Goal: Information Seeking & Learning: Learn about a topic

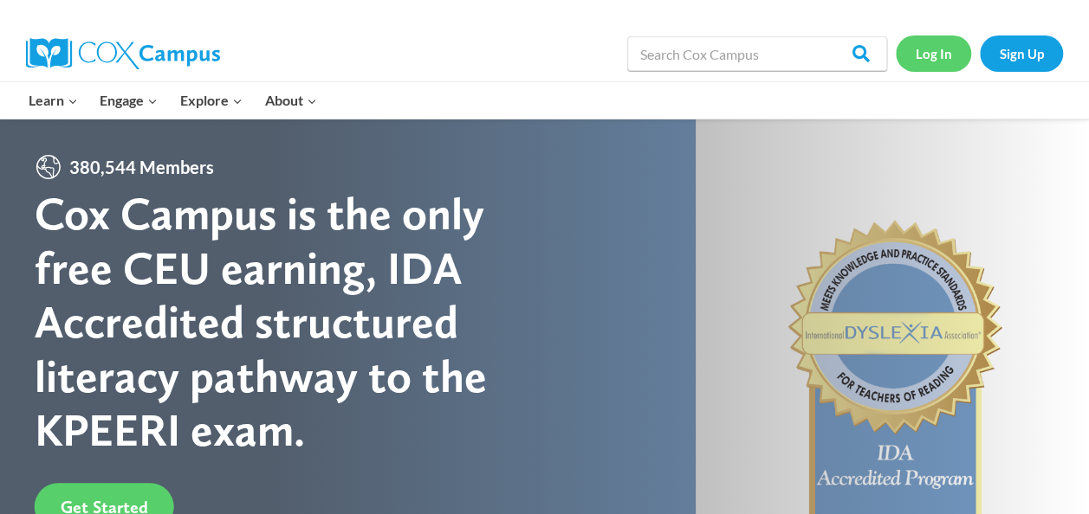
click at [926, 58] on link "Log In" at bounding box center [932, 54] width 75 height 36
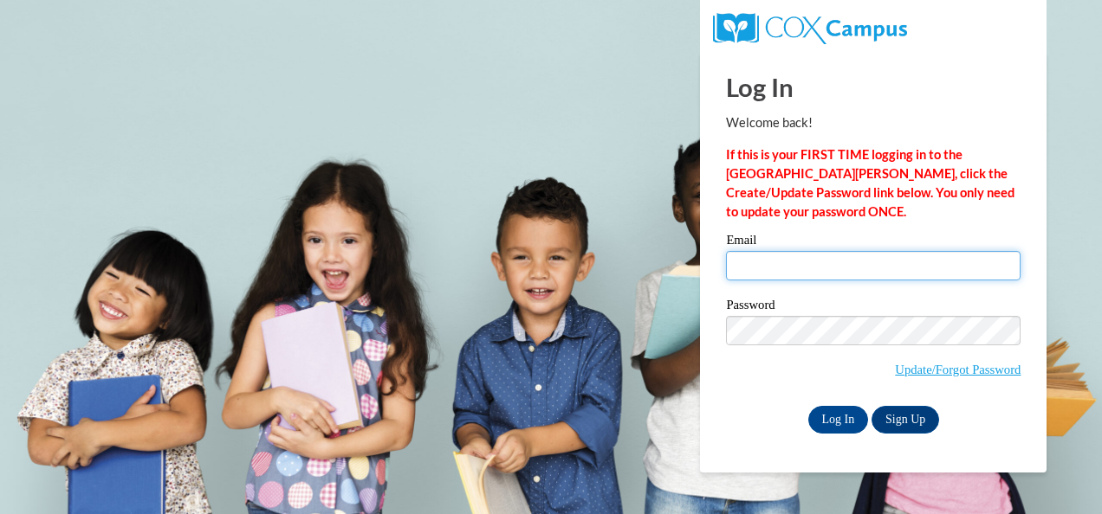
click at [865, 253] on input "Email" at bounding box center [873, 265] width 294 height 29
type input "[EMAIL_ADDRESS][DOMAIN_NAME]"
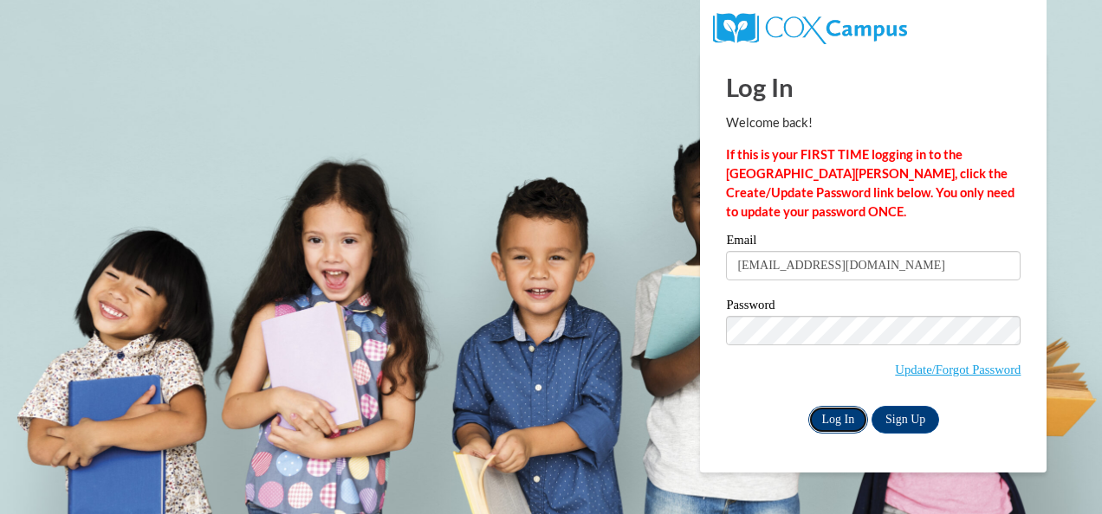
click at [838, 417] on input "Log In" at bounding box center [838, 420] width 61 height 28
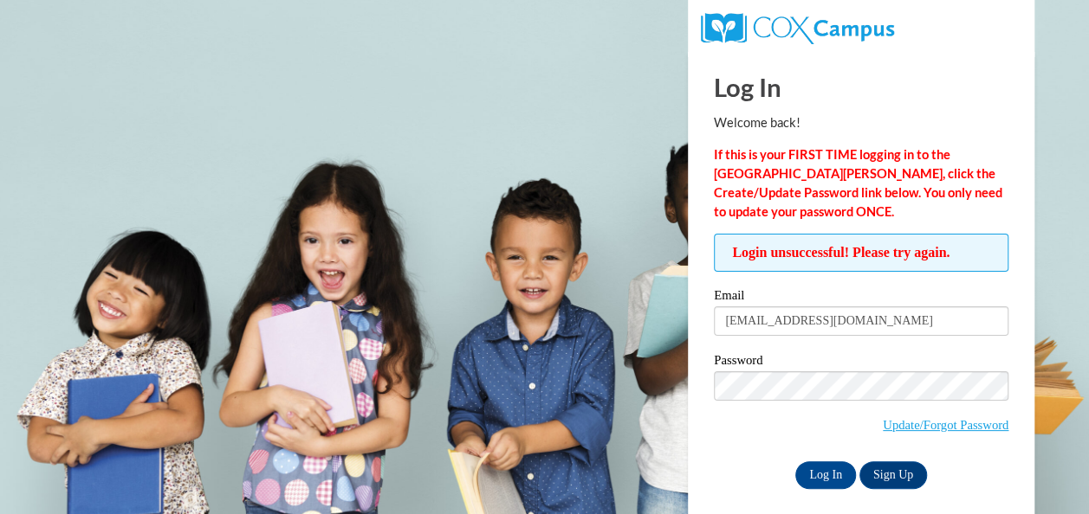
click at [813, 421] on span "Update/Forgot Password" at bounding box center [861, 408] width 294 height 72
click at [823, 473] on input "Log In" at bounding box center [825, 476] width 61 height 28
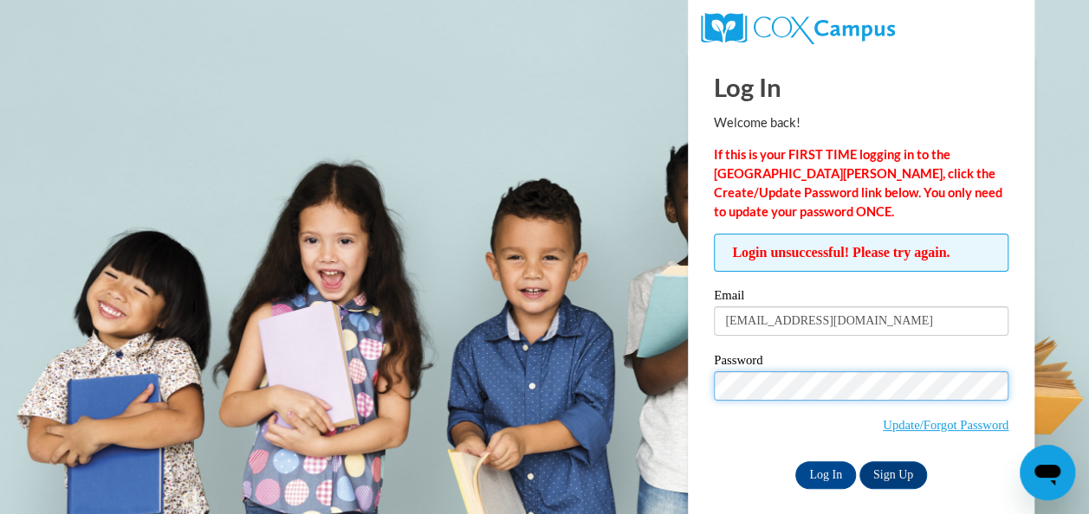
click at [795, 462] on input "Log In" at bounding box center [825, 476] width 61 height 28
click at [935, 191] on strong "If this is your FIRST TIME logging in to the NEW Cox Campus, click the Create/U…" at bounding box center [858, 183] width 288 height 72
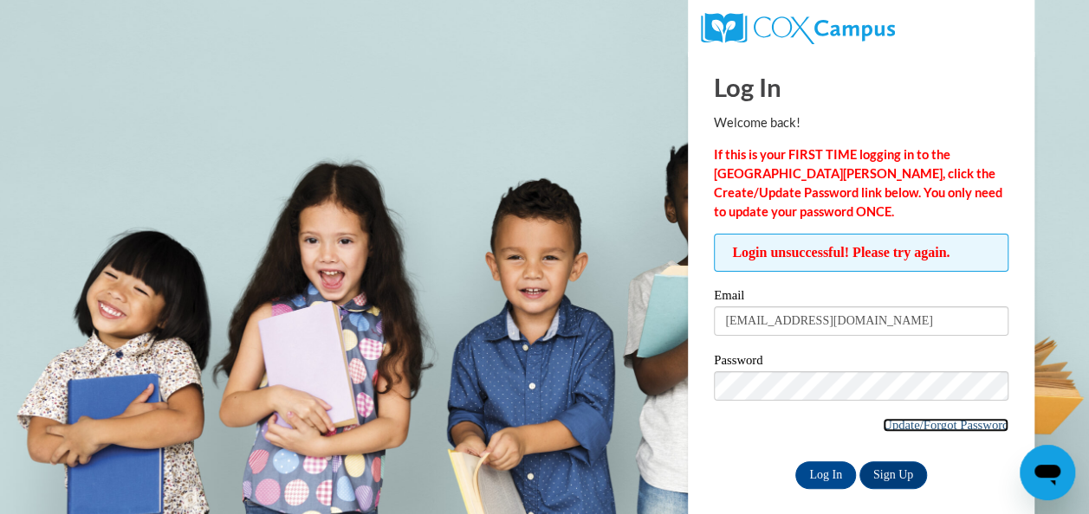
click at [938, 428] on link "Update/Forgot Password" at bounding box center [945, 425] width 126 height 14
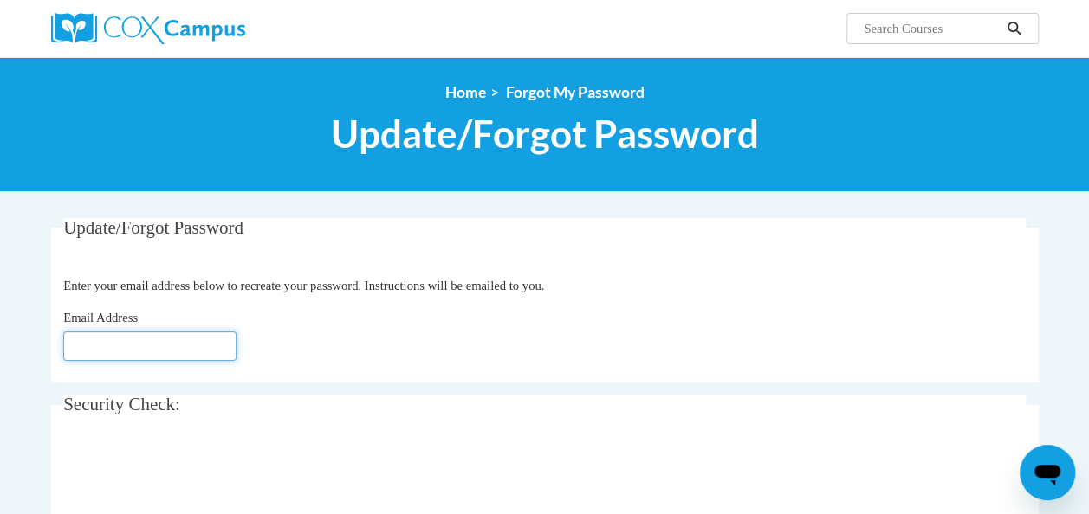
click at [175, 349] on input "Email Address" at bounding box center [149, 346] width 173 height 29
type input "[EMAIL_ADDRESS][DOMAIN_NAME]"
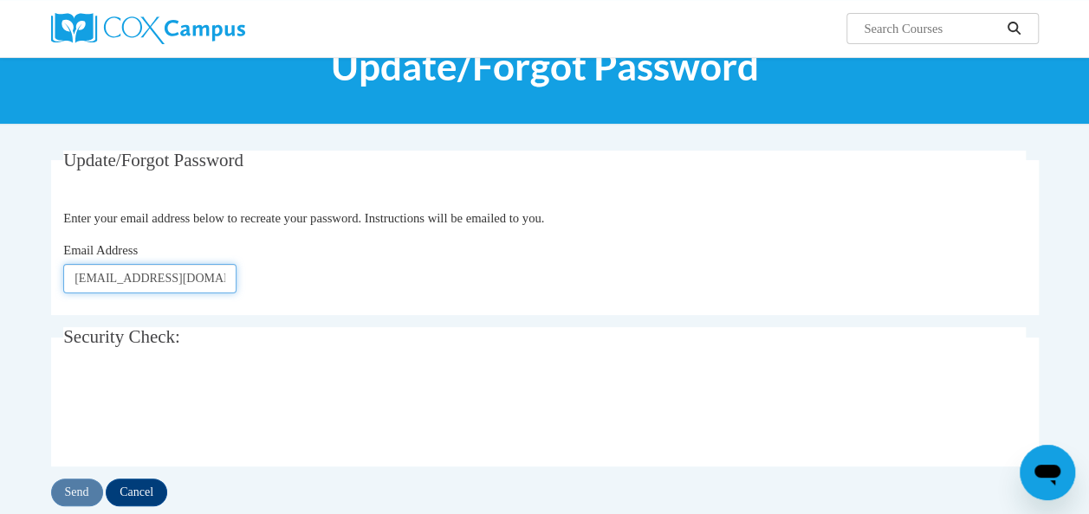
scroll to position [87, 0]
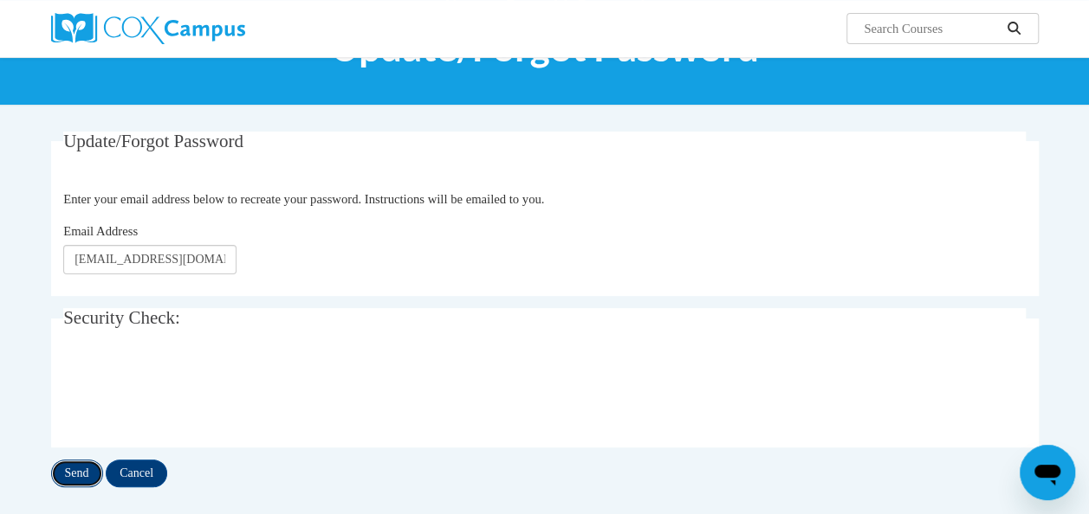
click at [68, 475] on input "Send" at bounding box center [77, 474] width 52 height 28
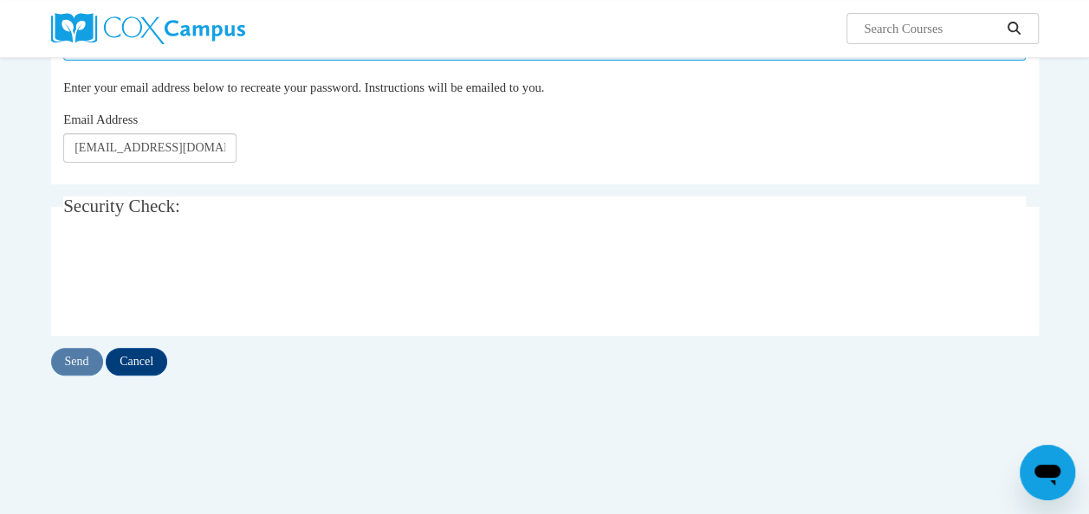
scroll to position [246, 0]
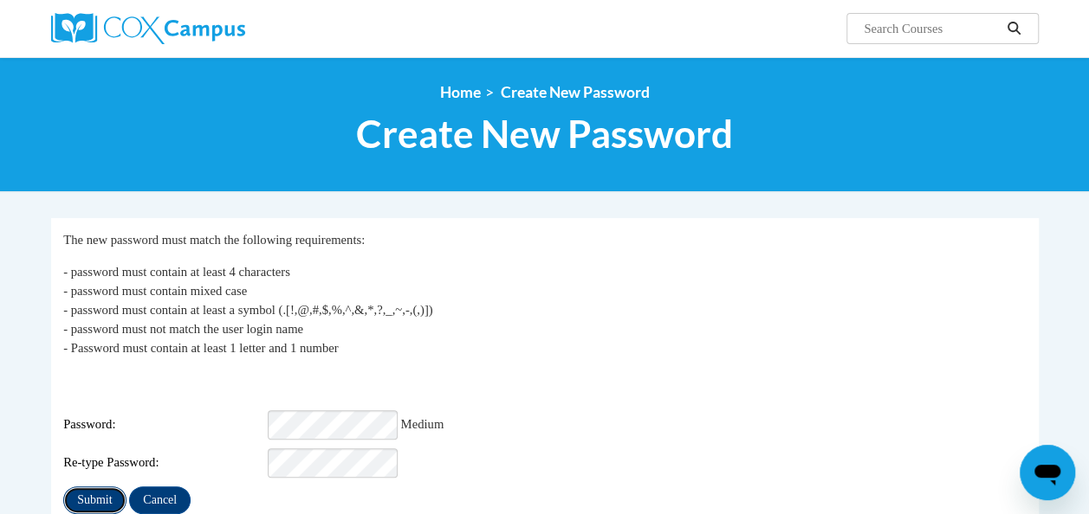
click at [87, 488] on input "Submit" at bounding box center [94, 501] width 62 height 28
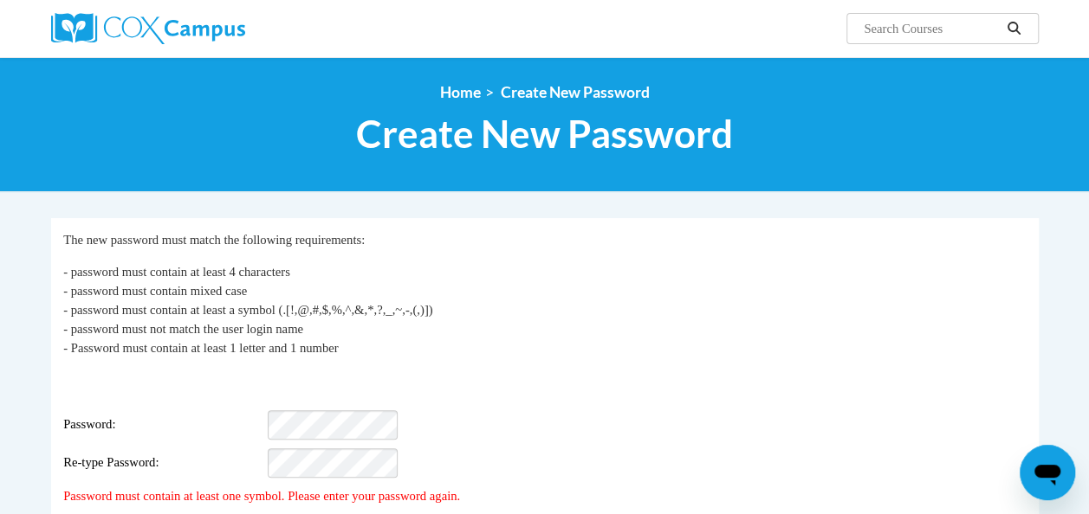
scroll to position [45, 0]
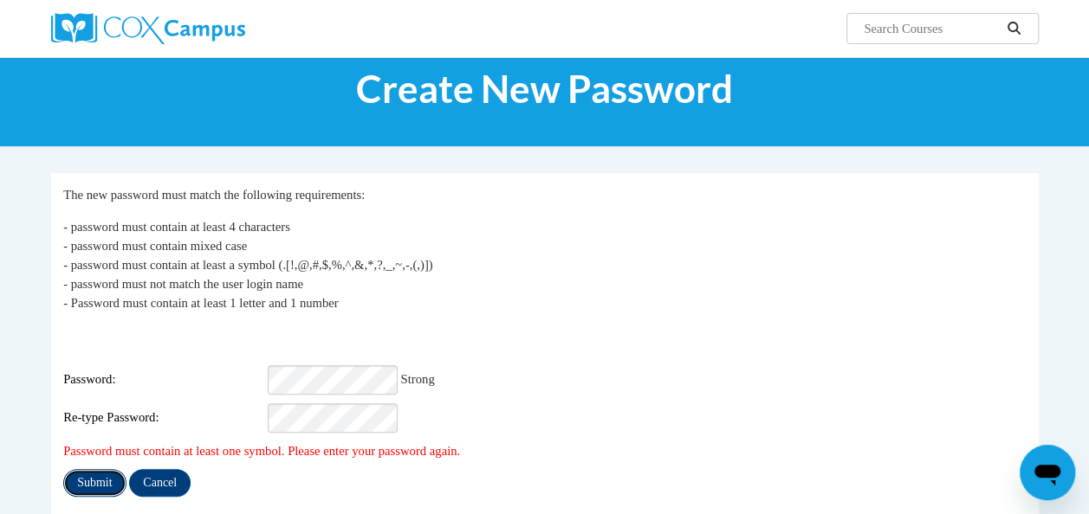
click at [87, 469] on input "Submit" at bounding box center [94, 483] width 62 height 28
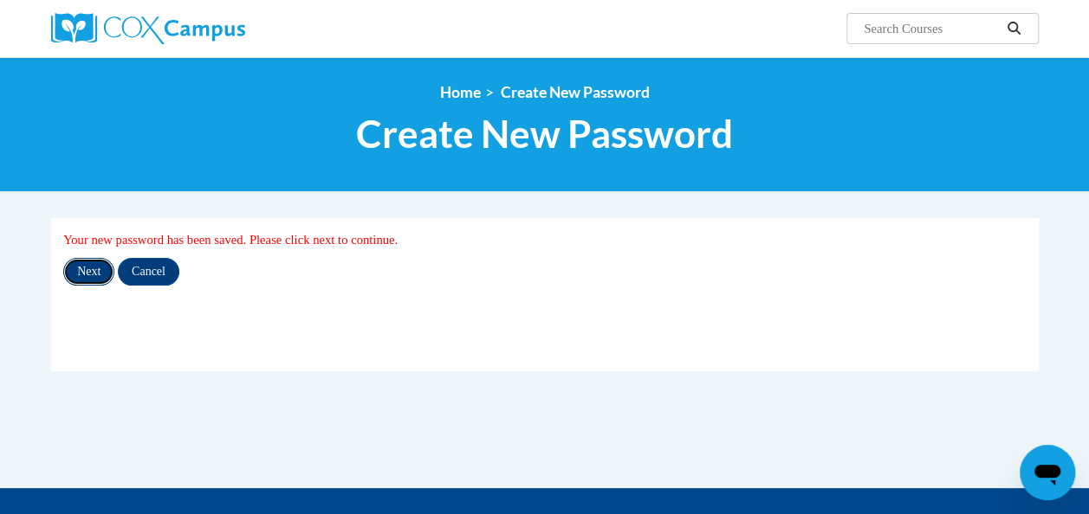
click at [88, 281] on input "Next" at bounding box center [88, 272] width 51 height 28
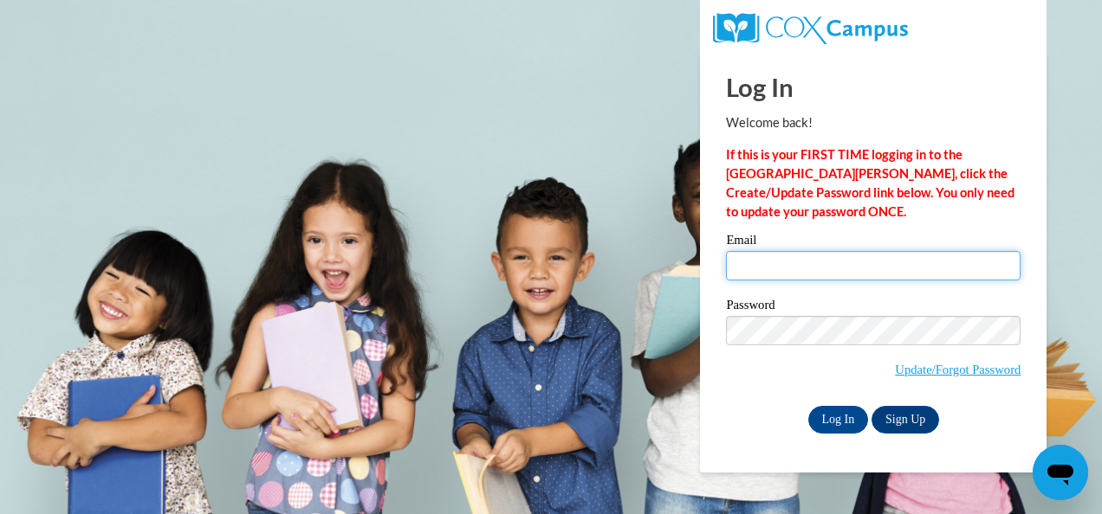
type input "[EMAIL_ADDRESS][DOMAIN_NAME]"
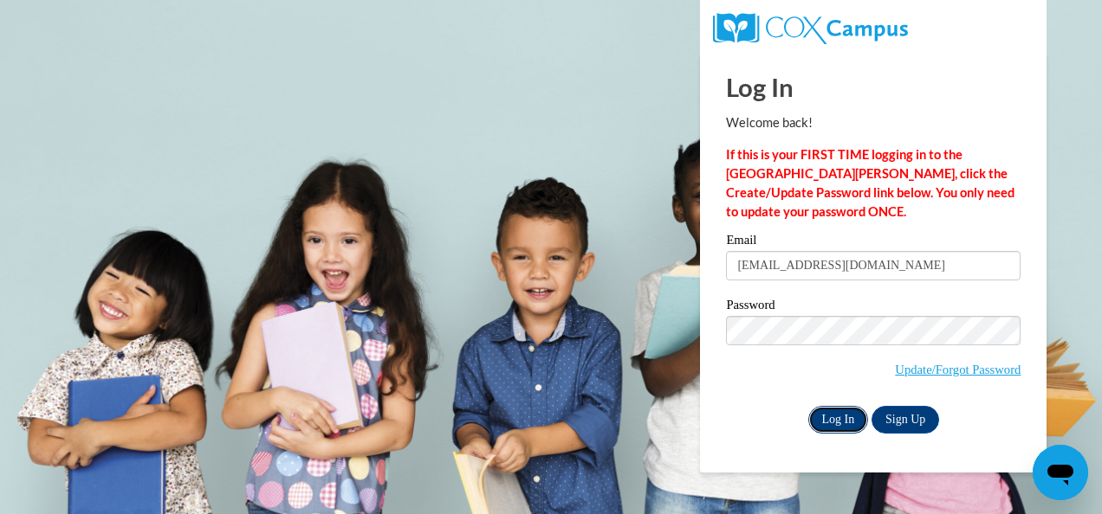
click at [822, 406] on input "Log In" at bounding box center [838, 420] width 61 height 28
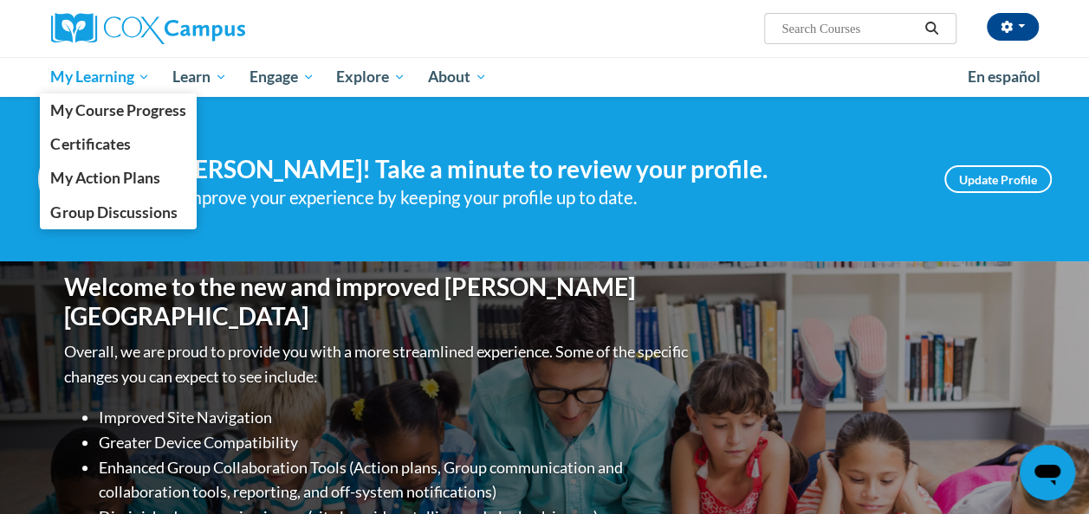
click at [113, 76] on span "My Learning" at bounding box center [100, 77] width 100 height 21
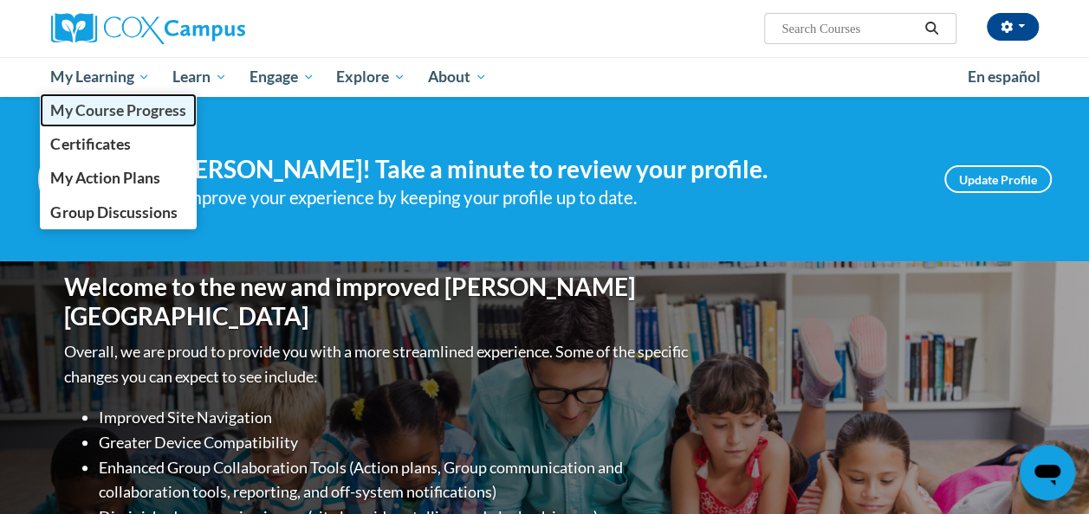
click at [111, 106] on span "My Course Progress" at bounding box center [117, 110] width 135 height 18
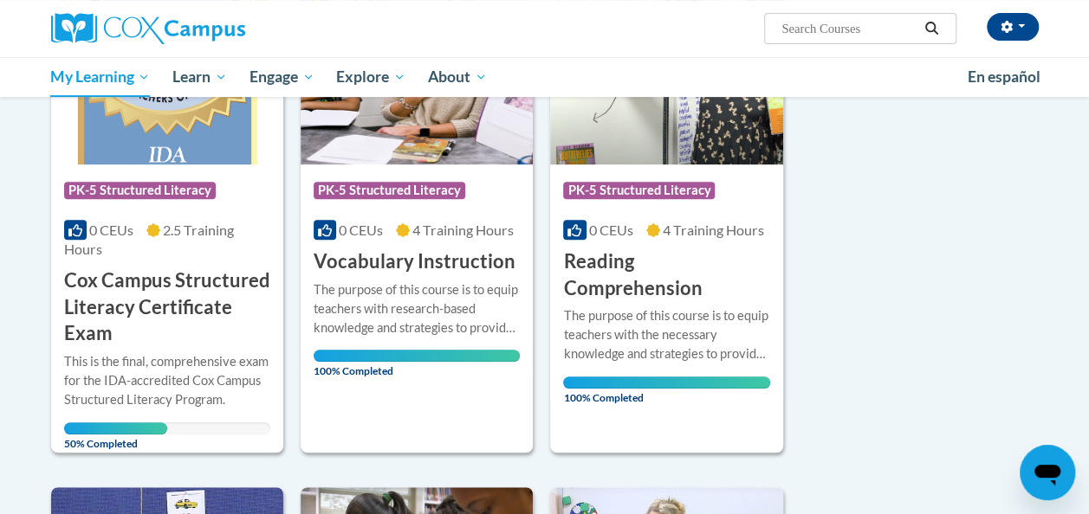
scroll to position [352, 0]
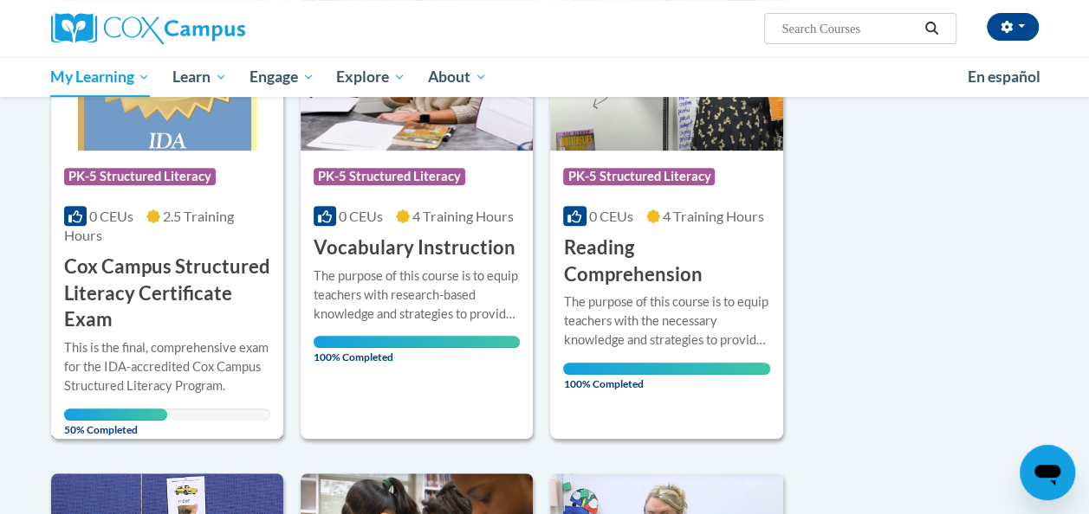
click at [121, 354] on div "This is the final, comprehensive exam for the IDA-accredited Cox Campus Structu…" at bounding box center [167, 367] width 206 height 57
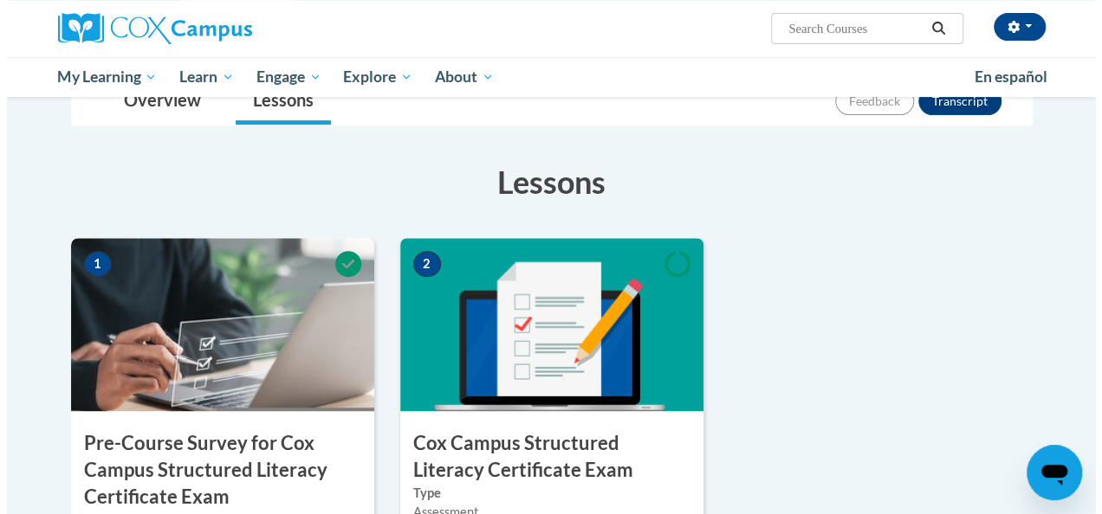
scroll to position [414, 0]
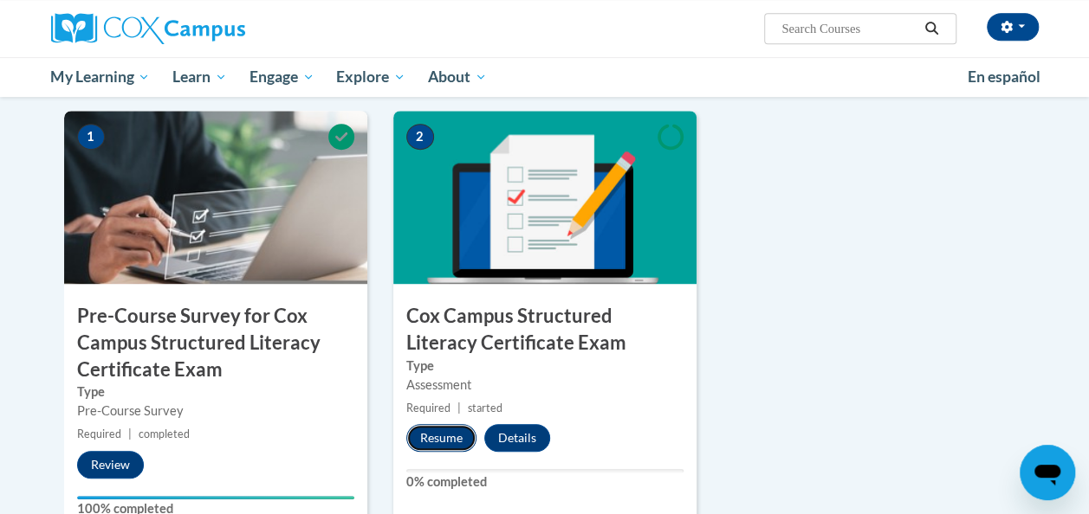
click at [442, 441] on button "Resume" at bounding box center [441, 438] width 70 height 28
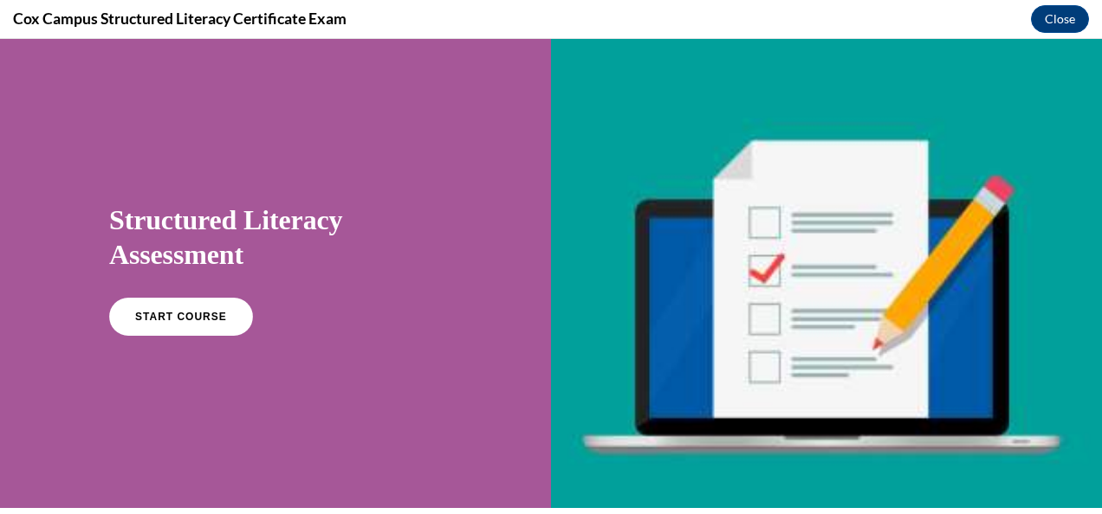
scroll to position [23, 0]
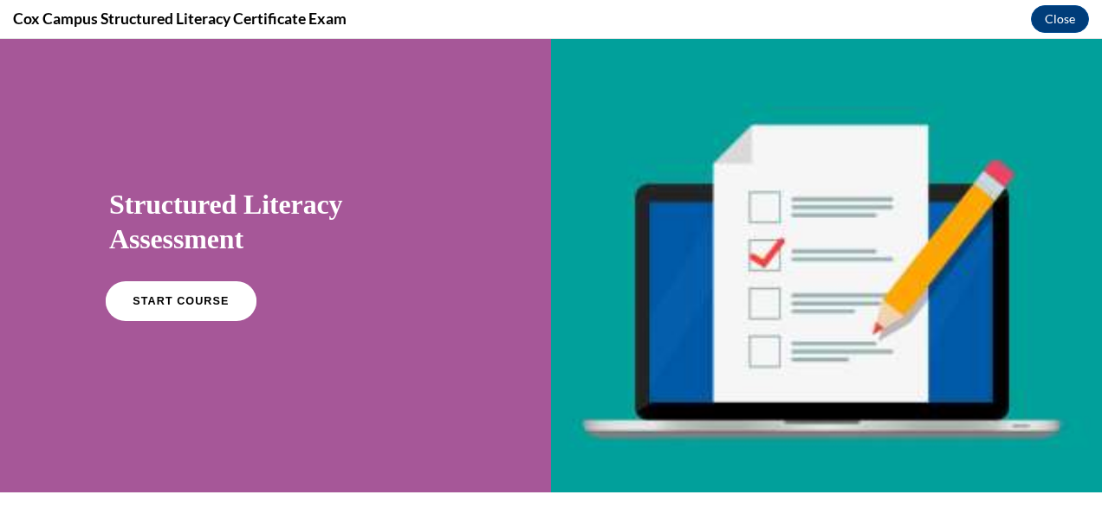
click at [176, 300] on span "START COURSE" at bounding box center [180, 301] width 96 height 13
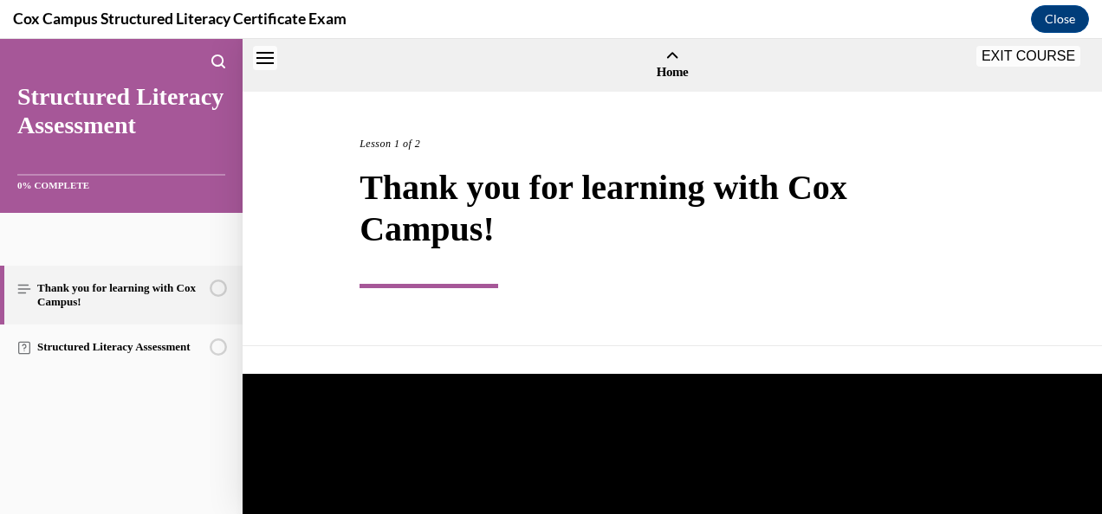
scroll to position [54, 0]
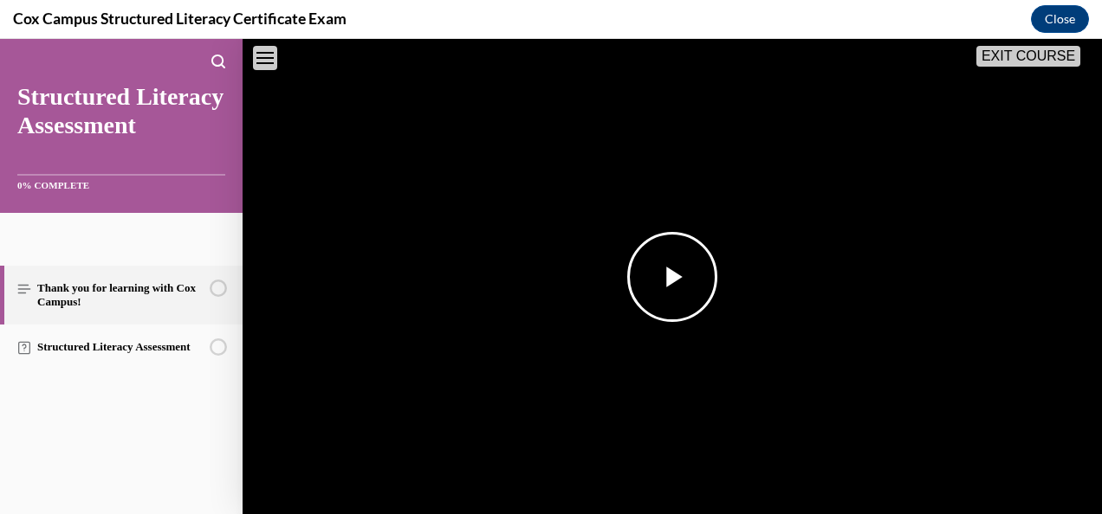
click at [672, 277] on span "Video player" at bounding box center [672, 277] width 0 height 0
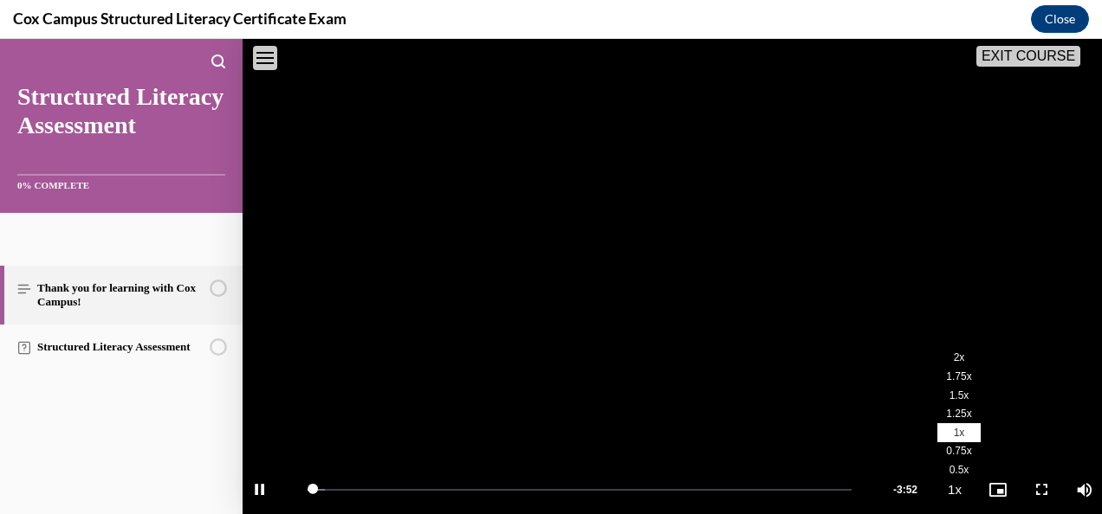
click at [953, 355] on span "2x" at bounding box center [958, 358] width 11 height 12
drag, startPoint x: 326, startPoint y: 476, endPoint x: 751, endPoint y: 559, distance: 433.1
click at [751, 514] on html "SKIP TO LESSON Audio transcript EXIT COURSE Structured Literacy Assessment 0% C…" at bounding box center [551, 276] width 1102 height 475
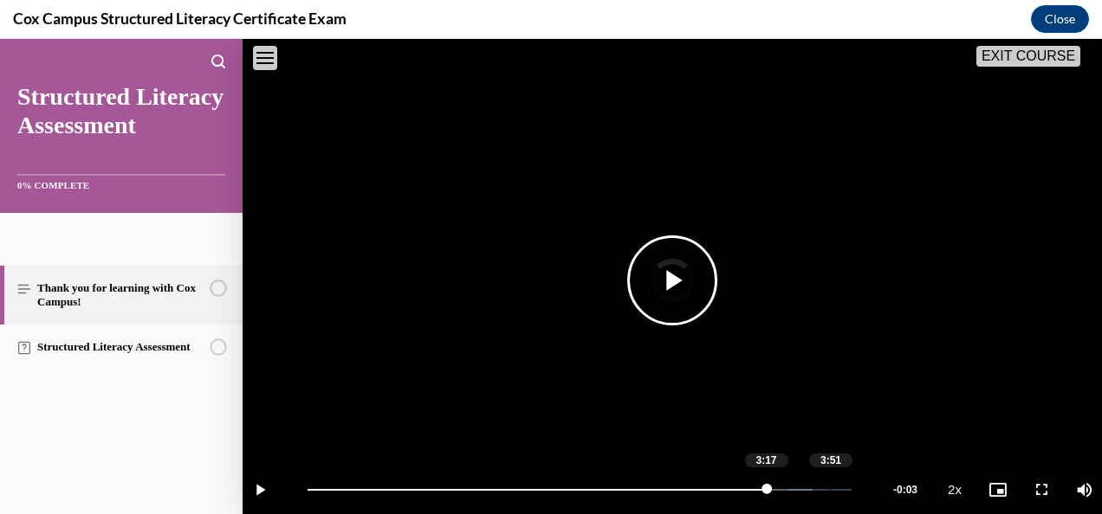
click at [830, 475] on div "Loaded : 92.91% 3:51 3:17" at bounding box center [579, 489] width 561 height 65
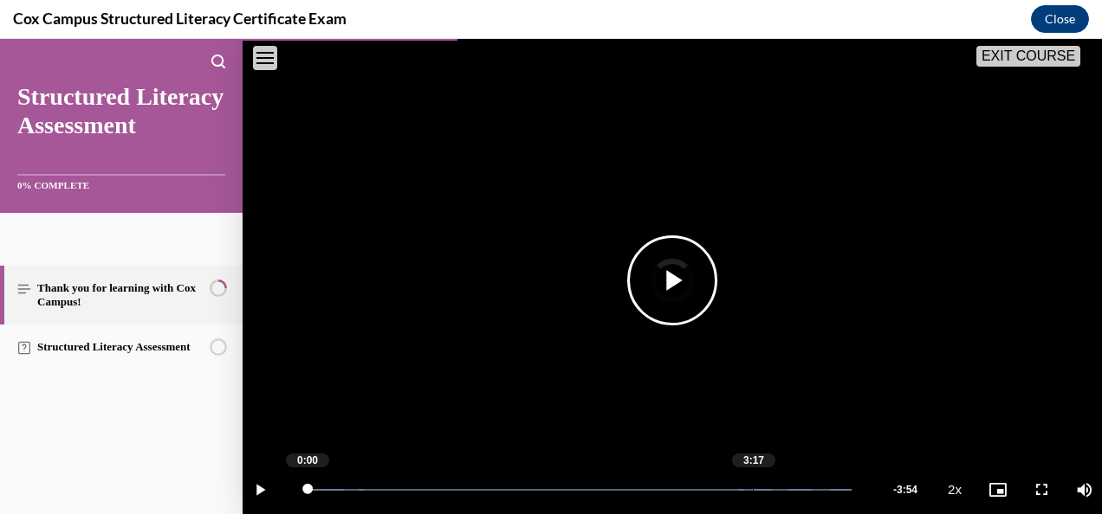
drag, startPoint x: 308, startPoint y: 481, endPoint x: 769, endPoint y: 481, distance: 460.7
click at [769, 489] on div "Loaded : 100.00% 3:17 0:00" at bounding box center [579, 490] width 544 height 2
click at [672, 281] on span "Video player" at bounding box center [672, 281] width 0 height 0
click at [824, 475] on div "Loaded : 100.00% 3:50 3:49" at bounding box center [579, 489] width 561 height 65
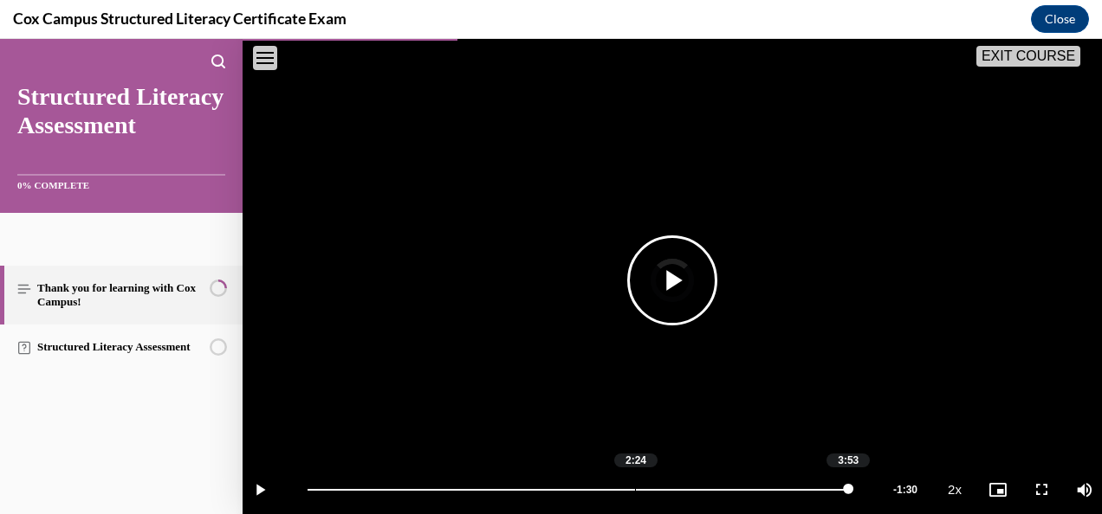
click at [635, 465] on div "Loaded : 100.00% 2:24 3:53" at bounding box center [579, 489] width 561 height 65
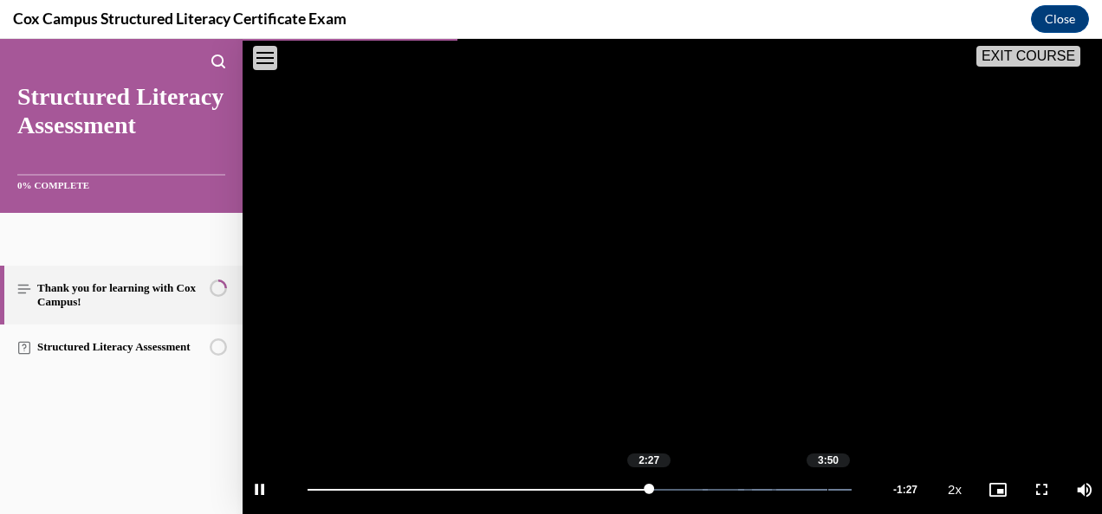
click at [827, 478] on div "Loaded : 100.00% 3:50 2:27" at bounding box center [579, 489] width 561 height 65
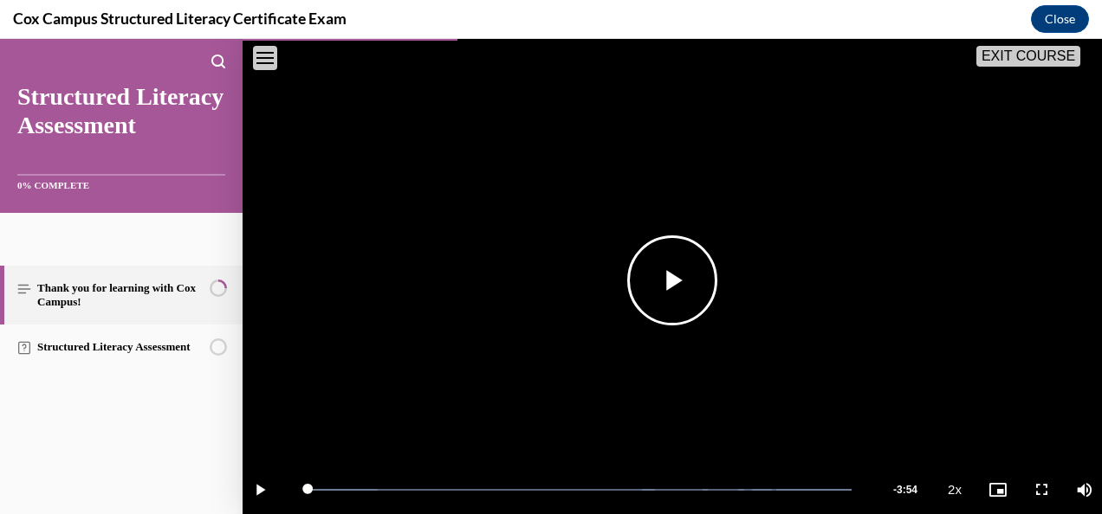
click at [672, 281] on span "Video player" at bounding box center [672, 281] width 0 height 0
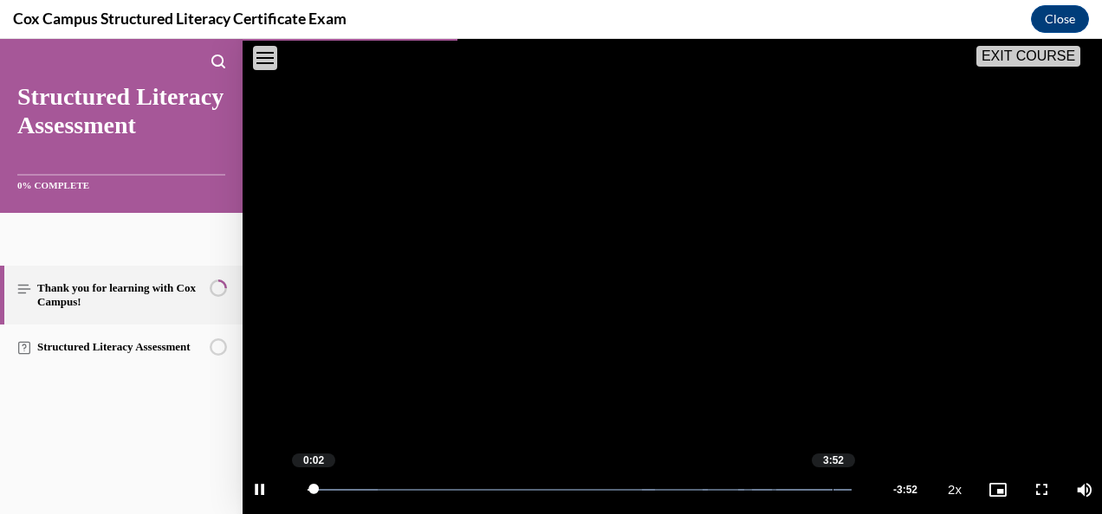
click at [832, 489] on div "Loaded : 100.00% 3:52 0:02" at bounding box center [579, 490] width 544 height 2
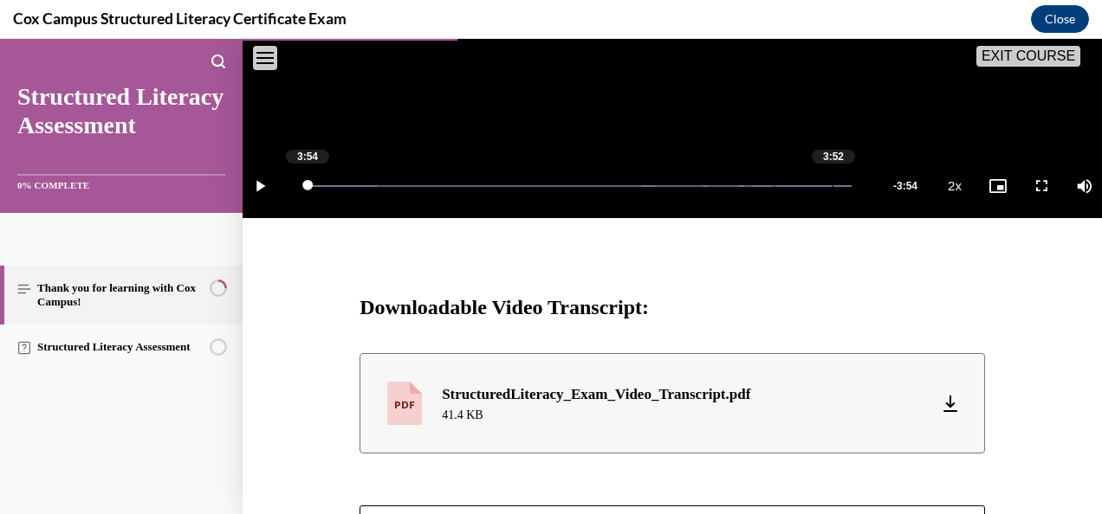
scroll to position [722, 0]
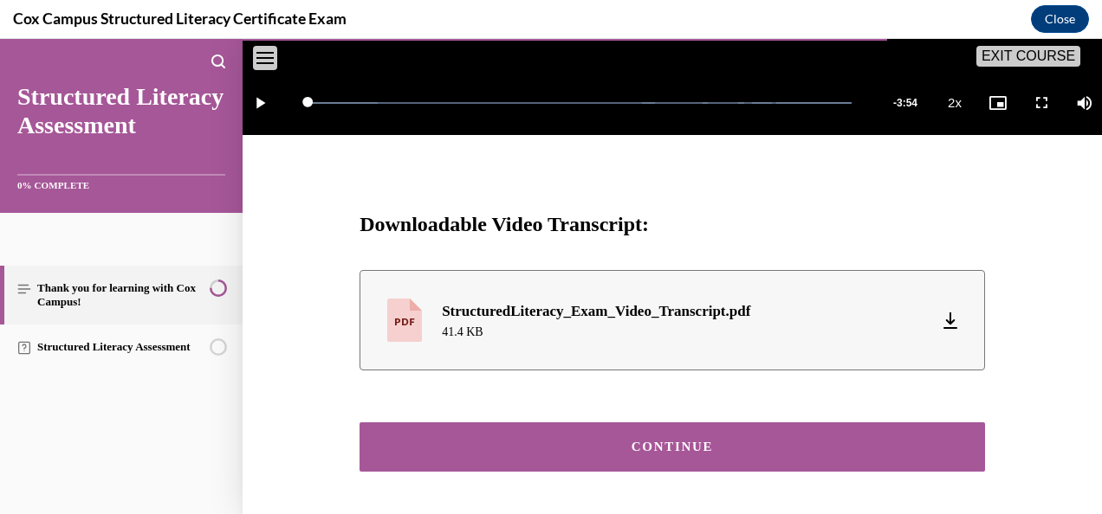
click at [707, 441] on div "CONTINUE" at bounding box center [672, 447] width 572 height 13
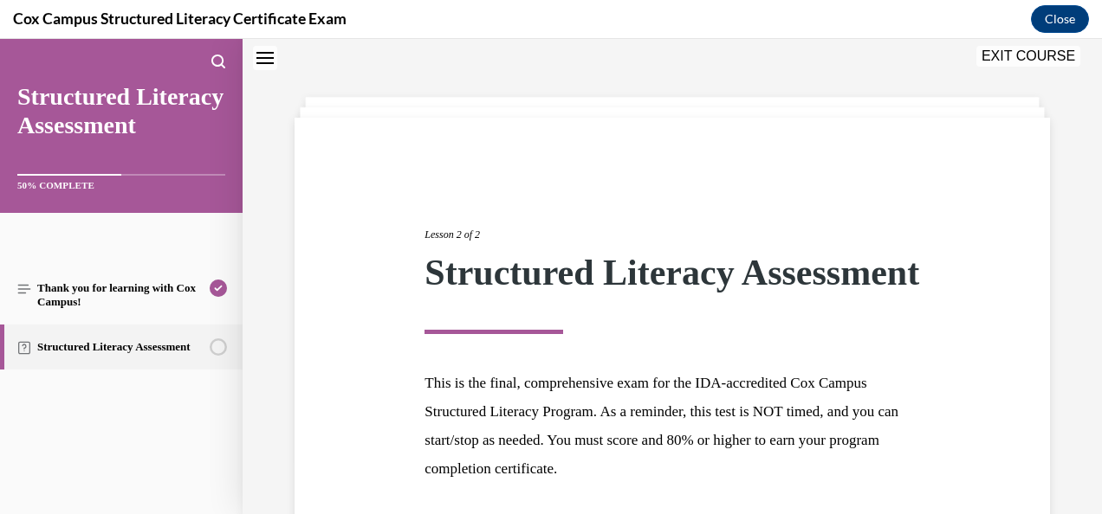
scroll to position [231, 0]
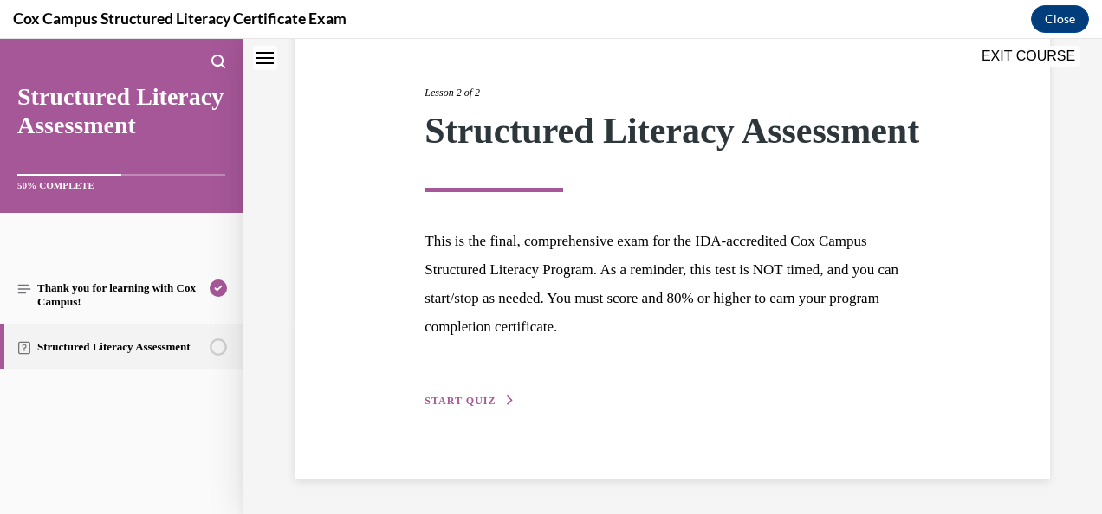
click at [470, 403] on span "START QUIZ" at bounding box center [459, 401] width 71 height 12
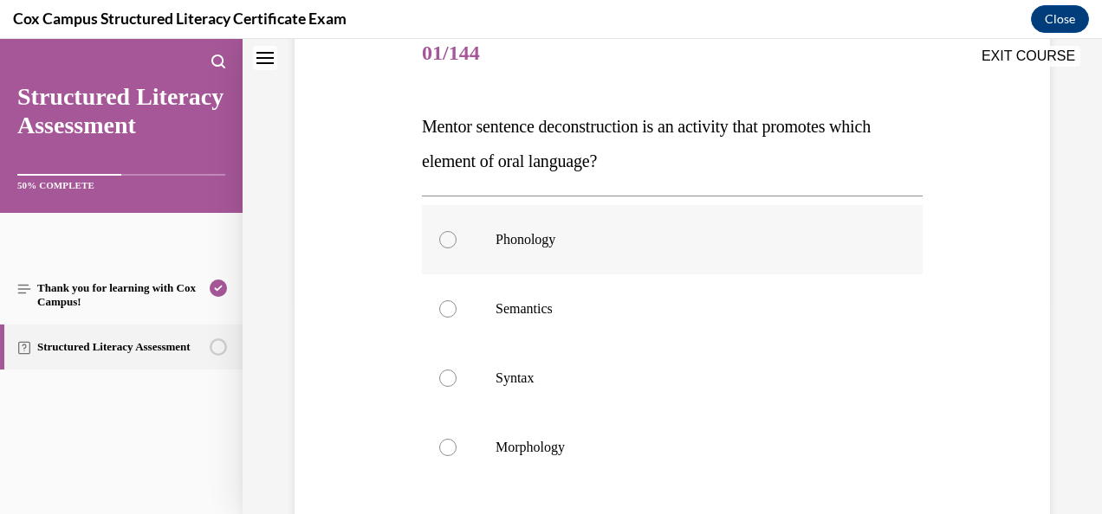
scroll to position [219, 0]
click at [456, 313] on label "Semantics" at bounding box center [672, 310] width 501 height 69
click at [456, 313] on input "Semantics" at bounding box center [447, 310] width 17 height 17
radio input "true"
click at [443, 391] on label "Syntax" at bounding box center [672, 380] width 501 height 69
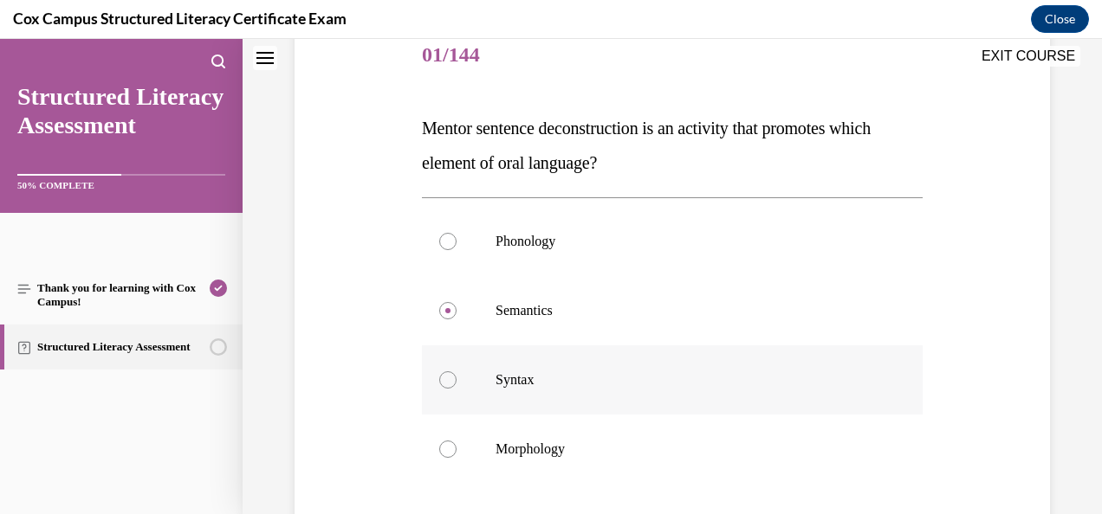
click at [443, 389] on input "Syntax" at bounding box center [447, 380] width 17 height 17
radio input "true"
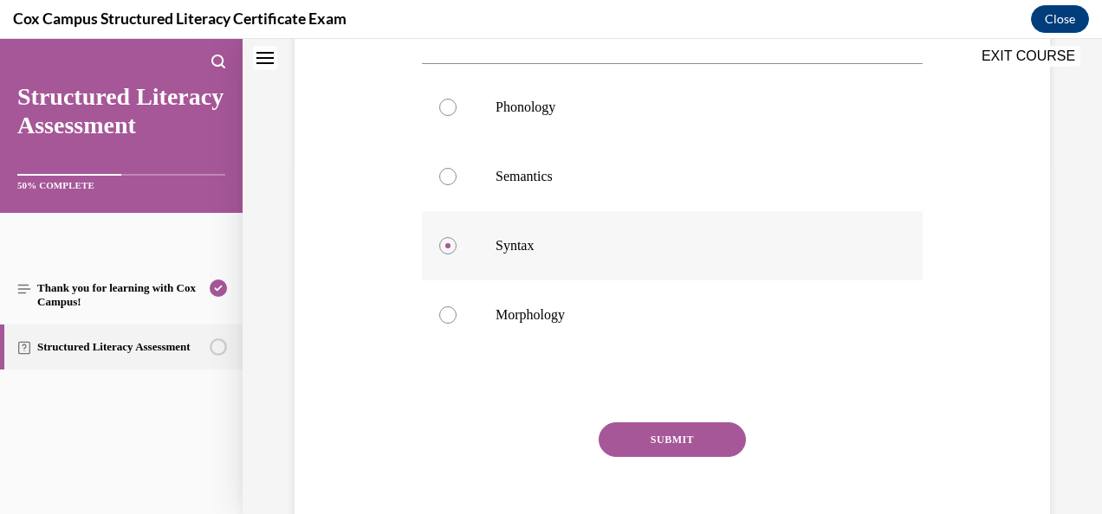
scroll to position [385, 0]
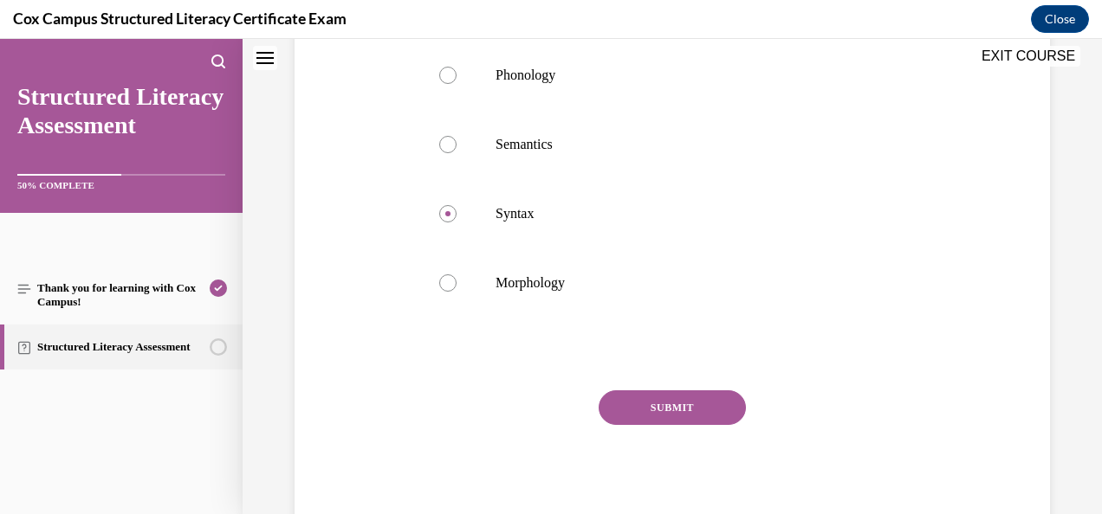
click at [696, 410] on button "SUBMIT" at bounding box center [671, 408] width 147 height 35
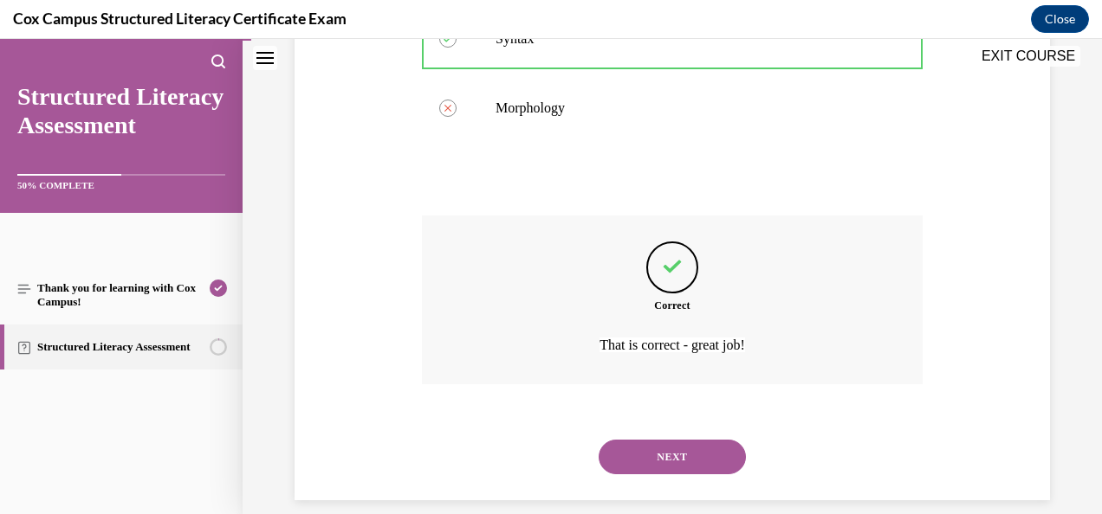
scroll to position [559, 0]
drag, startPoint x: 637, startPoint y: 452, endPoint x: 514, endPoint y: 327, distance: 175.1
click at [514, 327] on div "Question 01/144 Mentor sentence deconstruction is an activity that promotes whi…" at bounding box center [672, 91] width 501 height 820
click at [662, 466] on button "NEXT" at bounding box center [671, 458] width 147 height 35
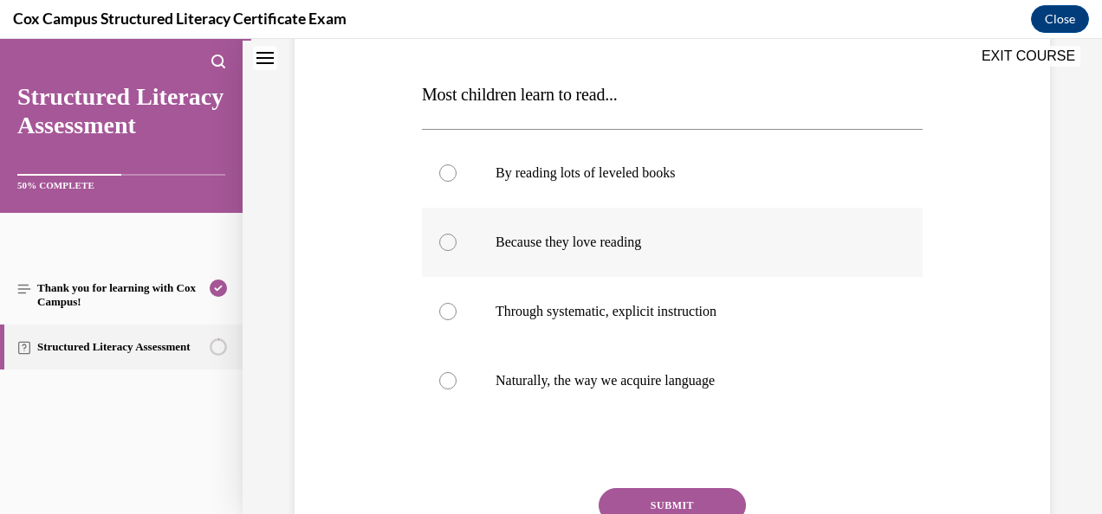
scroll to position [251, 0]
click at [468, 304] on label "Through systematic, explicit instruction" at bounding box center [672, 313] width 501 height 69
click at [456, 305] on input "Through systematic, explicit instruction" at bounding box center [447, 313] width 17 height 17
radio input "true"
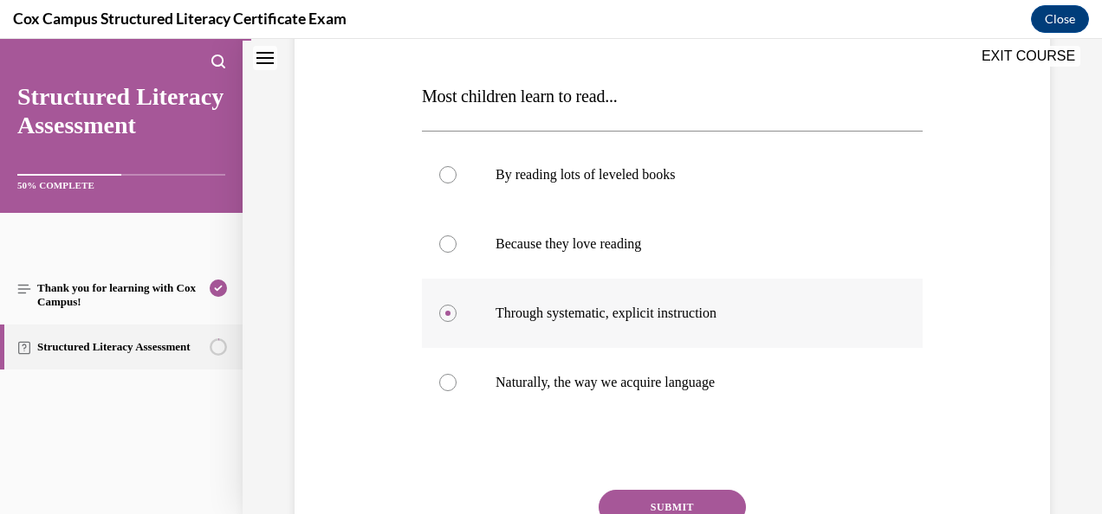
scroll to position [348, 0]
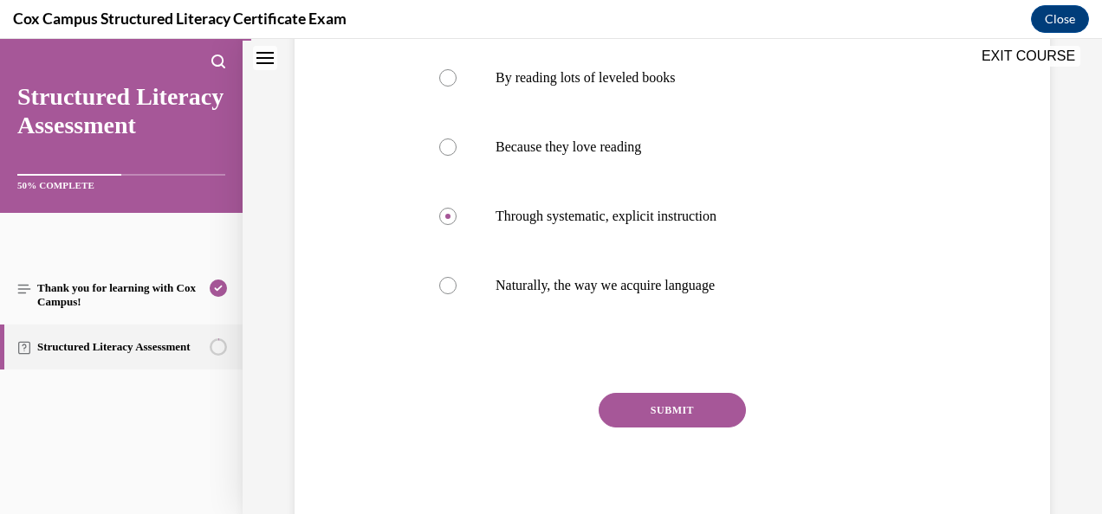
click at [652, 404] on button "SUBMIT" at bounding box center [671, 410] width 147 height 35
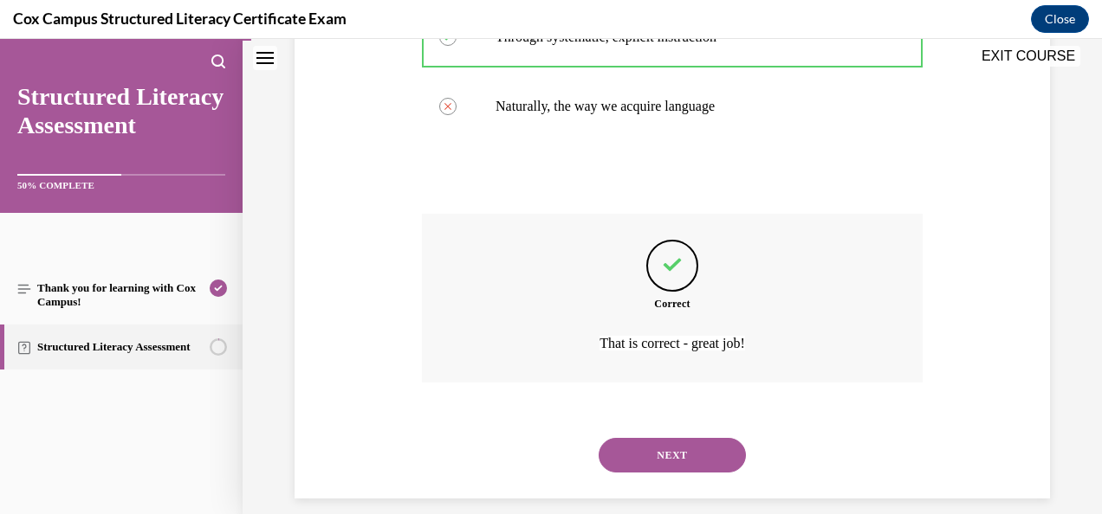
scroll to position [546, 0]
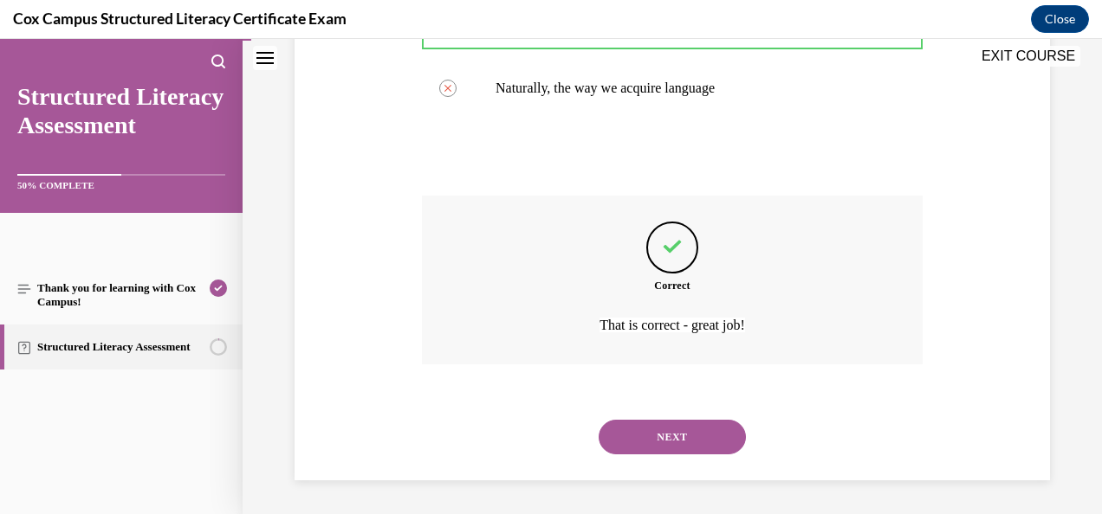
click at [673, 438] on button "NEXT" at bounding box center [671, 437] width 147 height 35
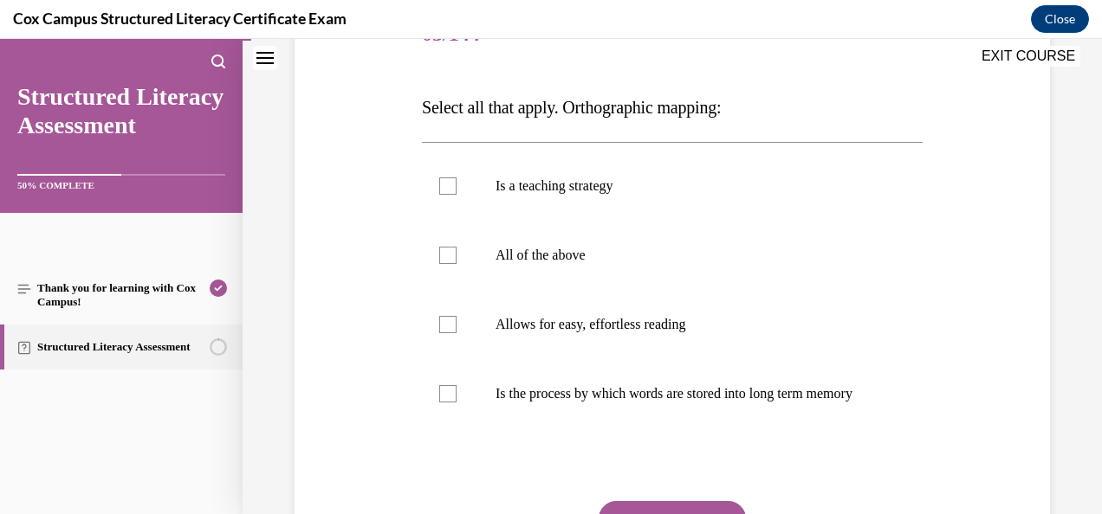
scroll to position [239, 0]
click at [441, 402] on div at bounding box center [447, 394] width 17 height 17
click at [441, 402] on input "Is the process by which words are stored into long term memory" at bounding box center [447, 394] width 17 height 17
checkbox input "true"
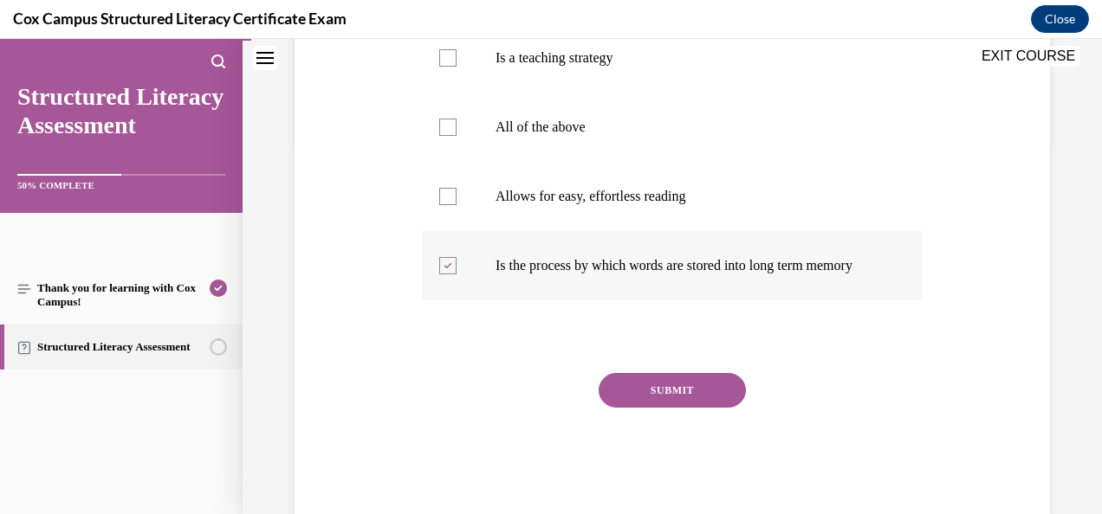
scroll to position [367, 0]
drag, startPoint x: 658, startPoint y: 397, endPoint x: 457, endPoint y: 400, distance: 200.9
click at [457, 400] on div "SUBMIT" at bounding box center [672, 417] width 501 height 87
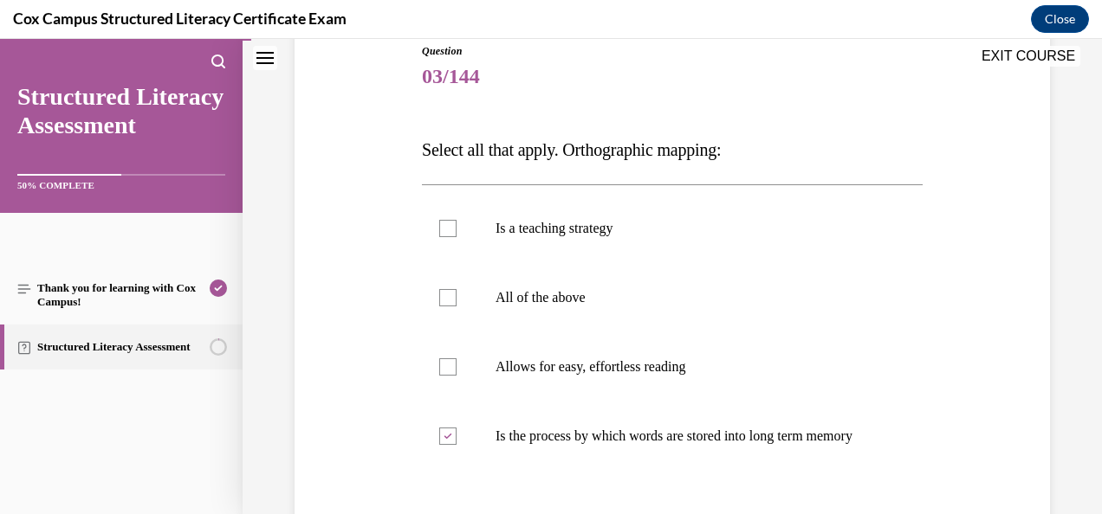
scroll to position [368, 0]
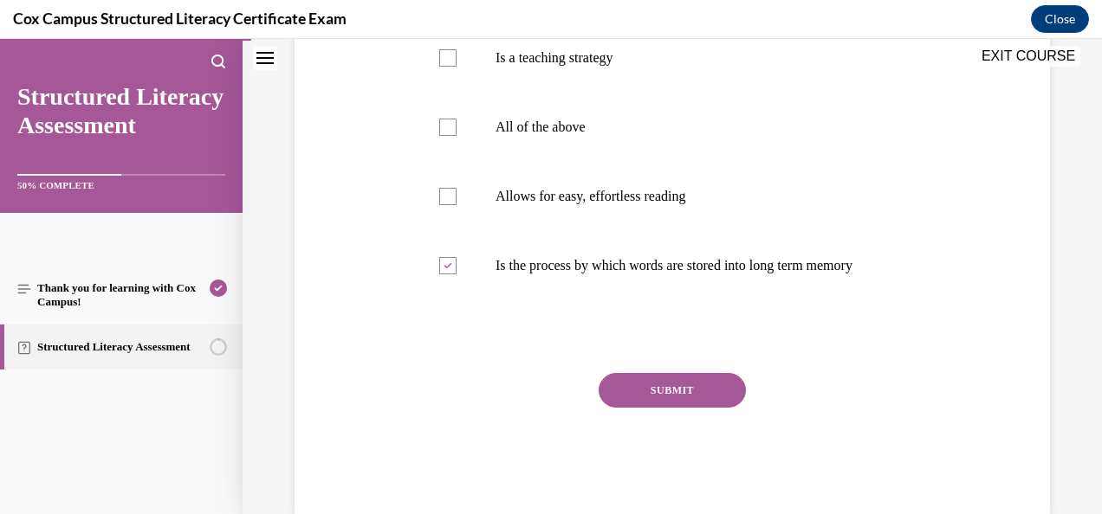
click at [652, 408] on button "SUBMIT" at bounding box center [671, 390] width 147 height 35
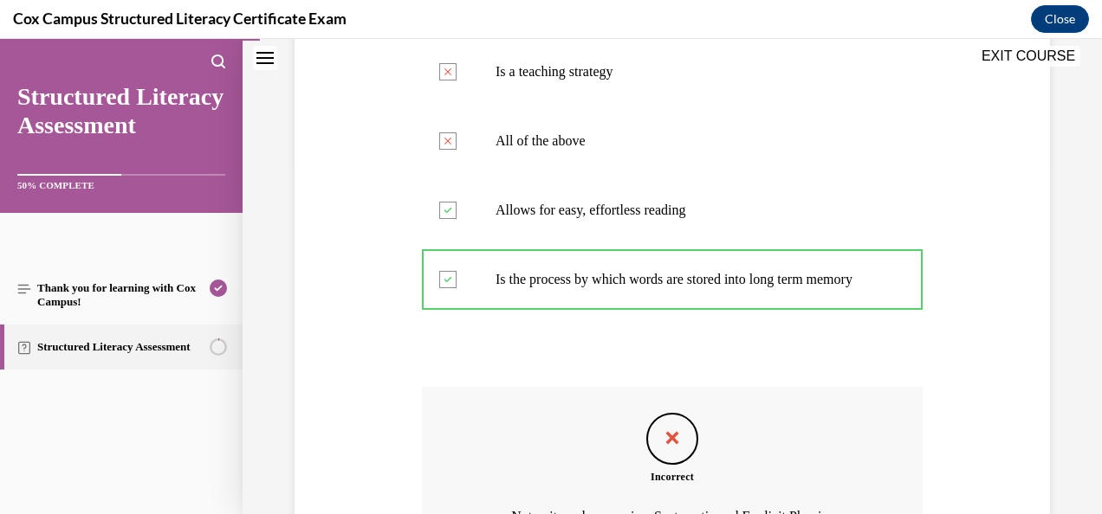
scroll to position [587, 0]
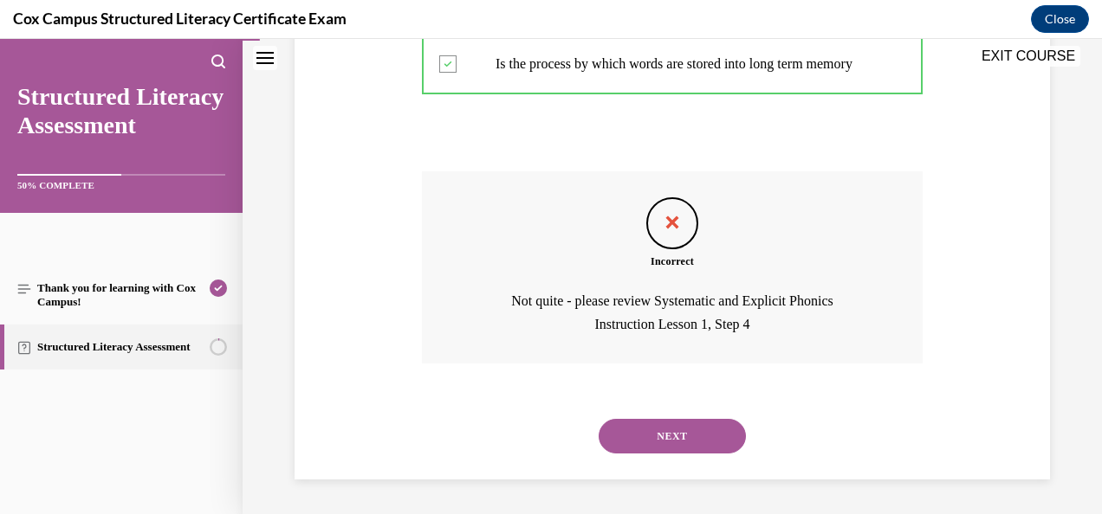
click at [667, 424] on button "NEXT" at bounding box center [671, 436] width 147 height 35
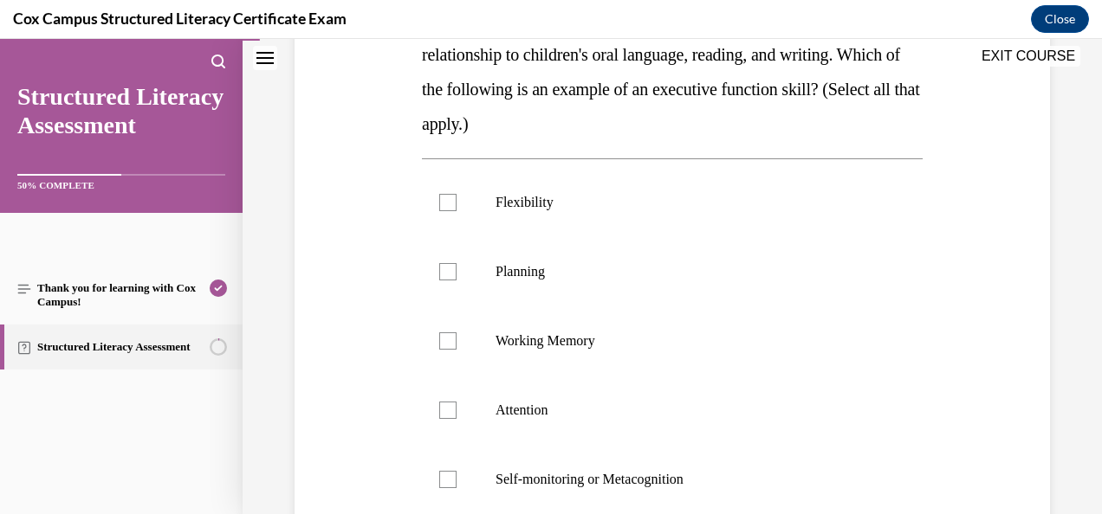
scroll to position [345, 0]
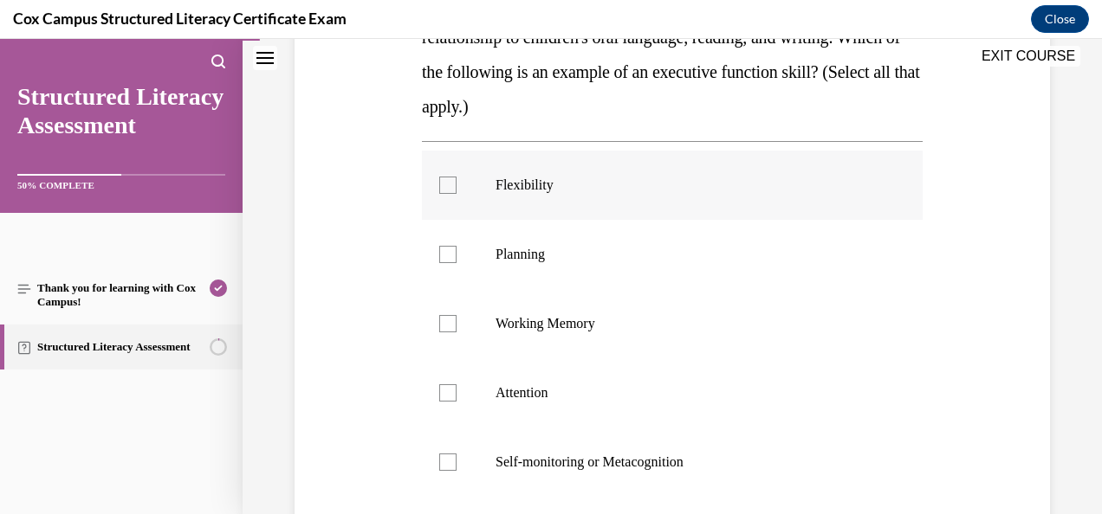
click at [450, 181] on div at bounding box center [447, 185] width 17 height 17
click at [450, 181] on input "Flexibility" at bounding box center [447, 185] width 17 height 17
checkbox input "true"
click at [441, 259] on div at bounding box center [447, 256] width 17 height 17
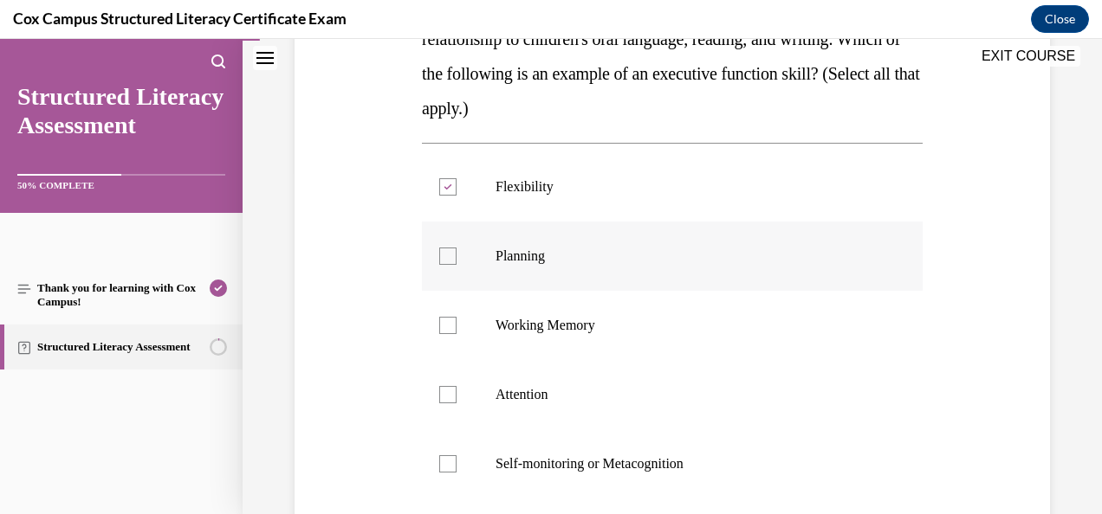
click at [441, 259] on input "Planning" at bounding box center [447, 256] width 17 height 17
checkbox input "true"
click at [446, 395] on div at bounding box center [447, 394] width 17 height 17
click at [446, 395] on input "Attention" at bounding box center [447, 394] width 17 height 17
checkbox input "true"
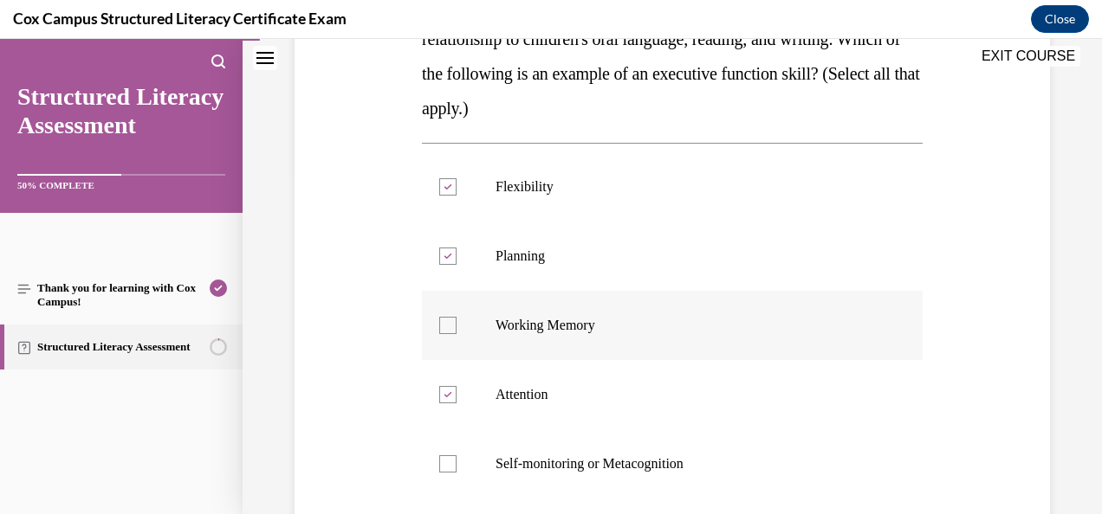
click at [441, 319] on div at bounding box center [447, 325] width 17 height 17
click at [441, 319] on input "Working Memory" at bounding box center [447, 325] width 17 height 17
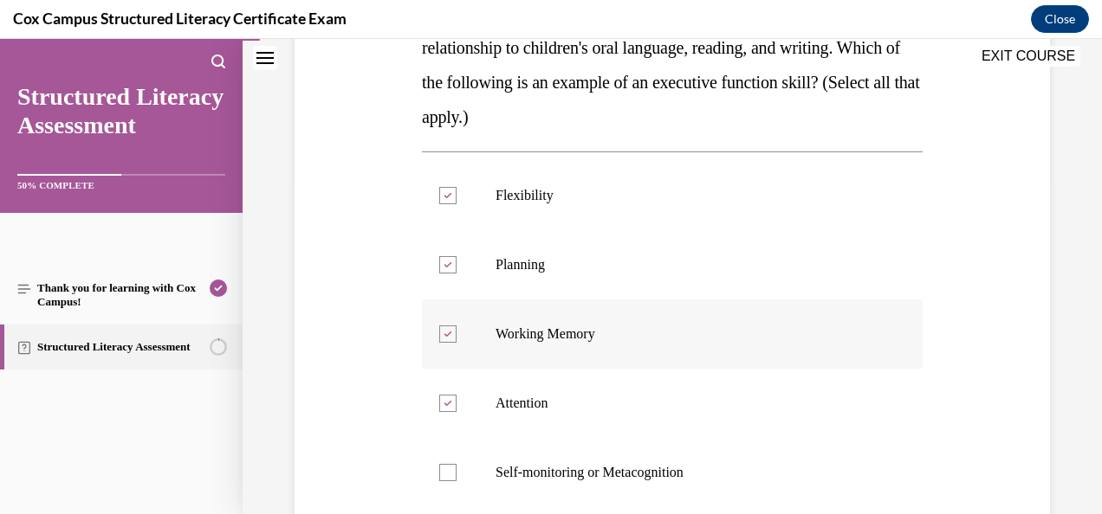
scroll to position [334, 0]
click at [445, 332] on icon at bounding box center [447, 335] width 8 height 6
click at [445, 331] on input "Working Memory" at bounding box center [447, 334] width 17 height 17
click at [445, 331] on div at bounding box center [447, 334] width 17 height 17
click at [445, 331] on input "Working Memory" at bounding box center [447, 334] width 17 height 17
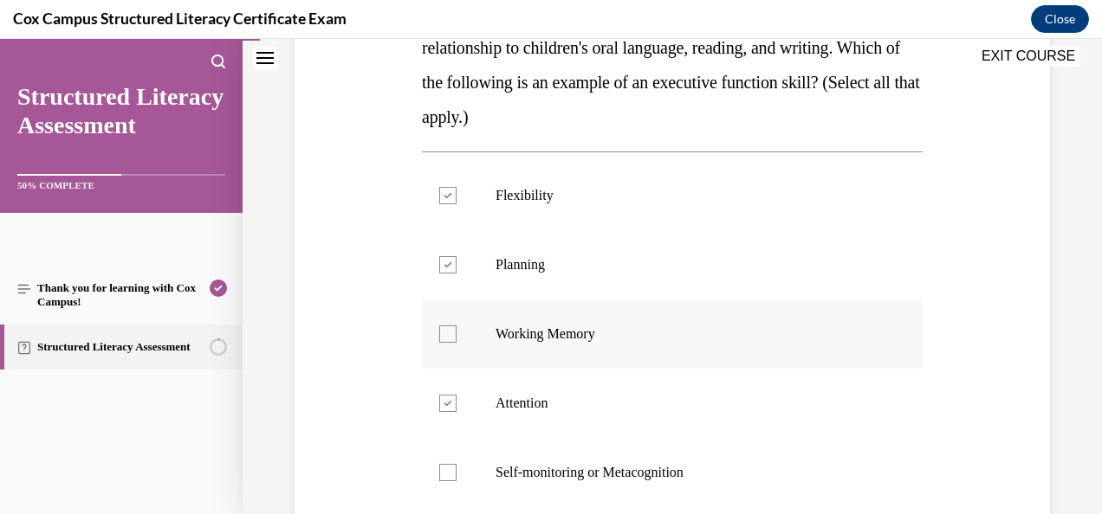
checkbox input "true"
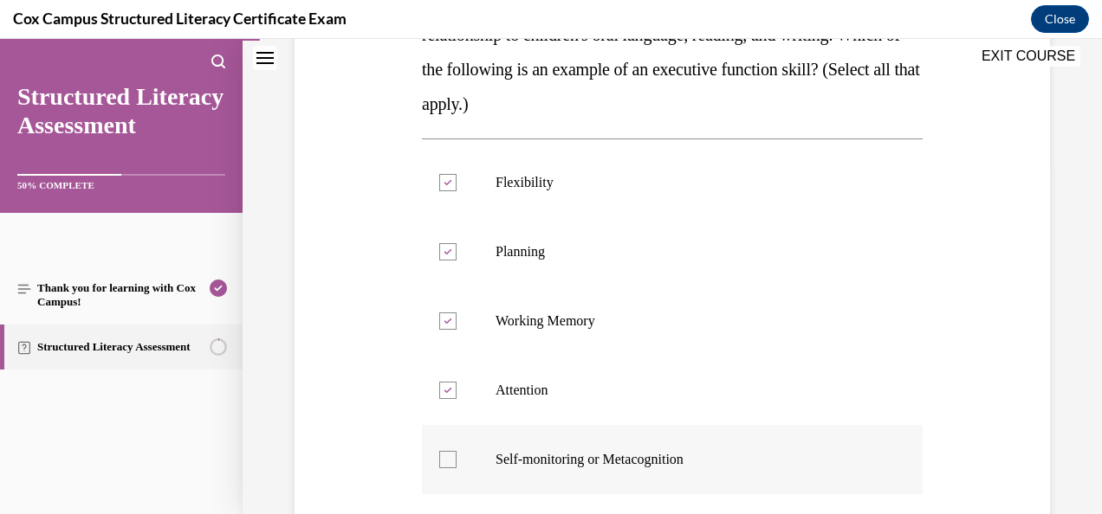
scroll to position [346, 0]
click at [447, 465] on div at bounding box center [447, 460] width 17 height 17
click at [447, 465] on input "Self-monitoring or Metacognition" at bounding box center [447, 460] width 17 height 17
checkbox input "true"
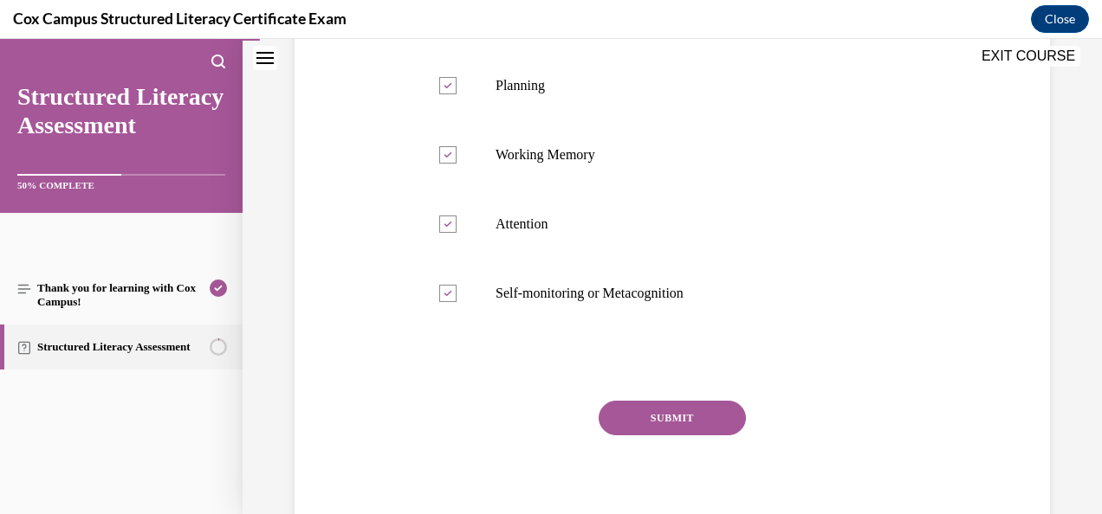
scroll to position [516, 0]
click at [641, 410] on button "SUBMIT" at bounding box center [671, 415] width 147 height 35
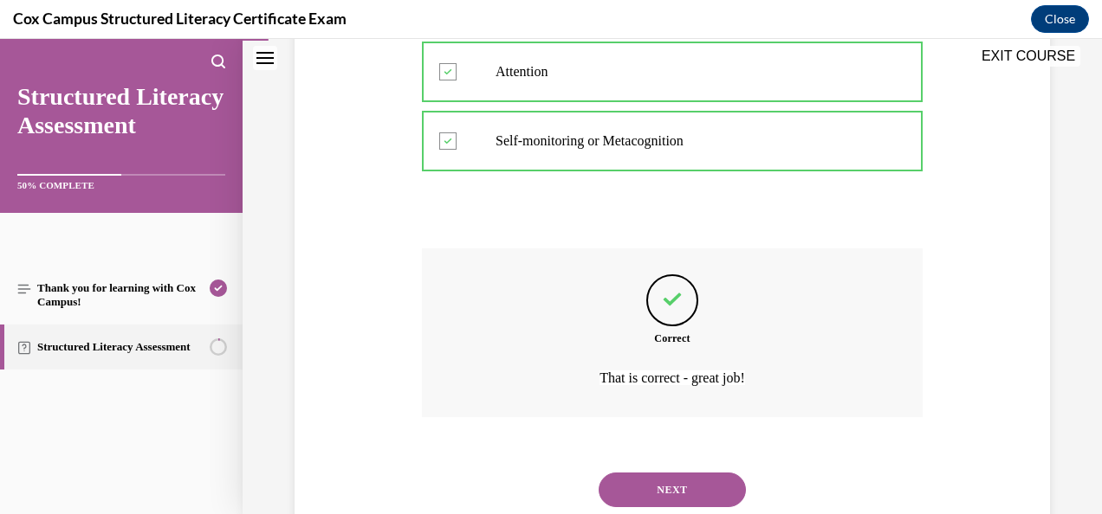
scroll to position [710, 0]
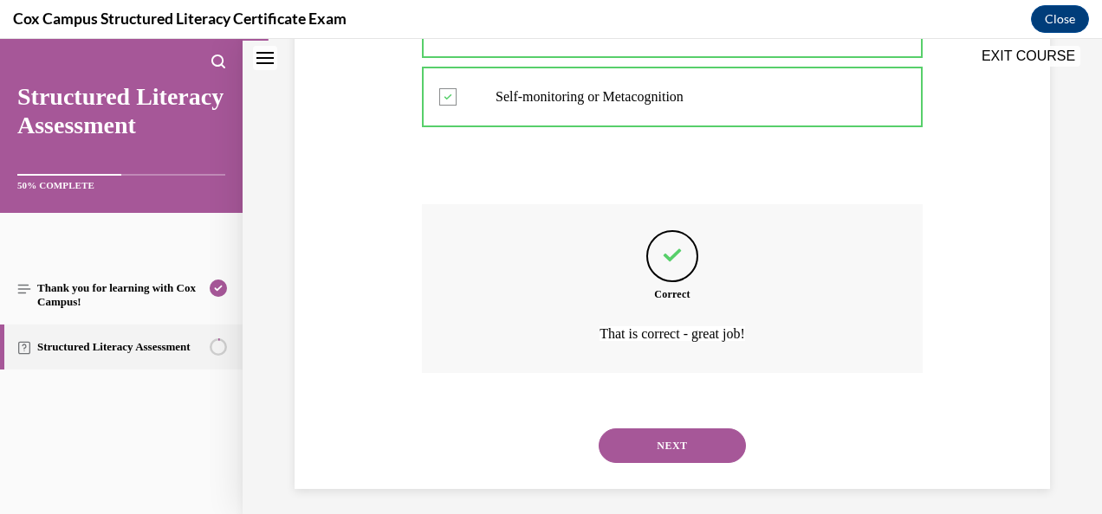
click at [648, 436] on button "NEXT" at bounding box center [671, 446] width 147 height 35
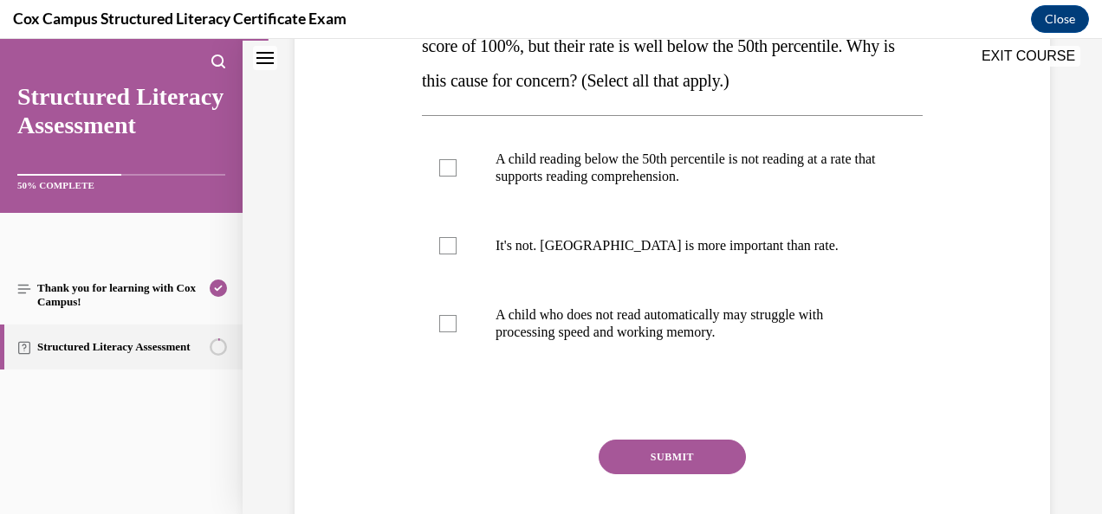
scroll to position [342, 0]
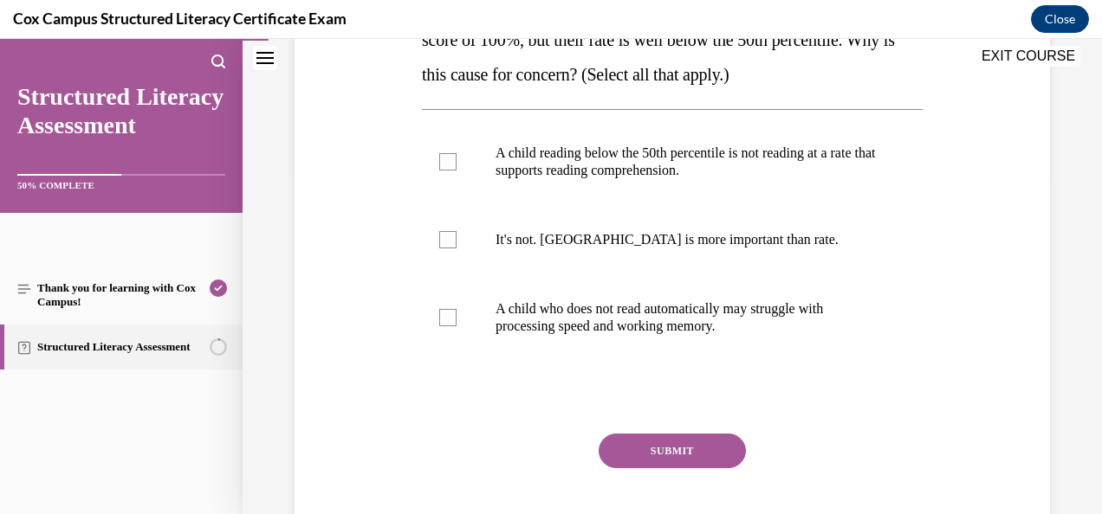
click at [298, 265] on div "Question 05/144 You're analyzing oral reading fluency data. One child has an ac…" at bounding box center [672, 211] width 764 height 729
click at [442, 166] on div at bounding box center [447, 161] width 17 height 17
click at [442, 166] on input "A child reading below the 50th percentile is not reading at a rate that support…" at bounding box center [447, 161] width 17 height 17
checkbox input "true"
click at [449, 316] on div at bounding box center [447, 317] width 17 height 17
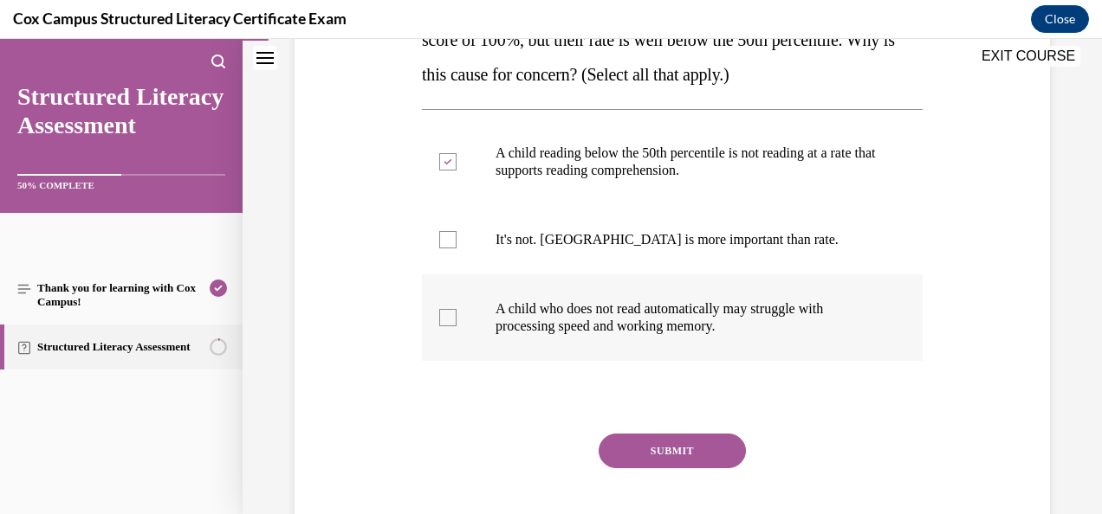
click at [449, 316] on input "A child who does not read automatically may struggle with processing speed and …" at bounding box center [447, 317] width 17 height 17
checkbox input "true"
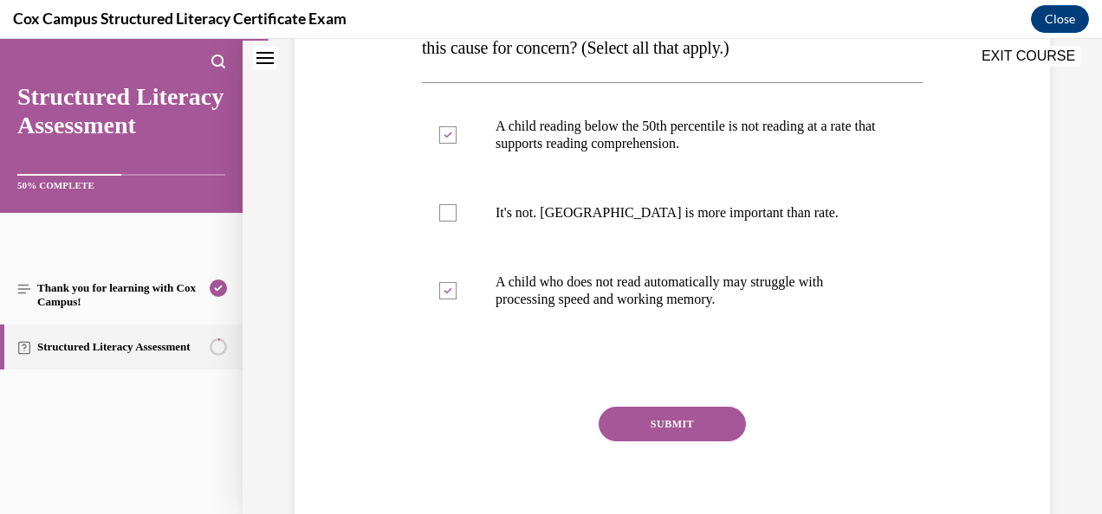
scroll to position [368, 0]
click at [638, 419] on button "SUBMIT" at bounding box center [671, 425] width 147 height 35
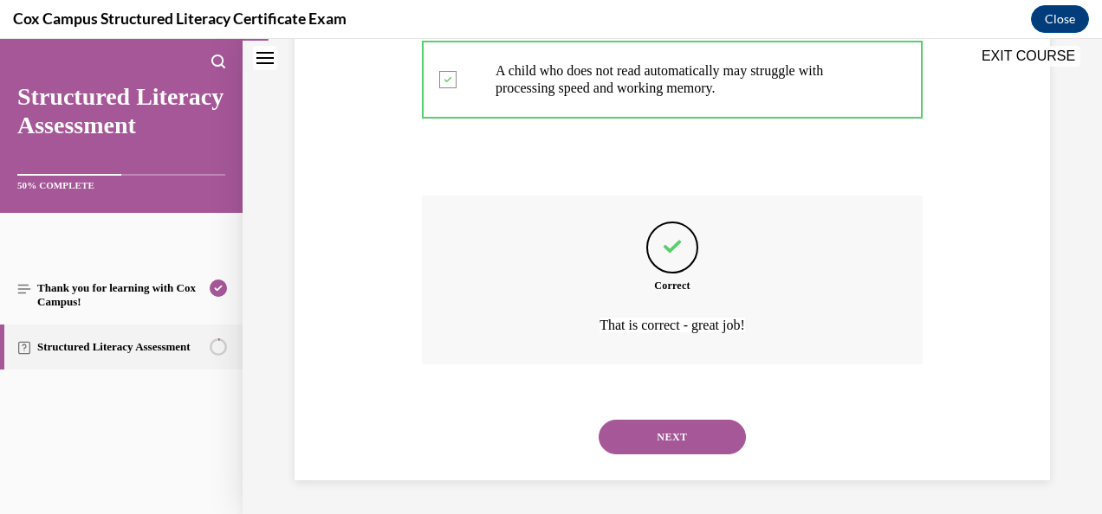
scroll to position [580, 0]
drag, startPoint x: 638, startPoint y: 419, endPoint x: 504, endPoint y: 423, distance: 134.3
click at [504, 423] on div "NEXT" at bounding box center [672, 437] width 501 height 69
click at [617, 435] on button "NEXT" at bounding box center [671, 437] width 147 height 35
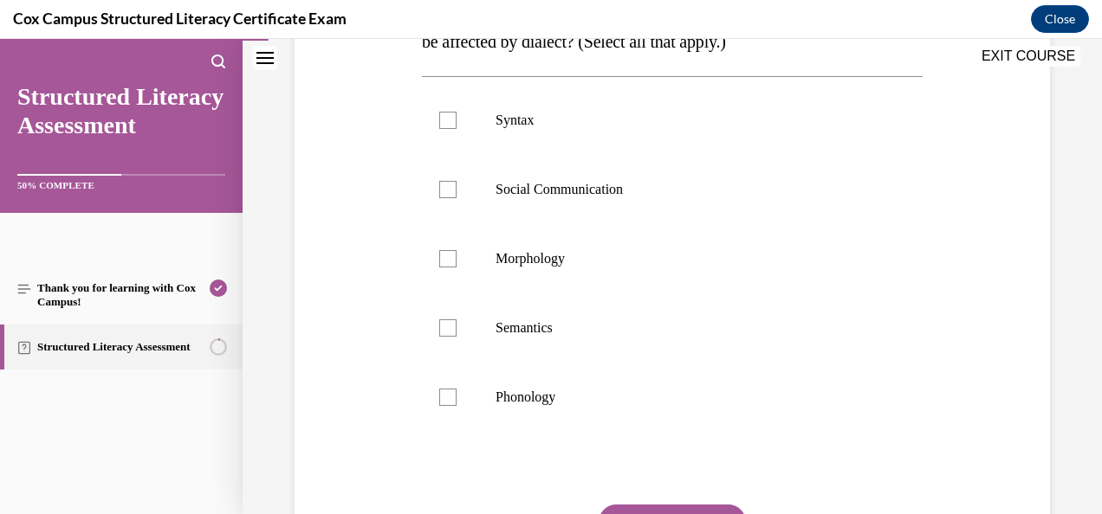
scroll to position [376, 0]
click at [447, 112] on div at bounding box center [447, 119] width 17 height 17
click at [447, 112] on input "Syntax" at bounding box center [447, 119] width 17 height 17
checkbox input "true"
click at [445, 187] on div at bounding box center [447, 188] width 17 height 17
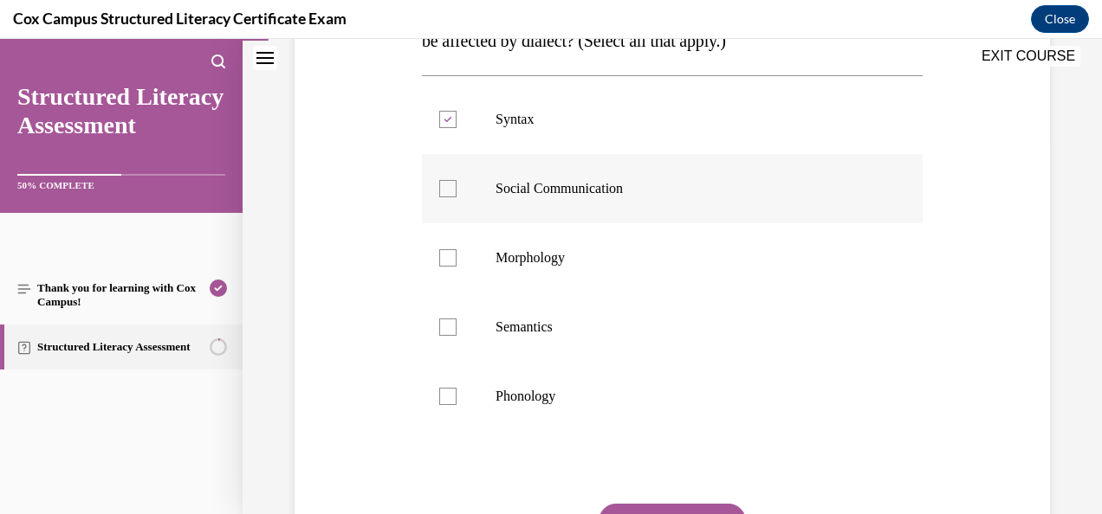
click at [445, 187] on input "Social Communication" at bounding box center [447, 188] width 17 height 17
checkbox input "true"
click at [439, 333] on div at bounding box center [447, 327] width 17 height 17
click at [439, 333] on input "Semantics" at bounding box center [447, 327] width 17 height 17
checkbox input "true"
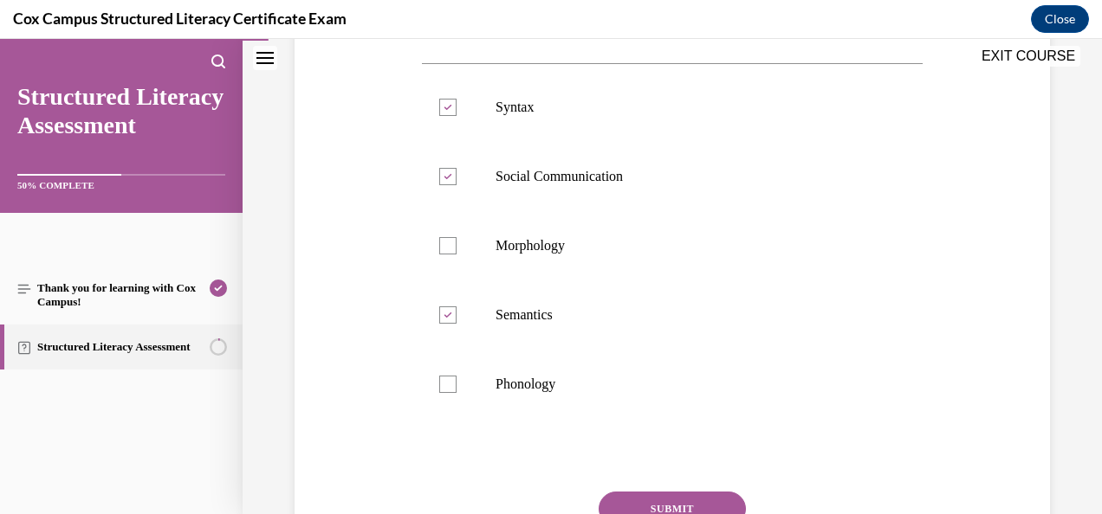
scroll to position [388, 0]
click at [352, 320] on div "Question 06/144 Dialect can affect literacy outcomes because a student's spoken…" at bounding box center [672, 217] width 764 height 833
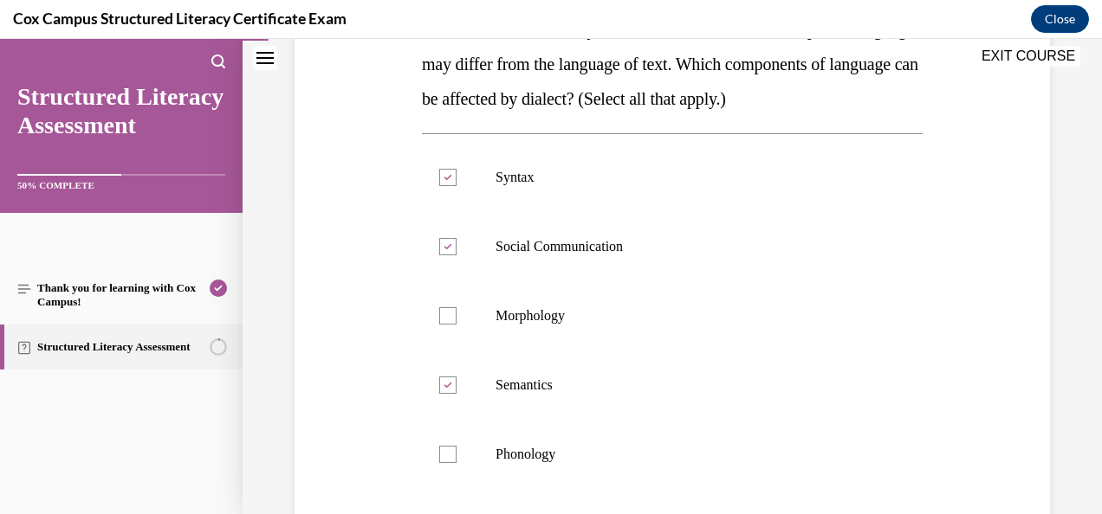
scroll to position [319, 0]
click at [449, 314] on div at bounding box center [447, 315] width 17 height 17
click at [449, 314] on input "Morphology" at bounding box center [447, 315] width 17 height 17
checkbox input "true"
click at [443, 462] on label "Phonology" at bounding box center [672, 453] width 501 height 69
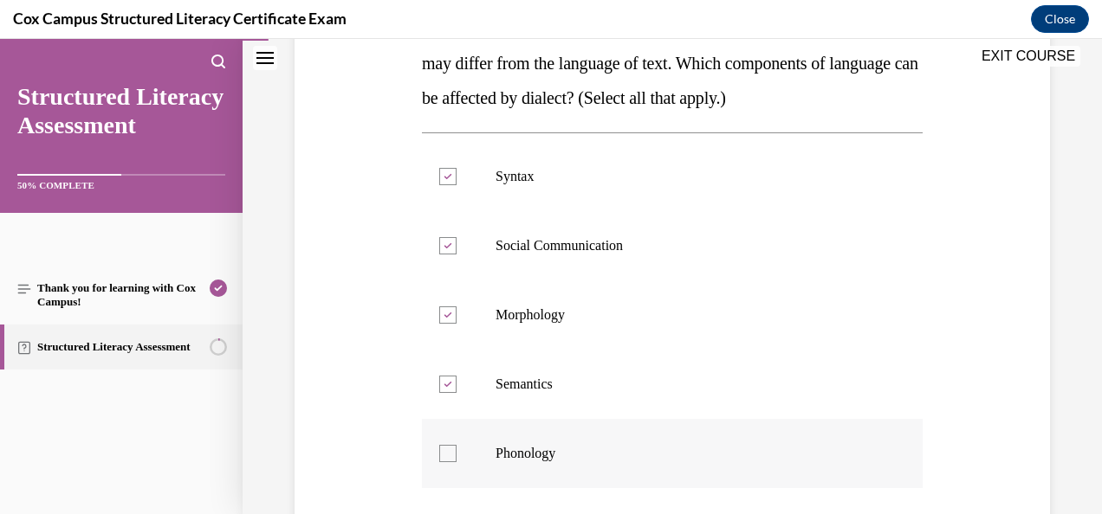
click at [443, 462] on input "Phonology" at bounding box center [447, 453] width 17 height 17
checkbox input "true"
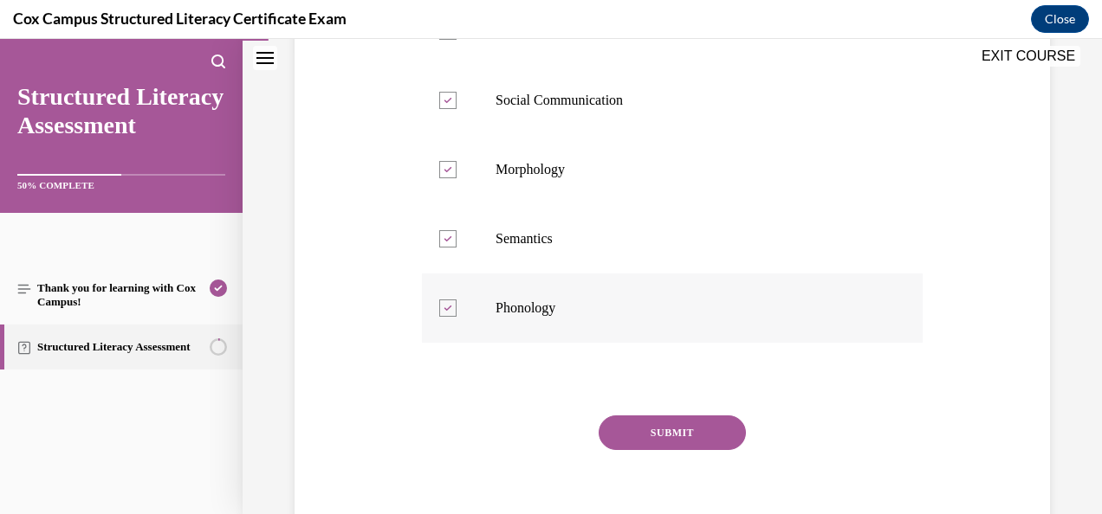
scroll to position [488, 0]
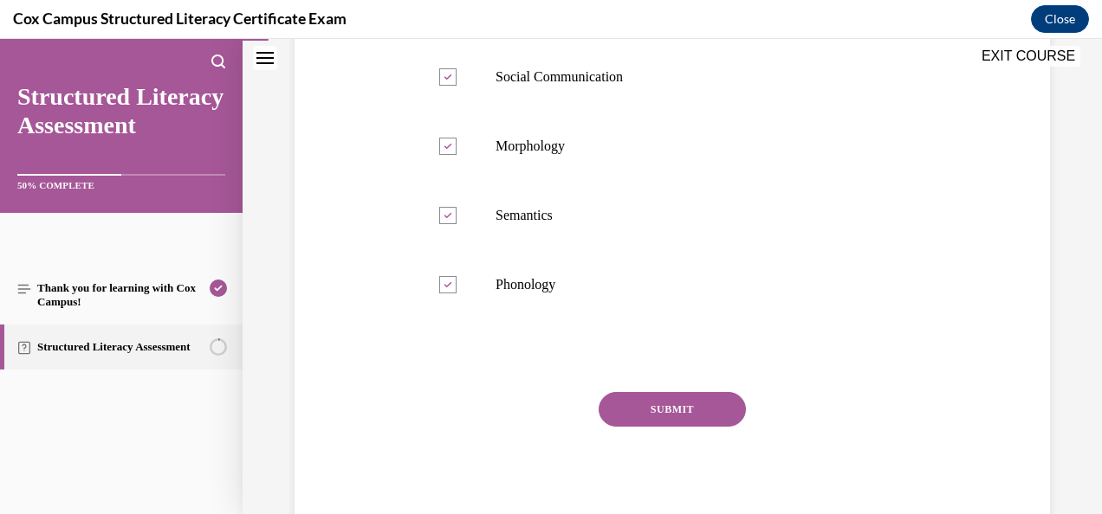
click at [645, 413] on button "SUBMIT" at bounding box center [671, 409] width 147 height 35
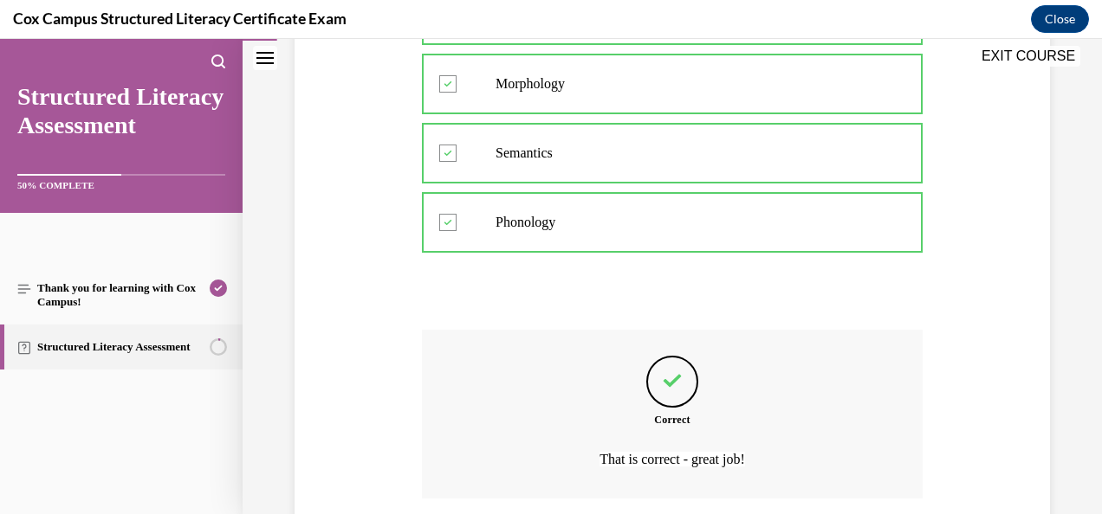
scroll to position [684, 0]
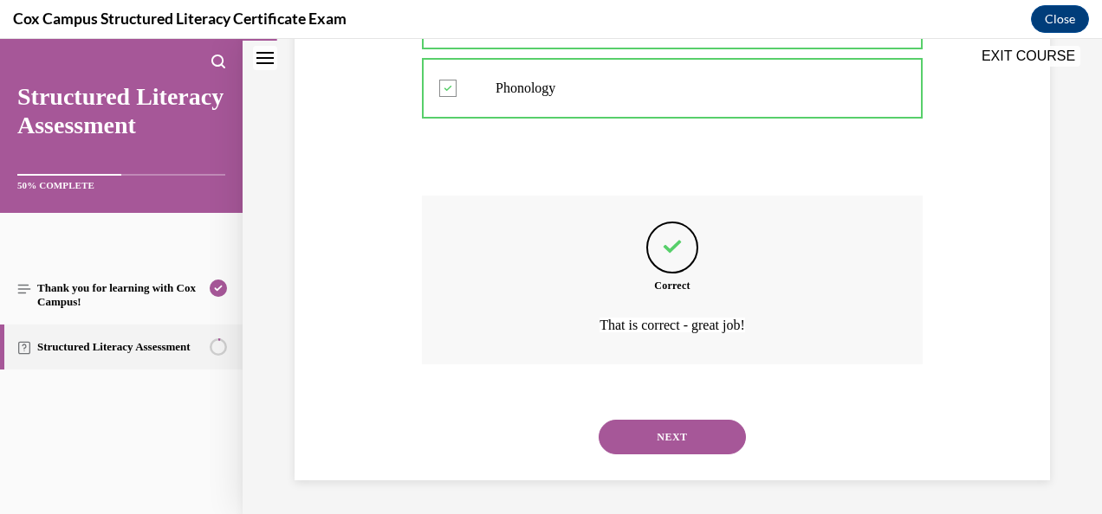
drag, startPoint x: 698, startPoint y: 424, endPoint x: 437, endPoint y: 426, distance: 260.7
click at [437, 426] on div "NEXT" at bounding box center [672, 437] width 501 height 69
click at [641, 445] on button "NEXT" at bounding box center [671, 437] width 147 height 35
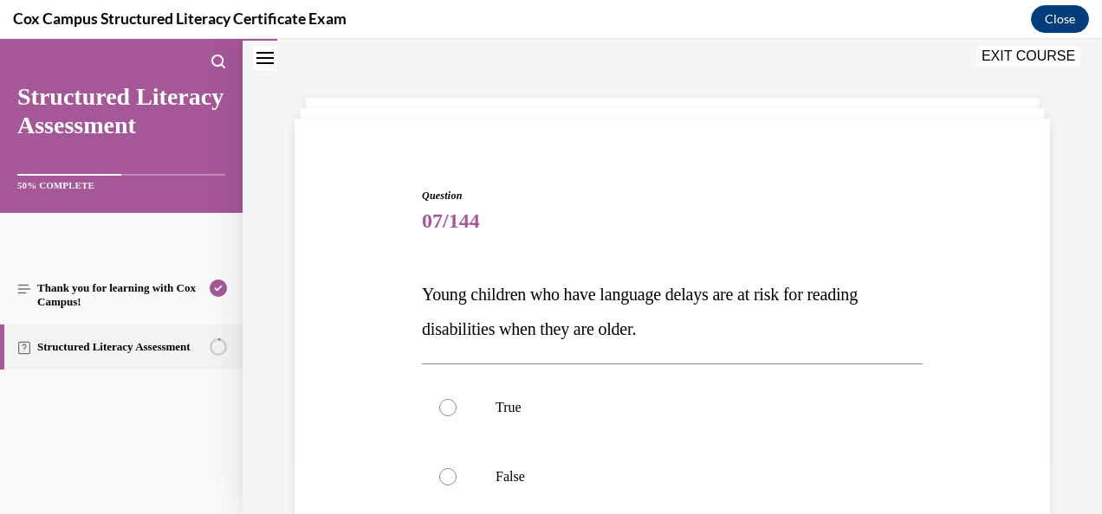
scroll to position [131, 0]
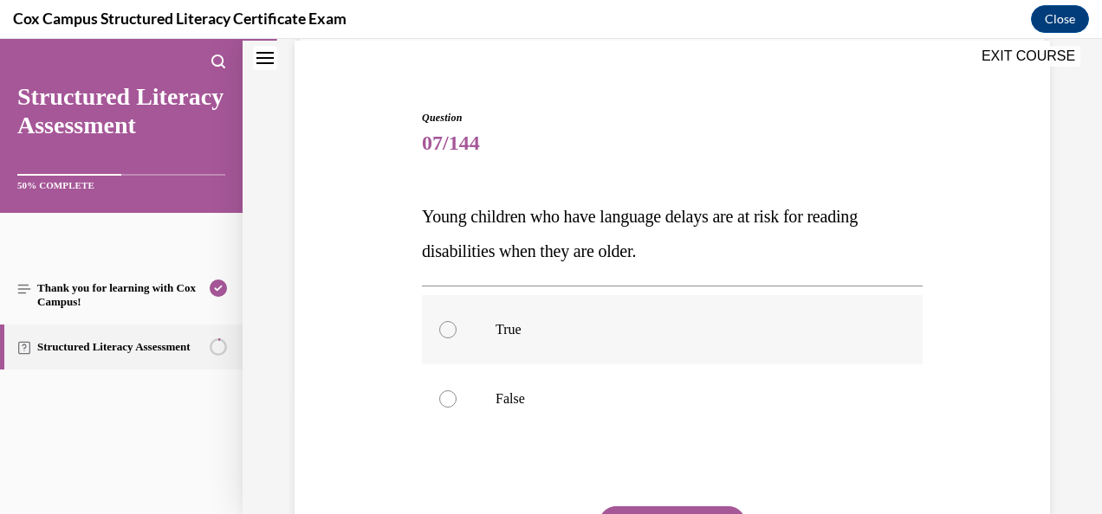
click at [436, 326] on label "True" at bounding box center [672, 329] width 501 height 69
click at [439, 326] on input "True" at bounding box center [447, 329] width 17 height 17
radio input "true"
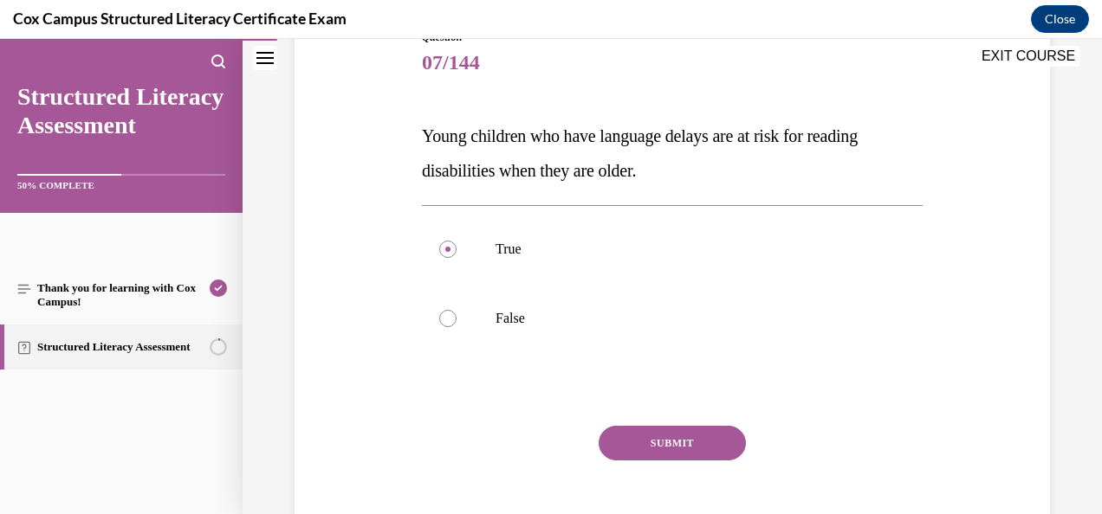
drag, startPoint x: 737, startPoint y: 50, endPoint x: 708, endPoint y: 61, distance: 30.4
click at [708, 61] on span "07/144" at bounding box center [672, 62] width 501 height 35
click at [623, 436] on button "SUBMIT" at bounding box center [671, 443] width 147 height 35
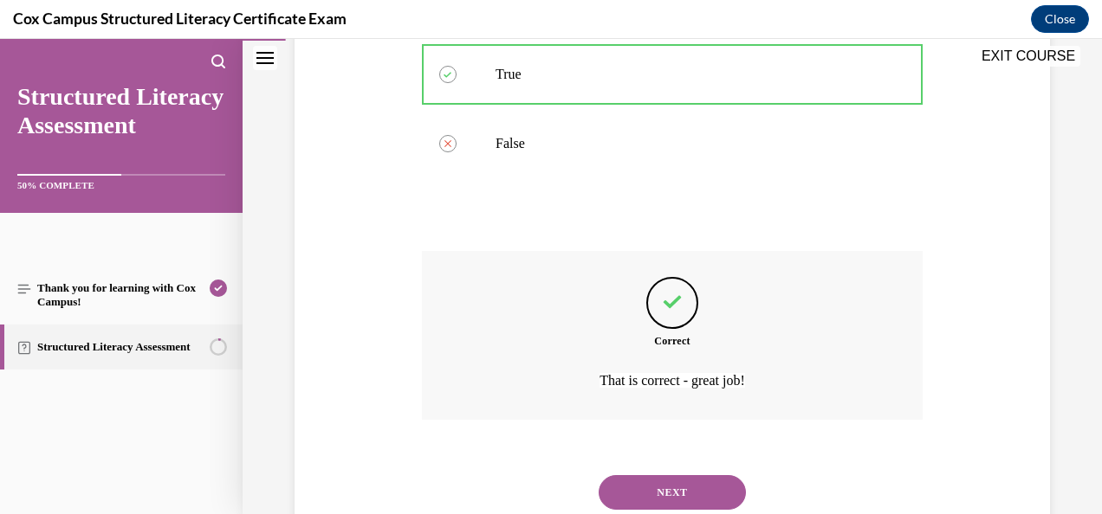
scroll to position [393, 0]
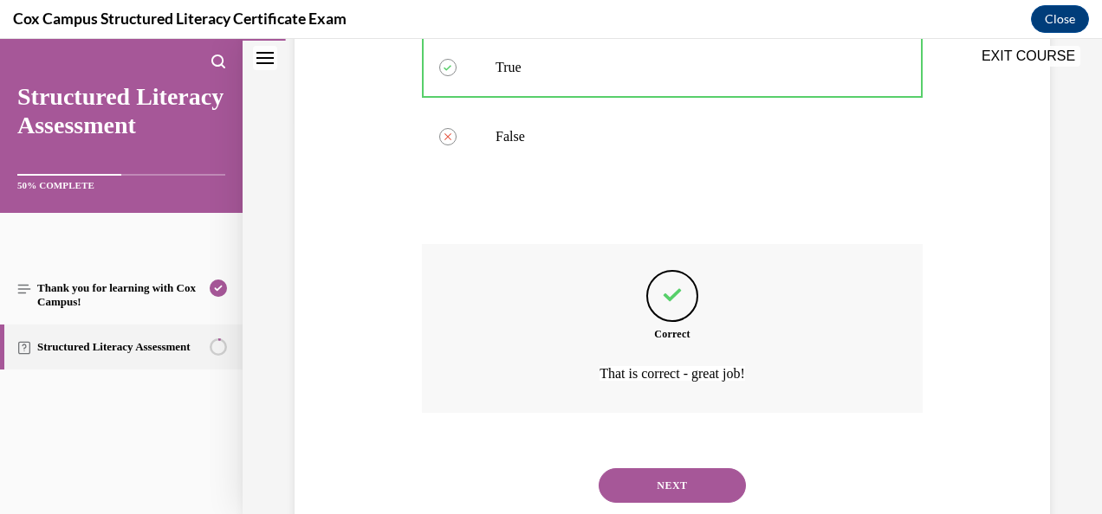
click at [648, 473] on button "NEXT" at bounding box center [671, 485] width 147 height 35
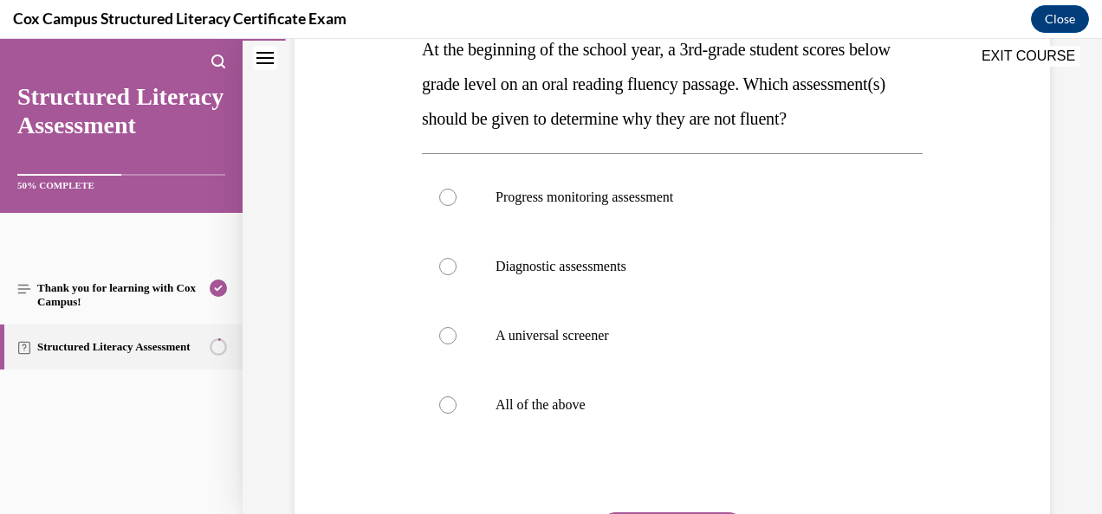
scroll to position [291, 0]
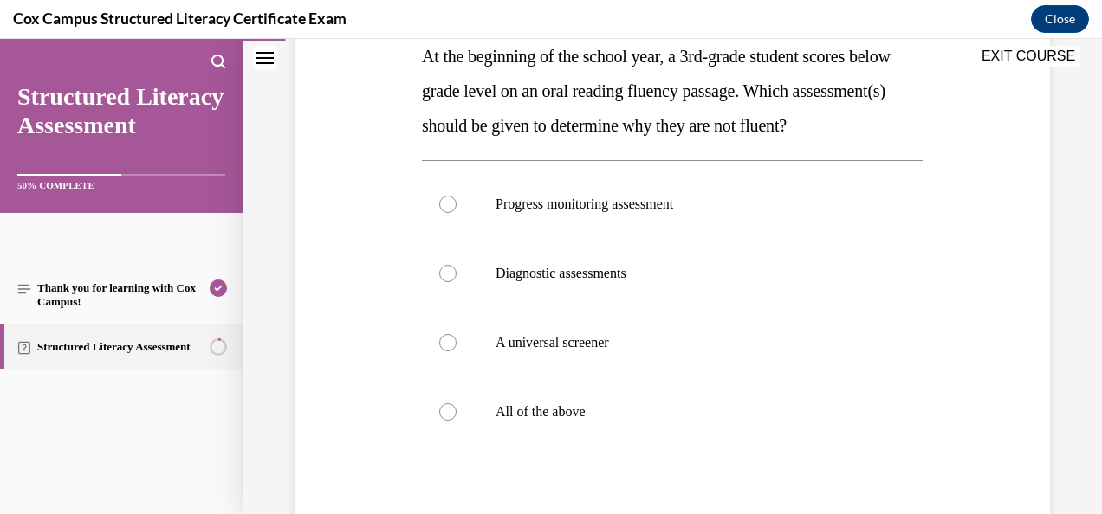
click at [589, 308] on label "Diagnostic assessments" at bounding box center [672, 273] width 501 height 69
click at [456, 282] on input "Diagnostic assessments" at bounding box center [447, 273] width 17 height 17
radio input "true"
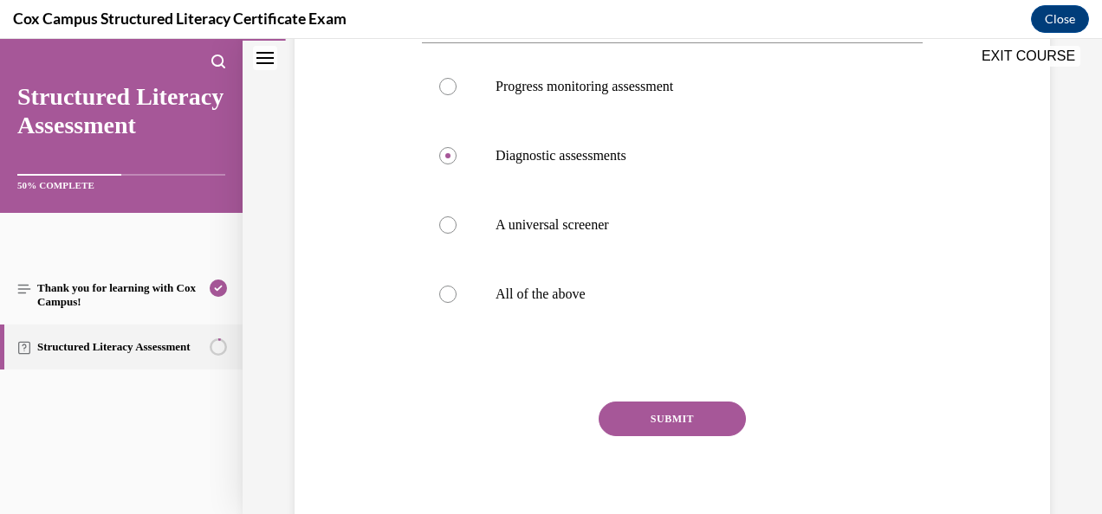
scroll to position [412, 0]
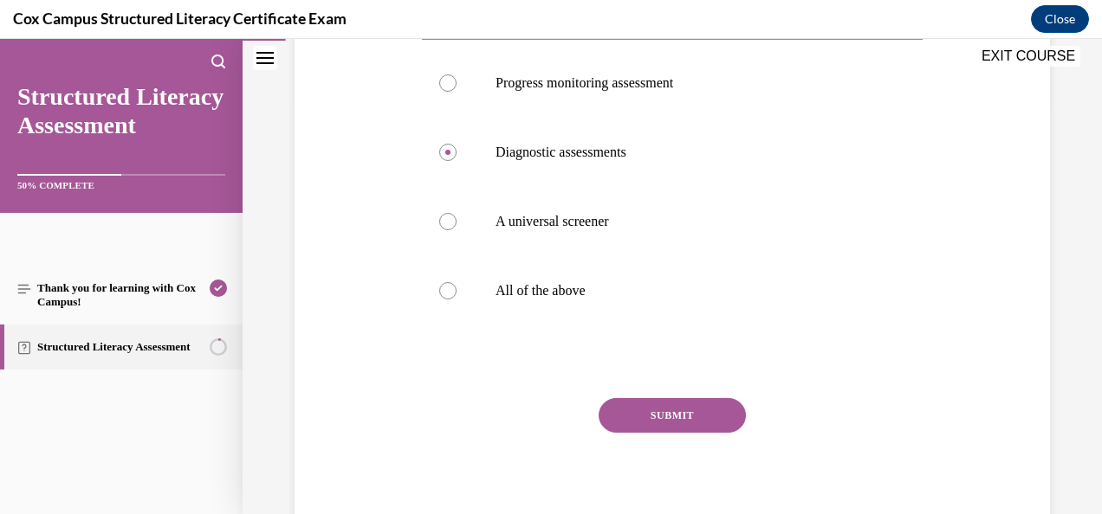
click at [651, 433] on button "SUBMIT" at bounding box center [671, 415] width 147 height 35
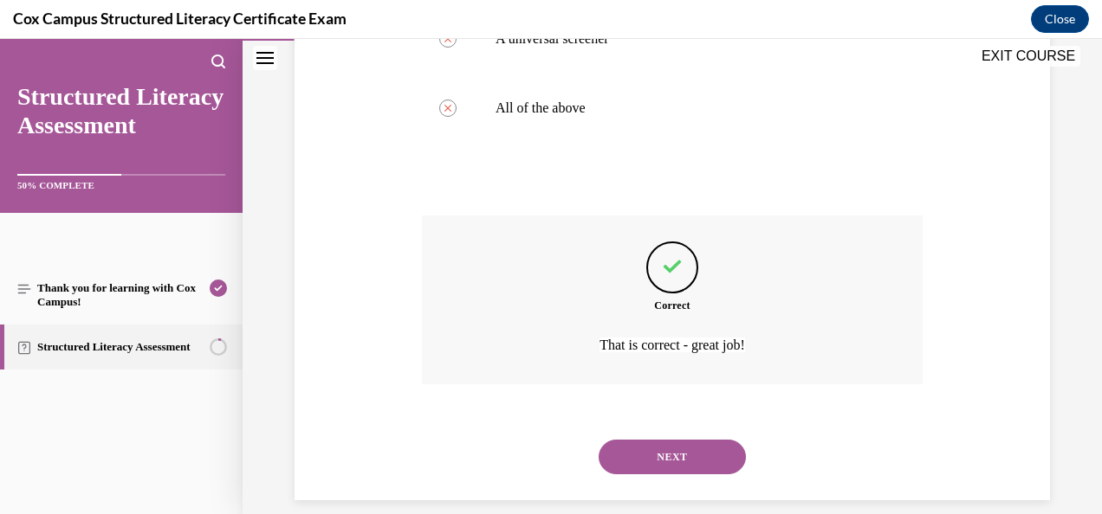
scroll to position [604, 0]
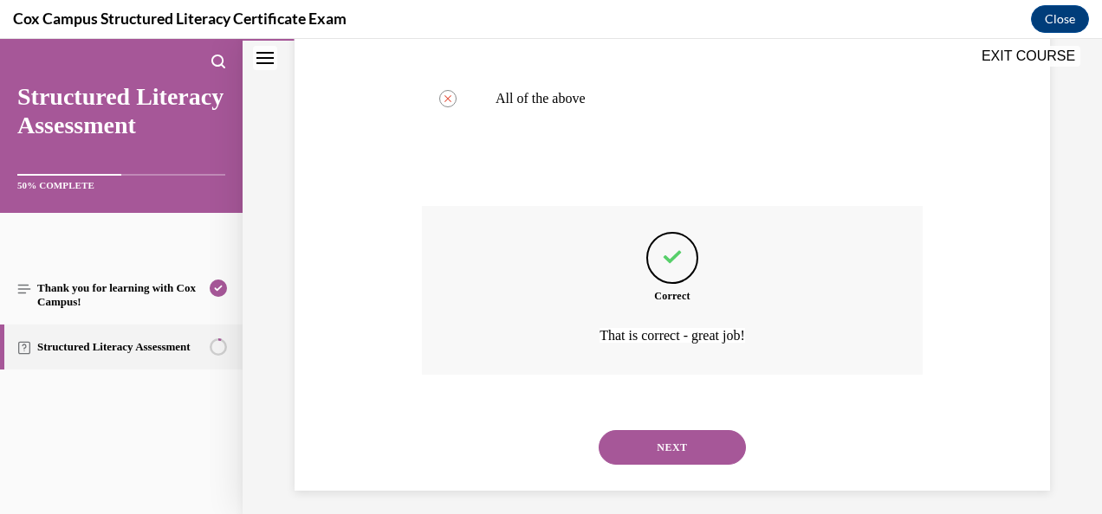
click at [667, 465] on button "NEXT" at bounding box center [671, 447] width 147 height 35
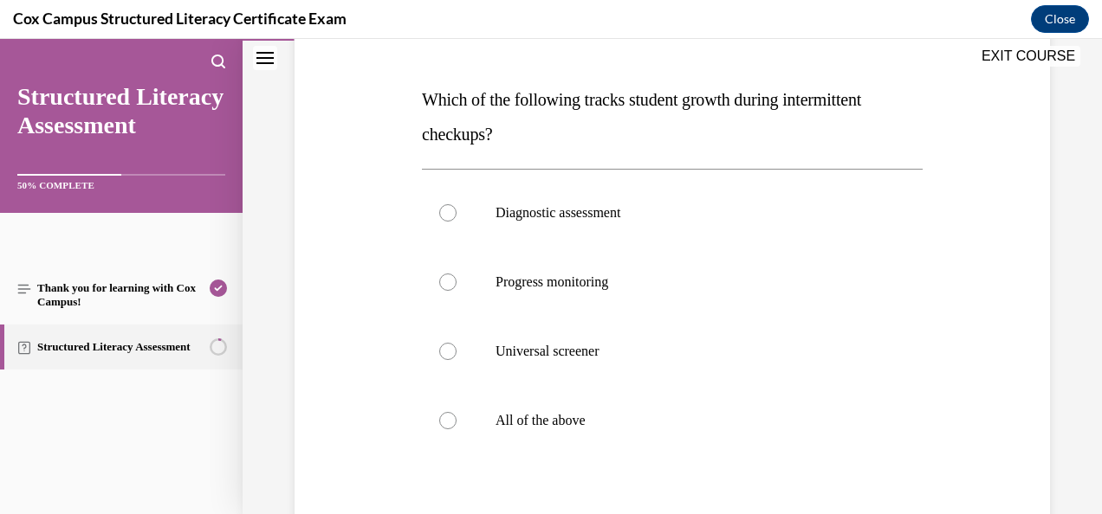
scroll to position [255, 0]
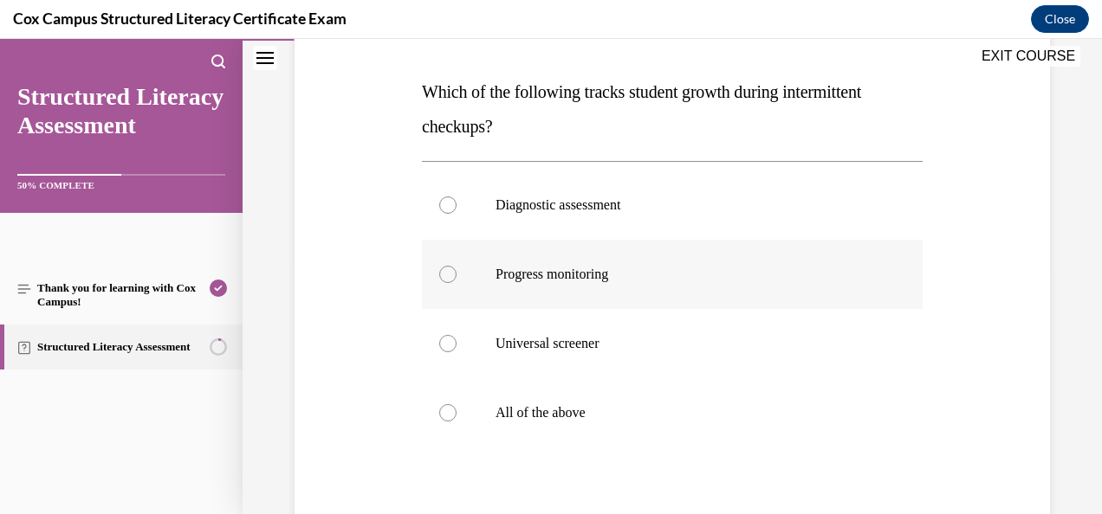
click at [439, 274] on div at bounding box center [447, 274] width 17 height 17
click at [439, 274] on input "Progress monitoring" at bounding box center [447, 274] width 17 height 17
radio input "true"
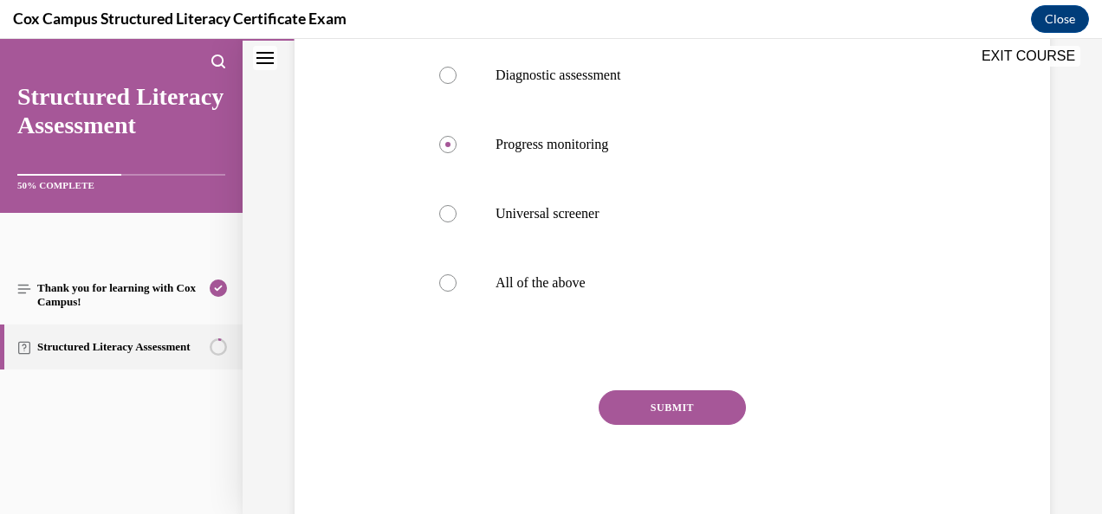
click at [662, 397] on button "SUBMIT" at bounding box center [671, 408] width 147 height 35
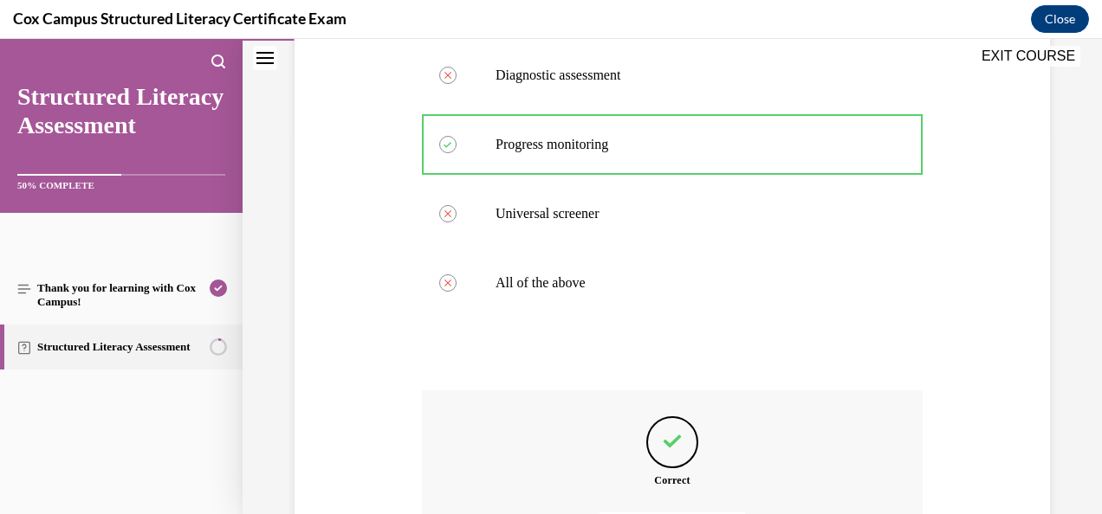
scroll to position [580, 0]
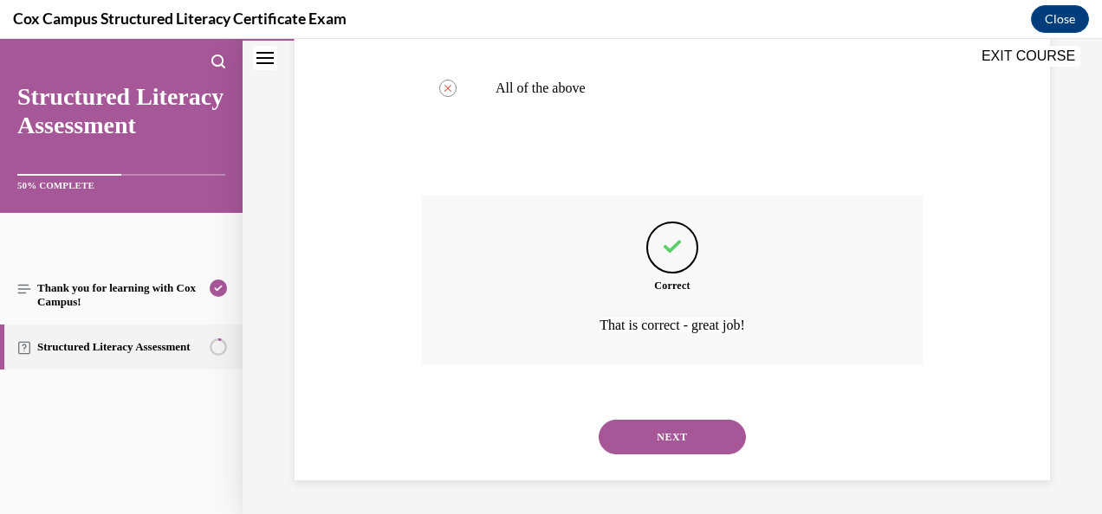
click at [631, 439] on button "NEXT" at bounding box center [671, 437] width 147 height 35
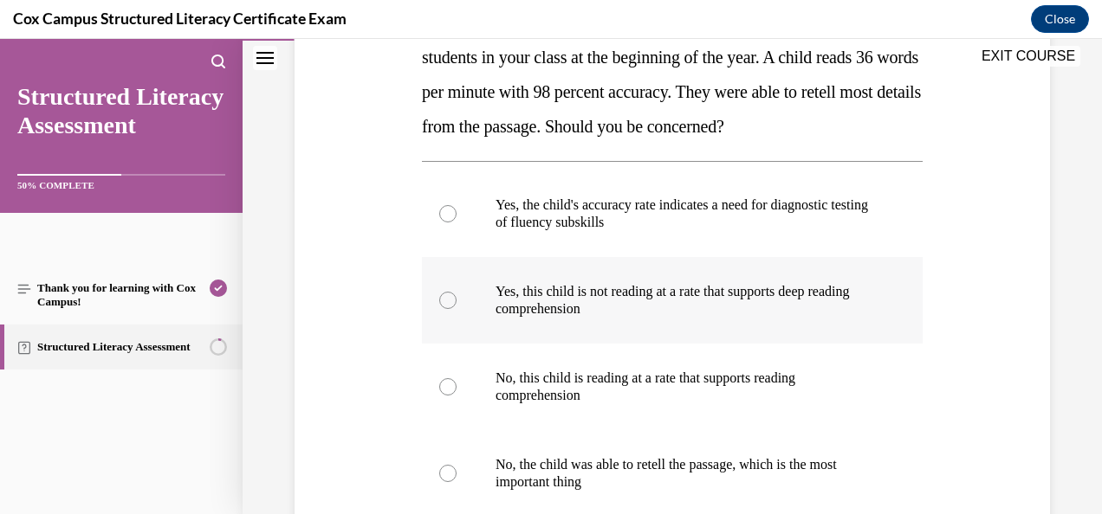
scroll to position [325, 0]
click at [613, 313] on p "Yes, this child is not reading at a rate that supports deep reading comprehensi…" at bounding box center [687, 300] width 384 height 35
click at [456, 309] on input "Yes, this child is not reading at a rate that supports deep reading comprehensi…" at bounding box center [447, 300] width 17 height 17
radio input "true"
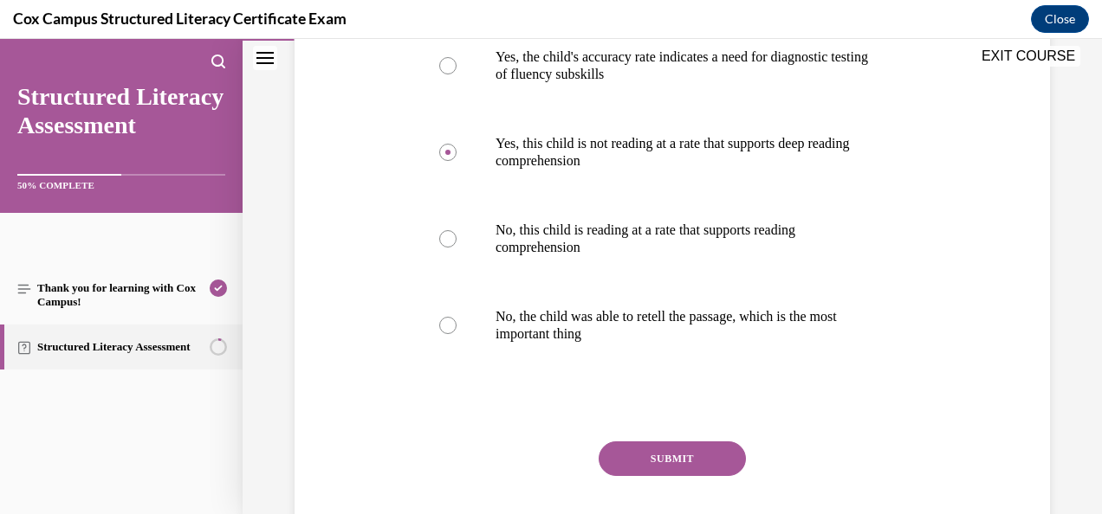
scroll to position [471, 0]
click at [654, 470] on button "SUBMIT" at bounding box center [671, 460] width 147 height 35
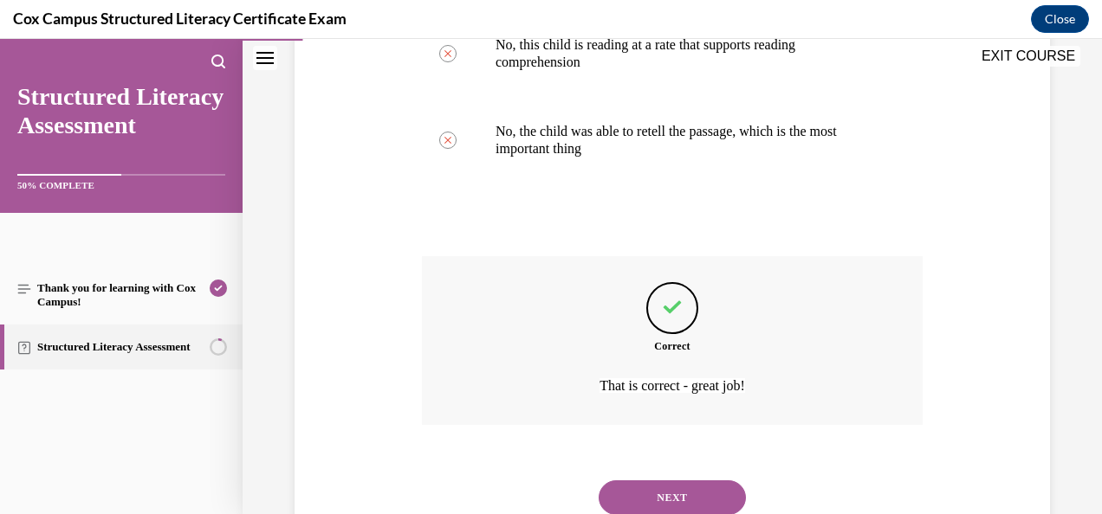
scroll to position [719, 0]
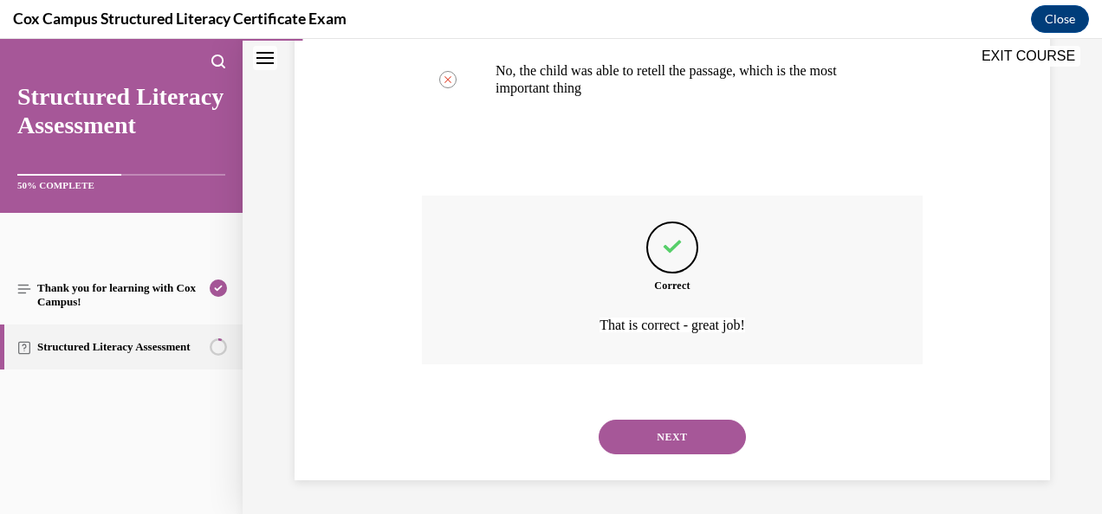
click at [651, 438] on button "NEXT" at bounding box center [671, 437] width 147 height 35
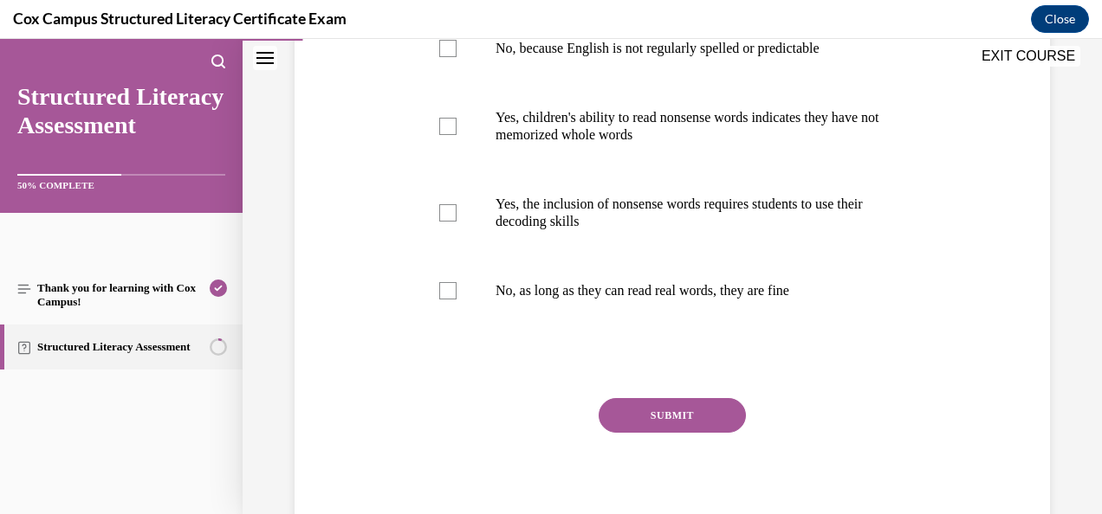
scroll to position [443, 0]
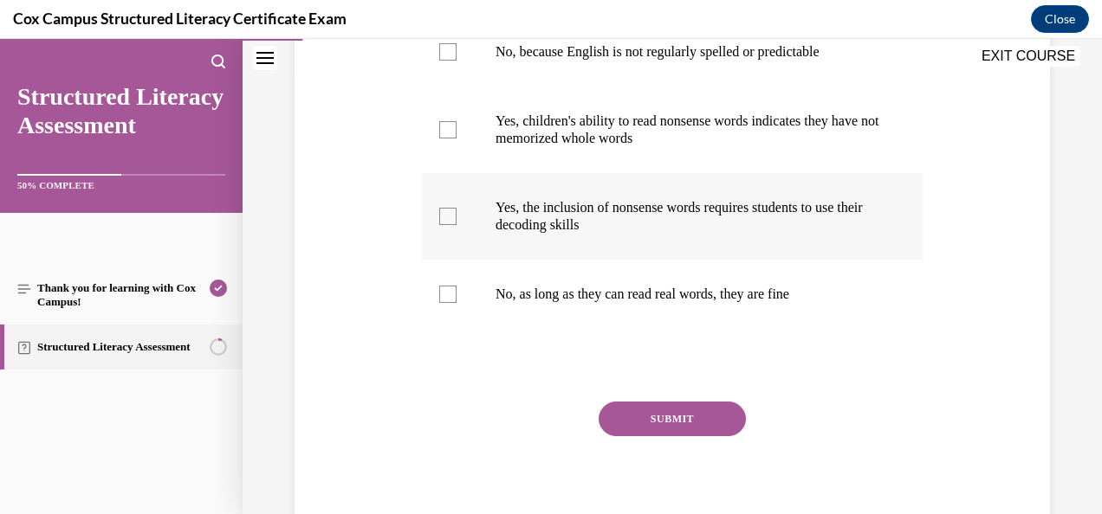
click at [456, 249] on label "Yes, the inclusion of nonsense words requires students to use their decoding sk…" at bounding box center [672, 216] width 501 height 87
click at [456, 225] on input "Yes, the inclusion of nonsense words requires students to use their decoding sk…" at bounding box center [447, 216] width 17 height 17
checkbox input "true"
click at [684, 436] on button "SUBMIT" at bounding box center [671, 419] width 147 height 35
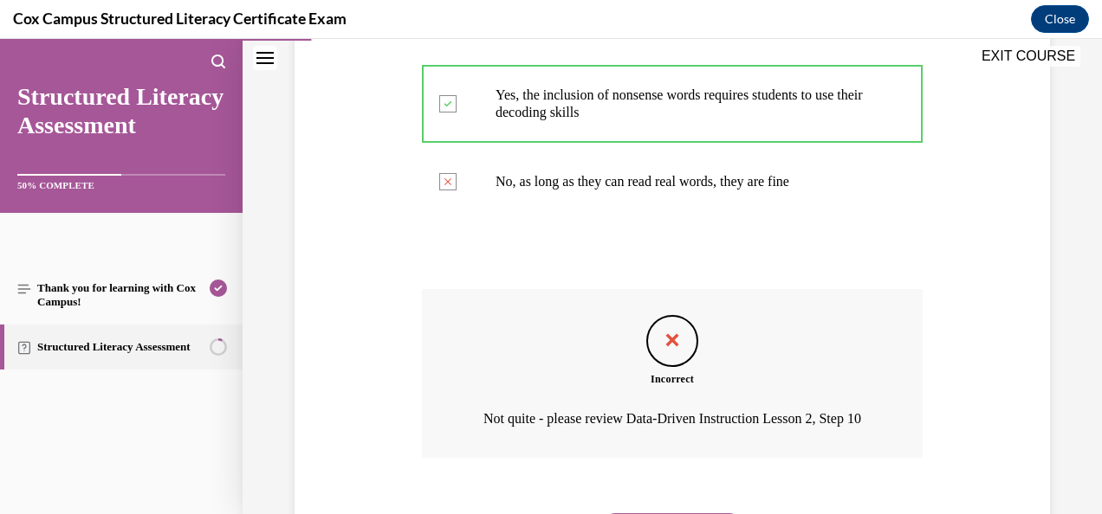
scroll to position [708, 0]
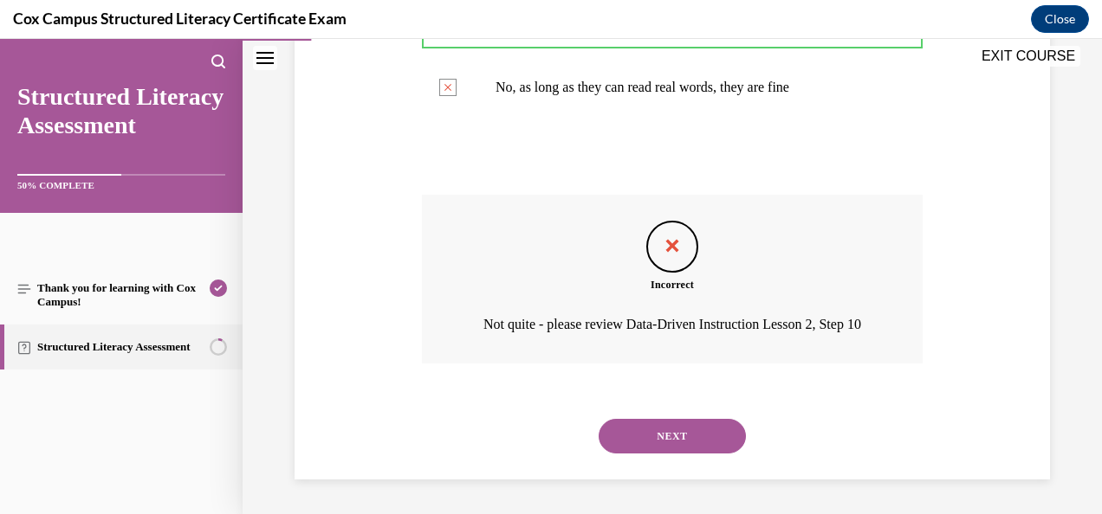
click at [644, 436] on button "NEXT" at bounding box center [671, 436] width 147 height 35
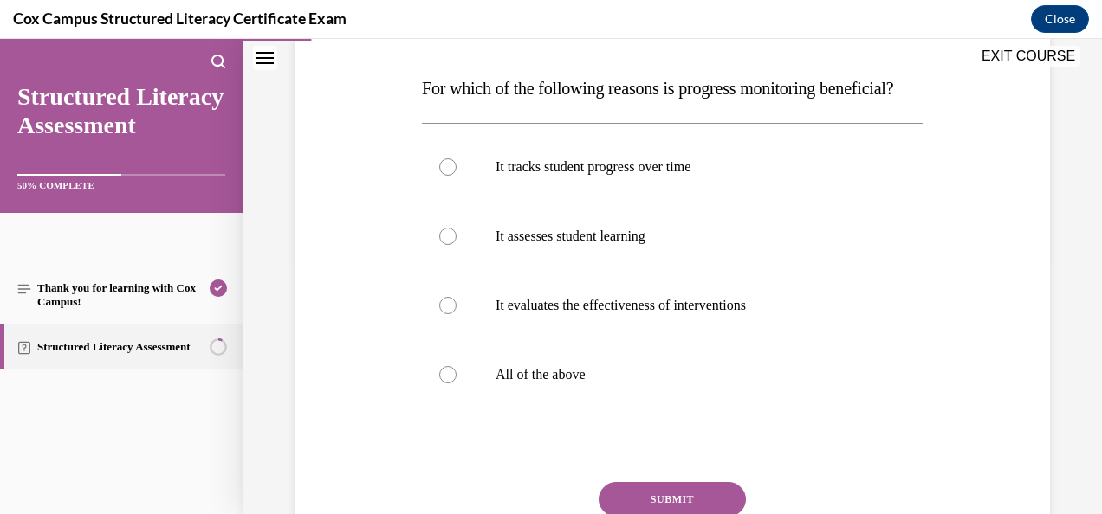
scroll to position [259, 0]
click at [644, 410] on label "All of the above" at bounding box center [672, 374] width 501 height 69
click at [456, 384] on input "All of the above" at bounding box center [447, 374] width 17 height 17
radio input "true"
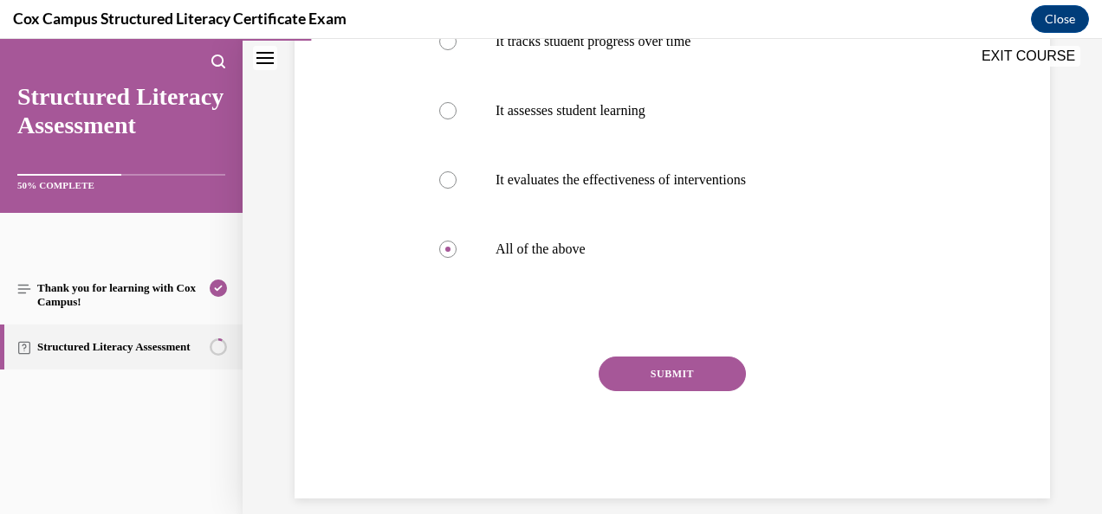
scroll to position [385, 0]
click at [627, 391] on button "SUBMIT" at bounding box center [671, 373] width 147 height 35
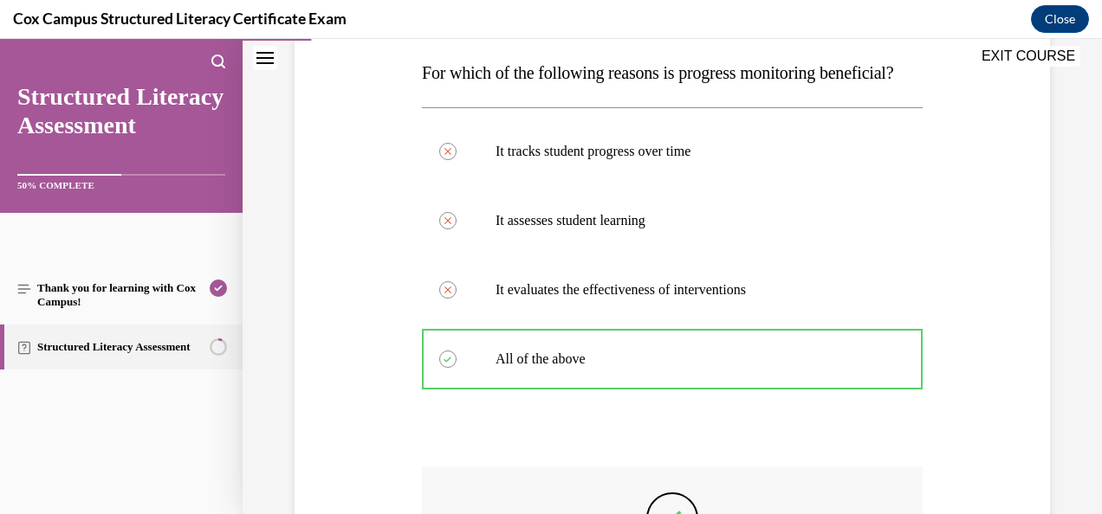
scroll to position [580, 0]
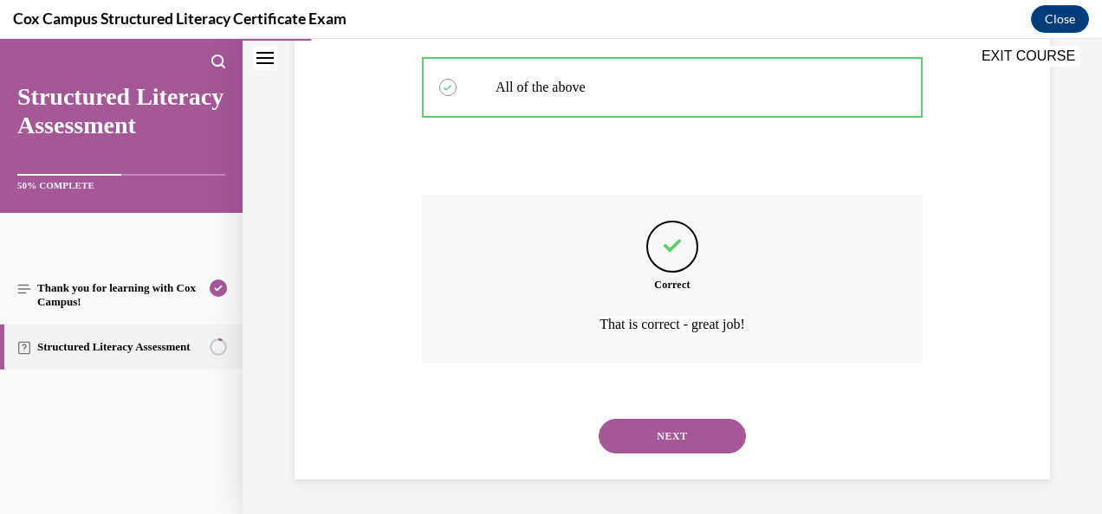
click at [675, 449] on button "NEXT" at bounding box center [671, 436] width 147 height 35
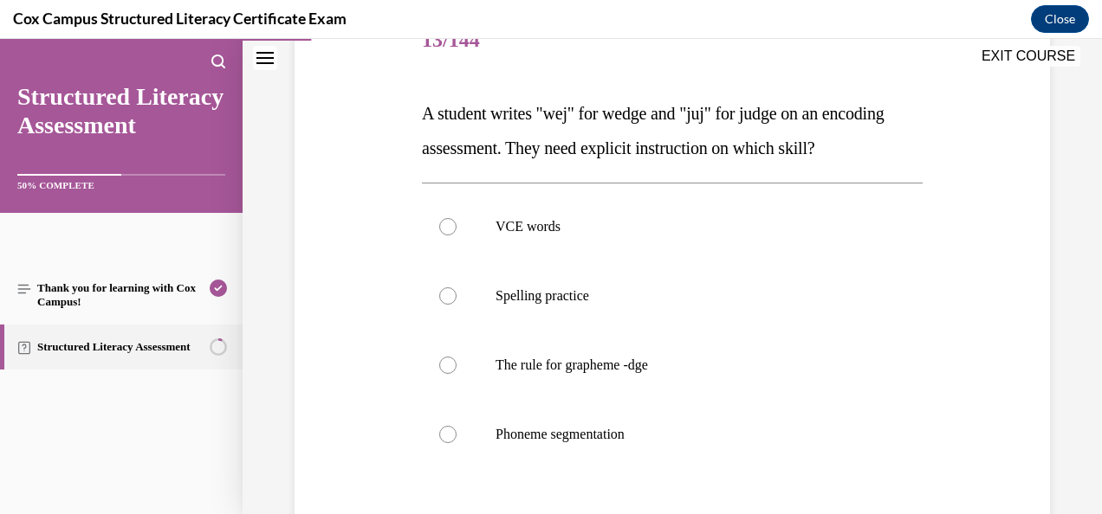
scroll to position [233, 0]
click at [679, 375] on p "The rule for grapheme -dge" at bounding box center [687, 366] width 384 height 17
click at [456, 375] on input "The rule for grapheme -dge" at bounding box center [447, 366] width 17 height 17
radio input "true"
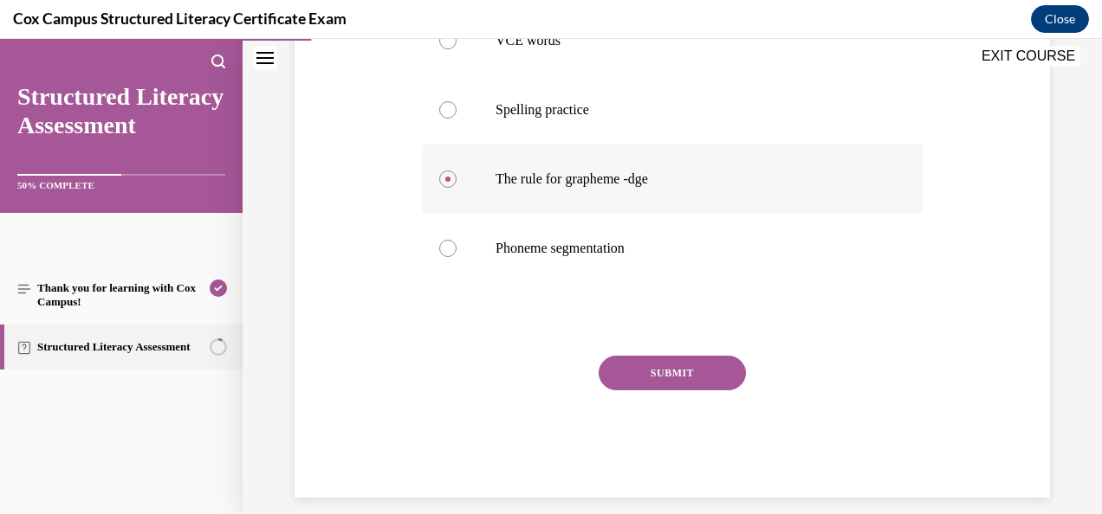
scroll to position [416, 0]
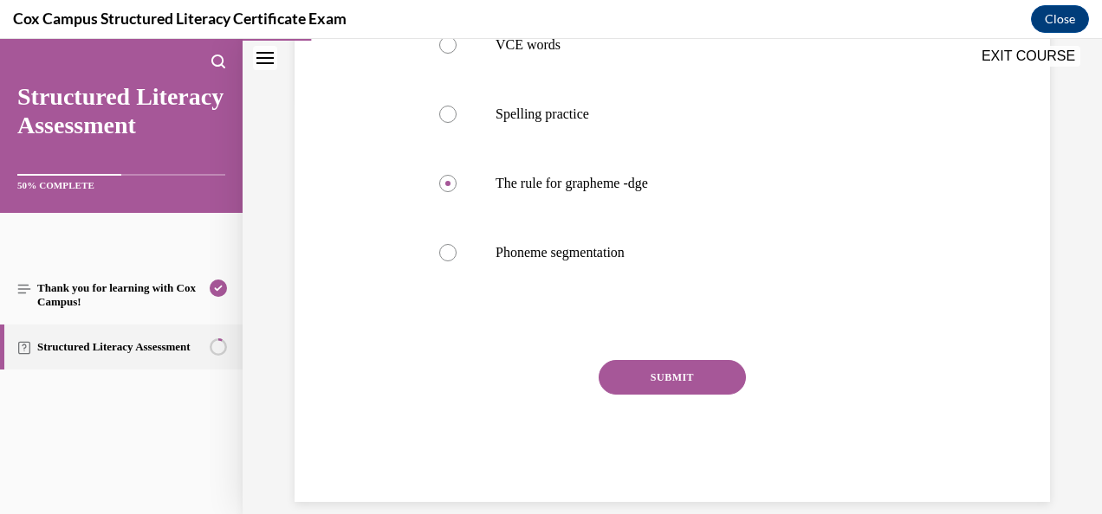
click at [643, 395] on button "SUBMIT" at bounding box center [671, 377] width 147 height 35
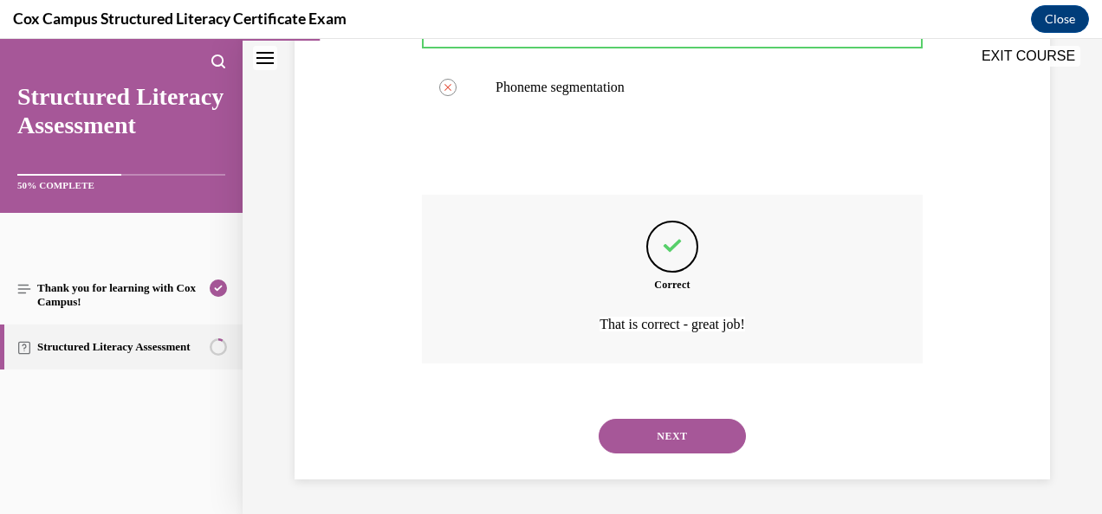
scroll to position [615, 0]
click at [681, 442] on button "NEXT" at bounding box center [671, 436] width 147 height 35
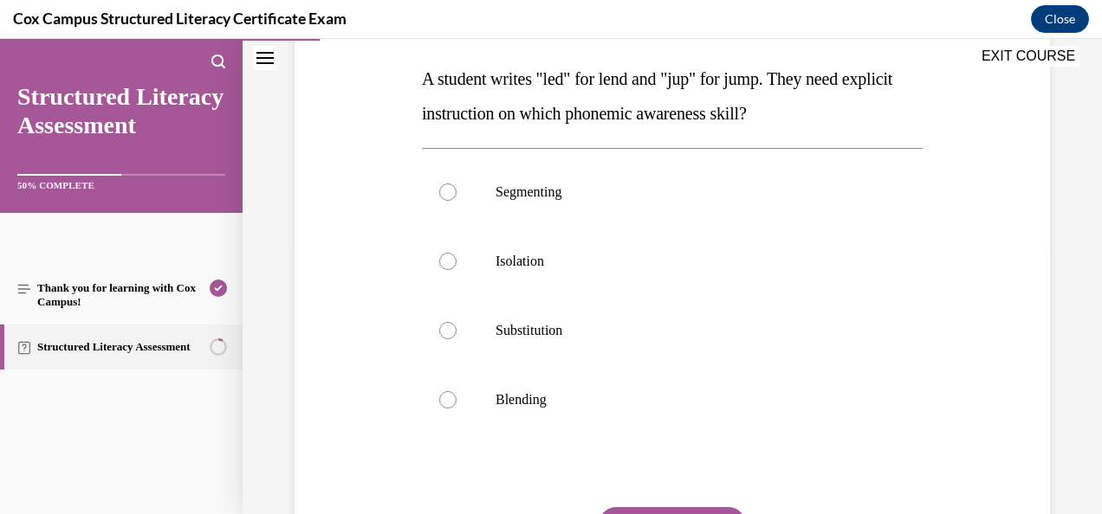
scroll to position [277, 0]
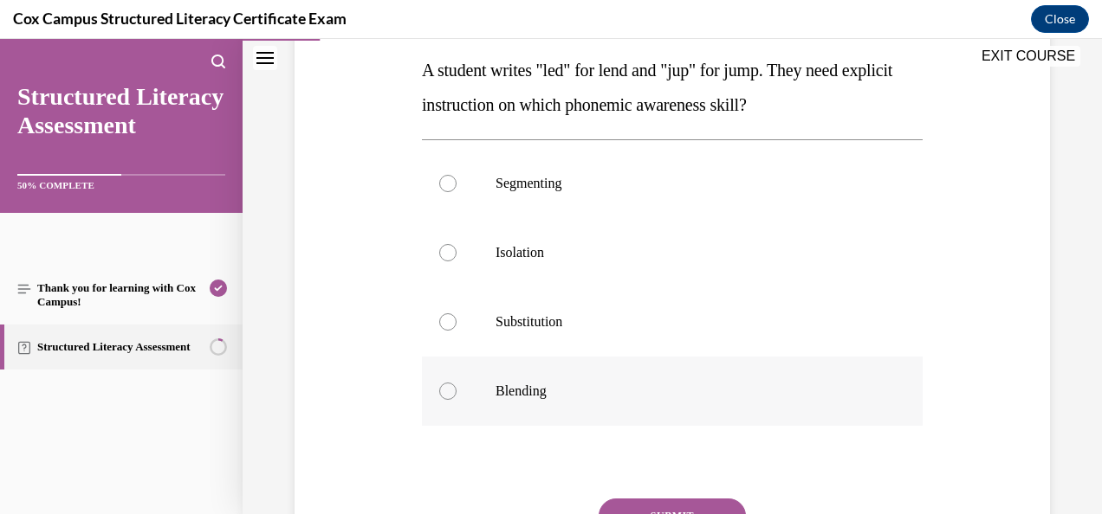
click at [488, 389] on label "Blending" at bounding box center [672, 391] width 501 height 69
click at [456, 389] on input "Blending" at bounding box center [447, 391] width 17 height 17
radio input "true"
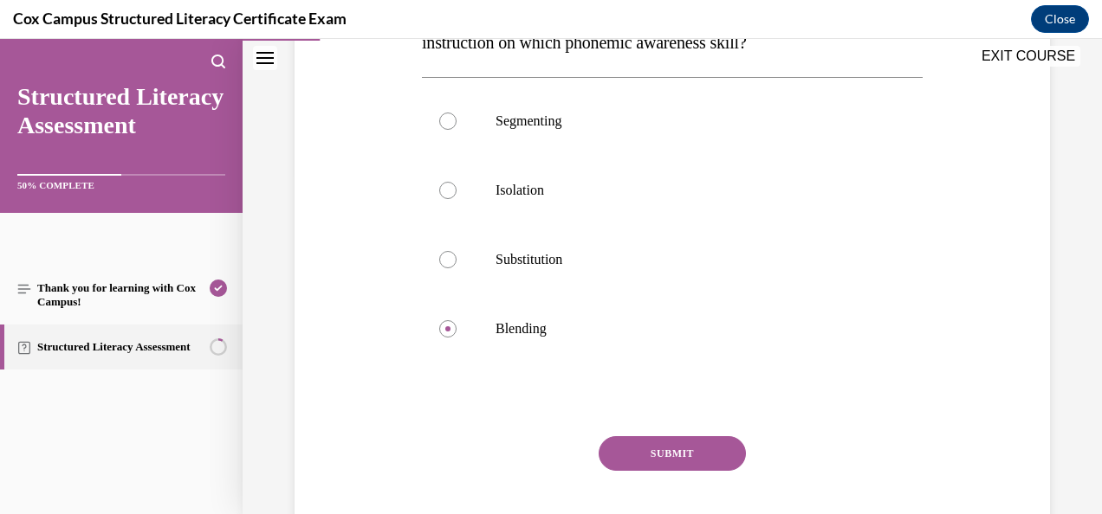
click at [717, 464] on button "SUBMIT" at bounding box center [671, 453] width 147 height 35
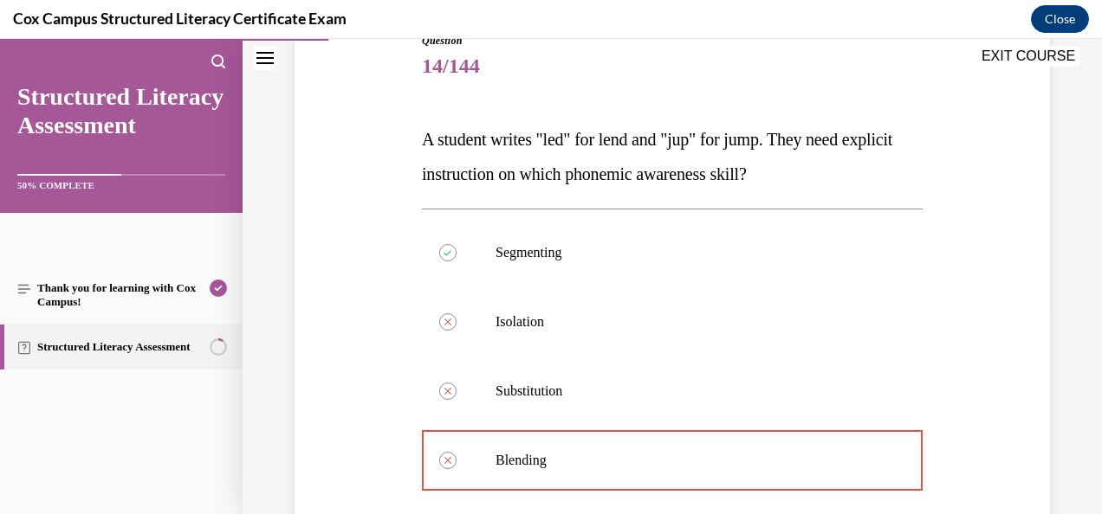
scroll to position [211, 0]
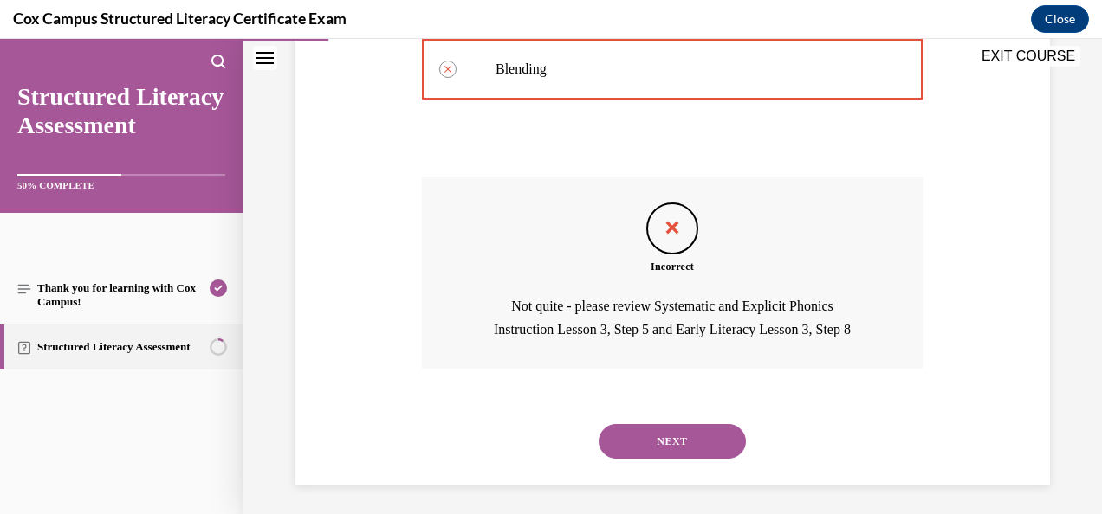
click at [682, 440] on button "NEXT" at bounding box center [671, 441] width 147 height 35
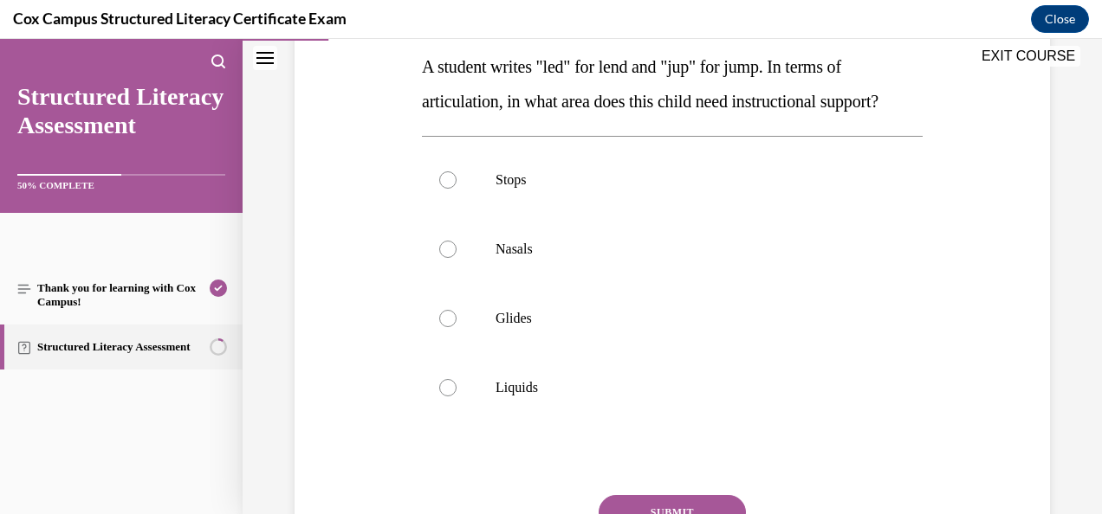
scroll to position [280, 0]
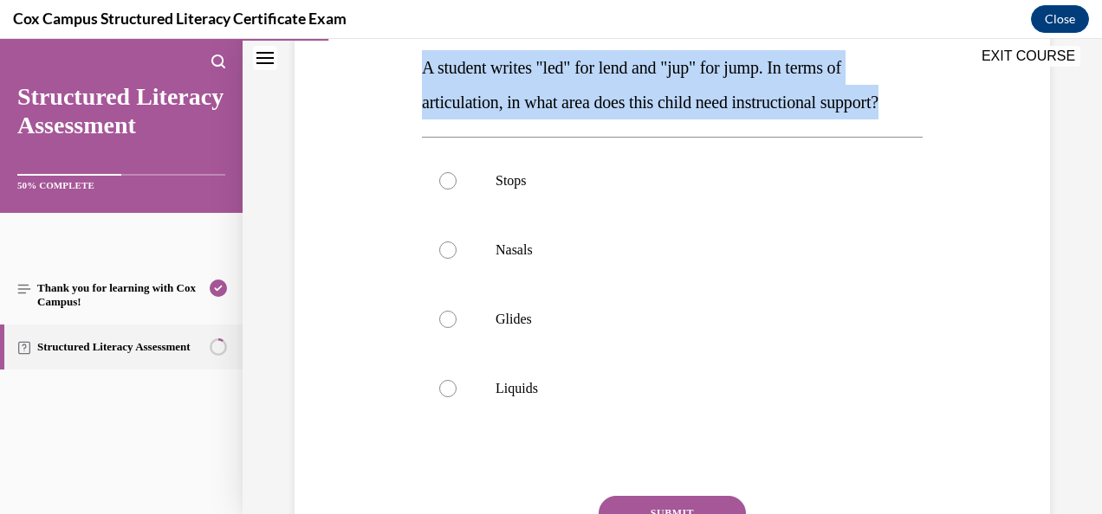
drag, startPoint x: 421, startPoint y: 66, endPoint x: 525, endPoint y: 127, distance: 120.7
click at [525, 120] on p "A student writes "led" for lend and "jup" for jump. In terms of articulation, i…" at bounding box center [672, 84] width 501 height 69
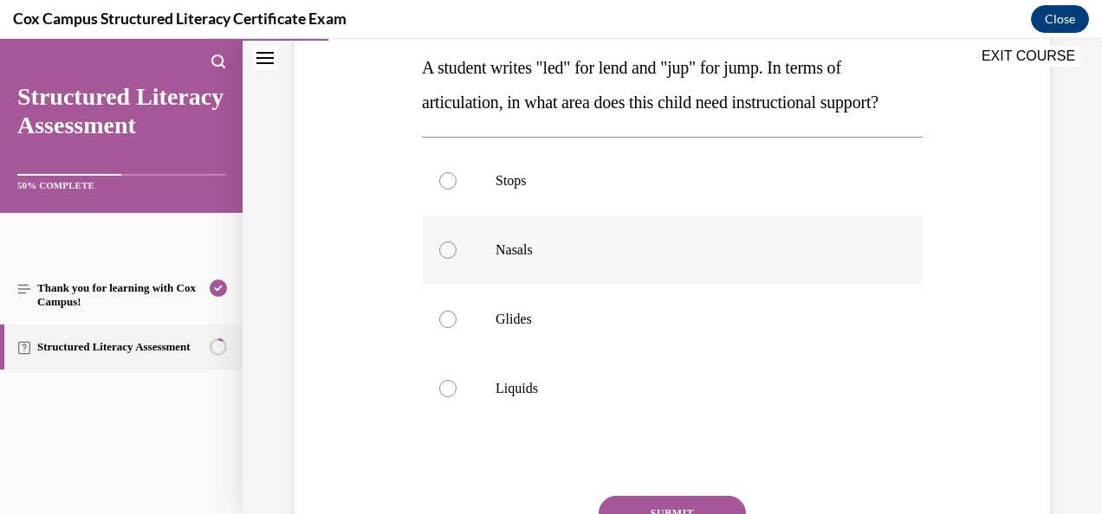
click at [447, 259] on div at bounding box center [447, 250] width 17 height 17
click at [447, 259] on input "Nasals" at bounding box center [447, 250] width 17 height 17
radio input "true"
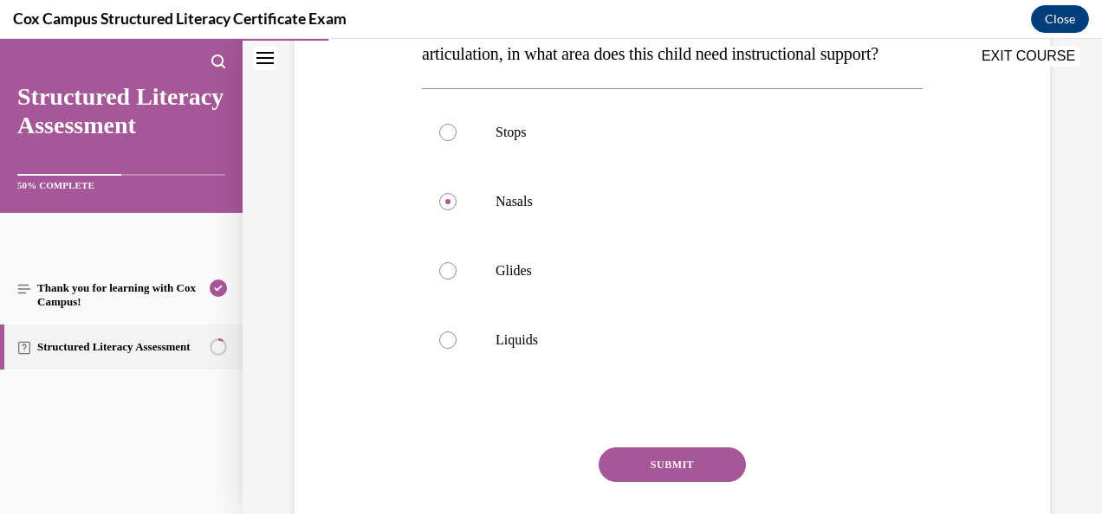
scroll to position [420, 0]
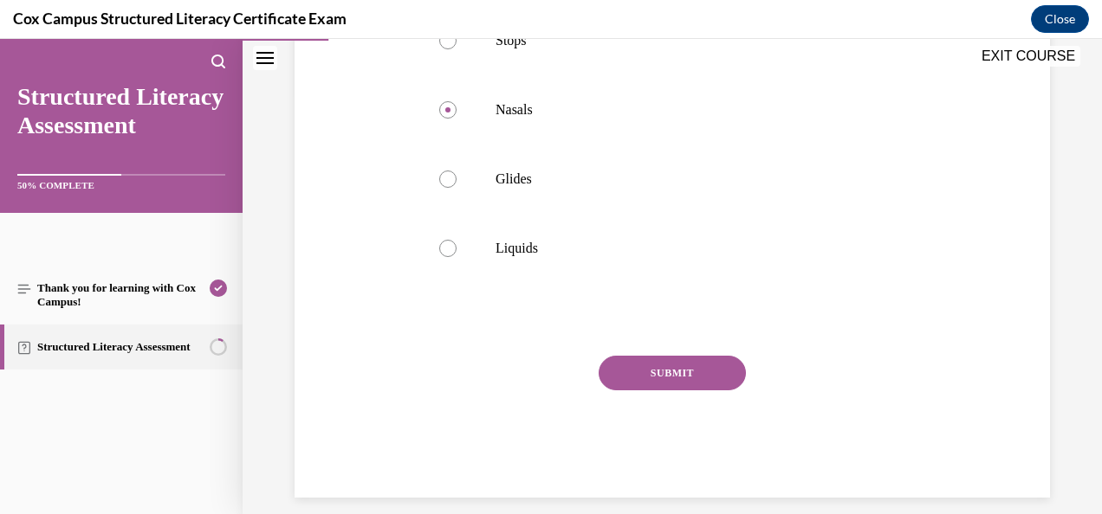
click at [669, 391] on button "SUBMIT" at bounding box center [671, 373] width 147 height 35
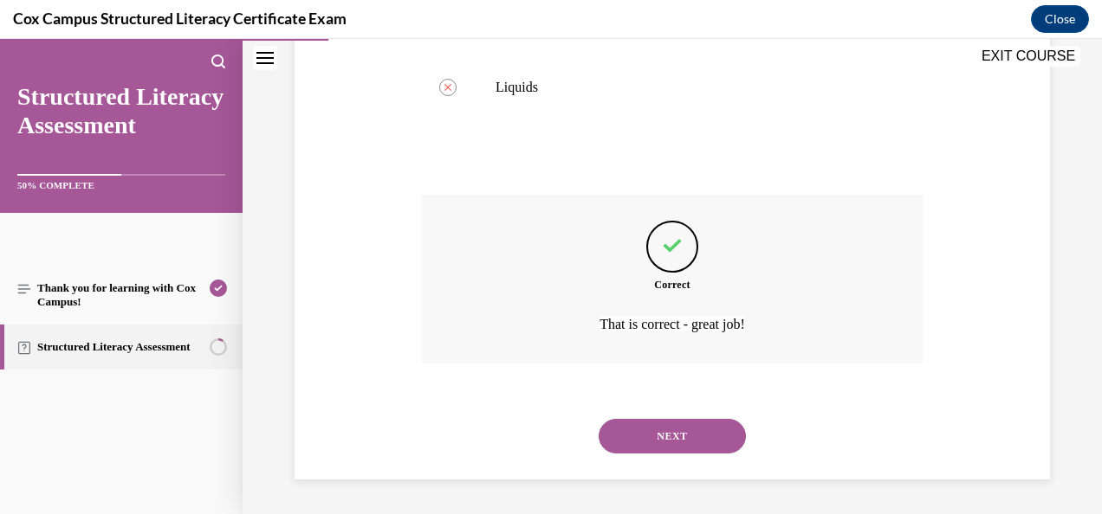
scroll to position [613, 0]
click at [639, 443] on button "NEXT" at bounding box center [671, 436] width 147 height 35
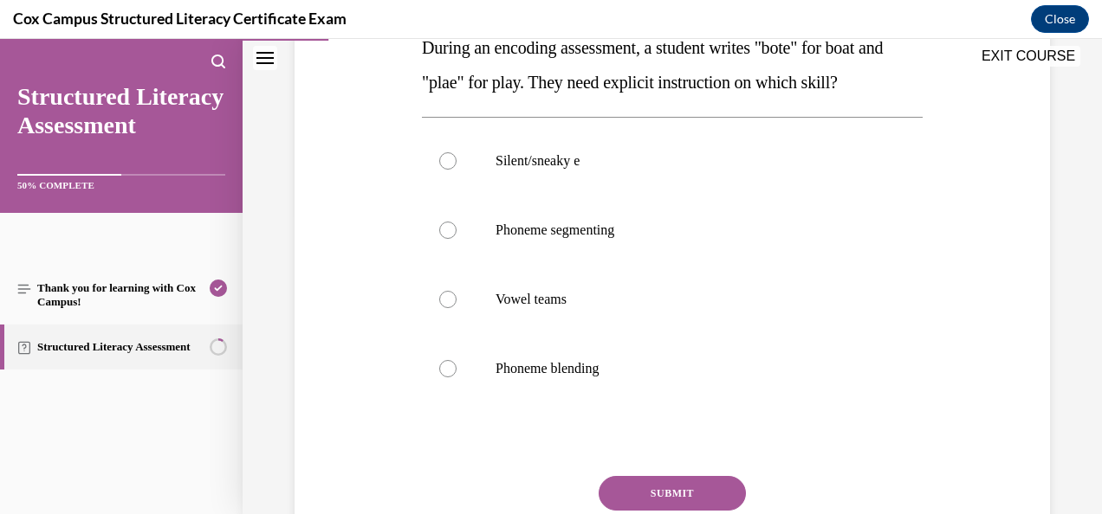
scroll to position [301, 0]
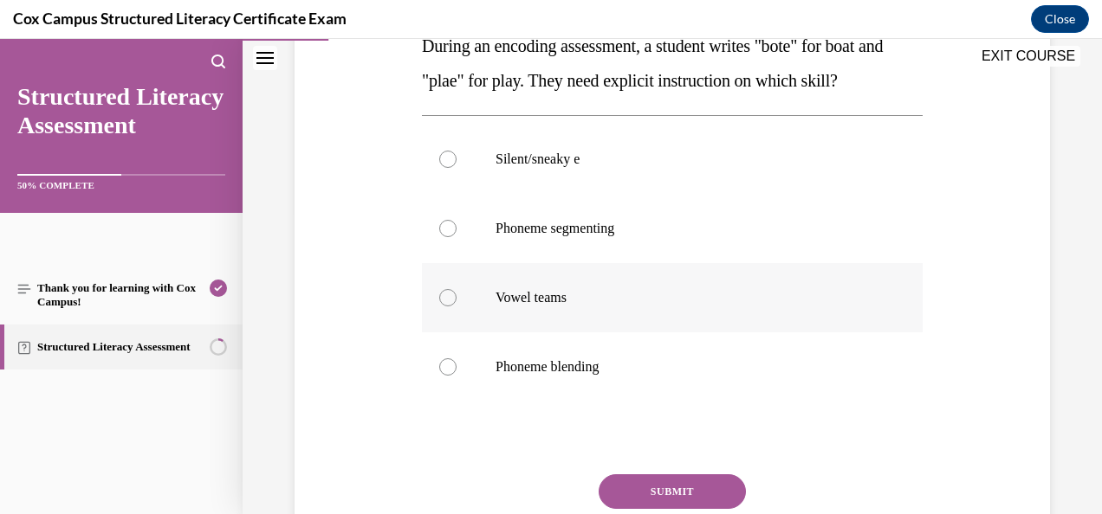
click at [452, 295] on div at bounding box center [447, 297] width 17 height 17
click at [452, 295] on input "Vowel teams" at bounding box center [447, 297] width 17 height 17
radio input "true"
click at [653, 485] on button "SUBMIT" at bounding box center [671, 492] width 147 height 35
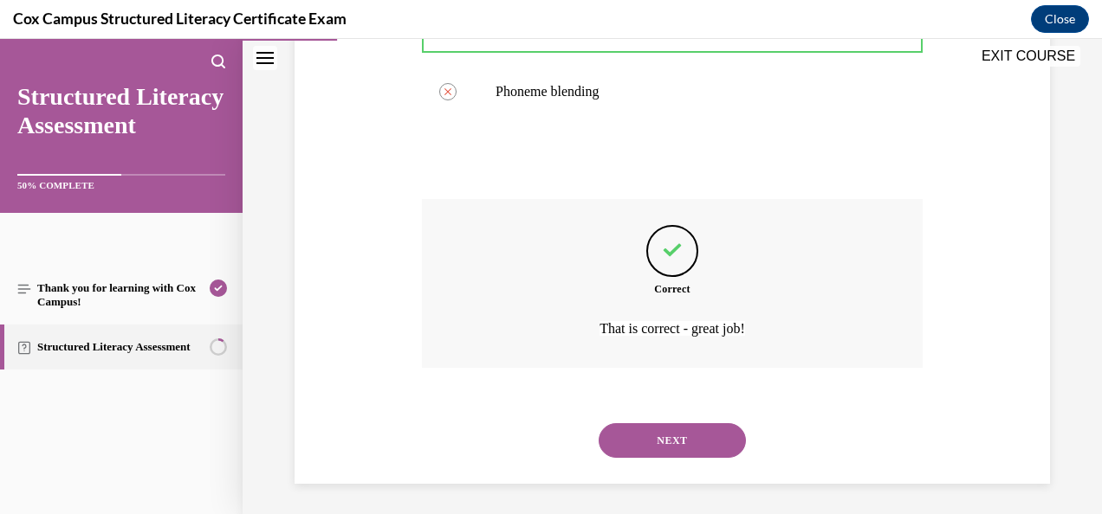
click at [647, 443] on button "NEXT" at bounding box center [671, 440] width 147 height 35
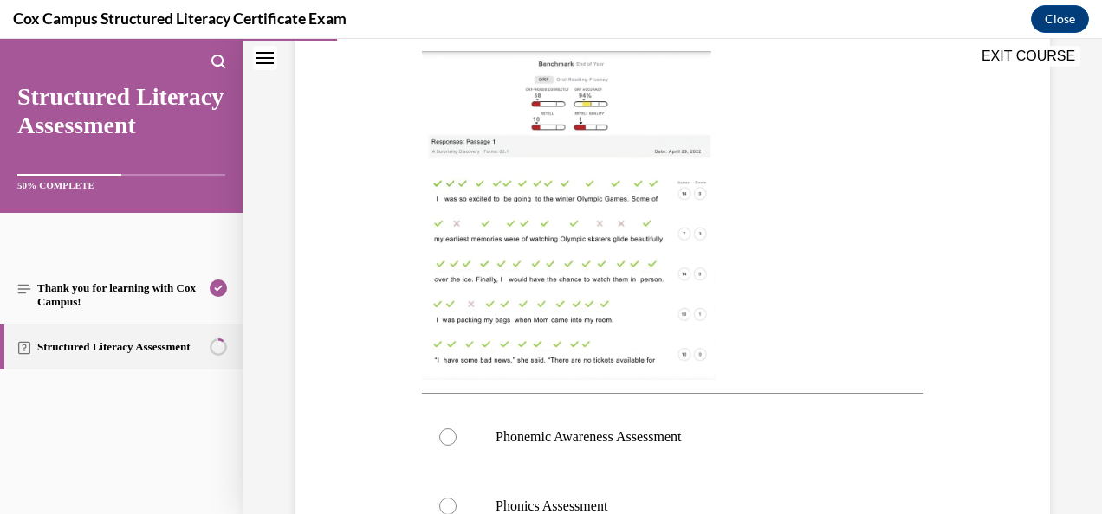
scroll to position [393, 0]
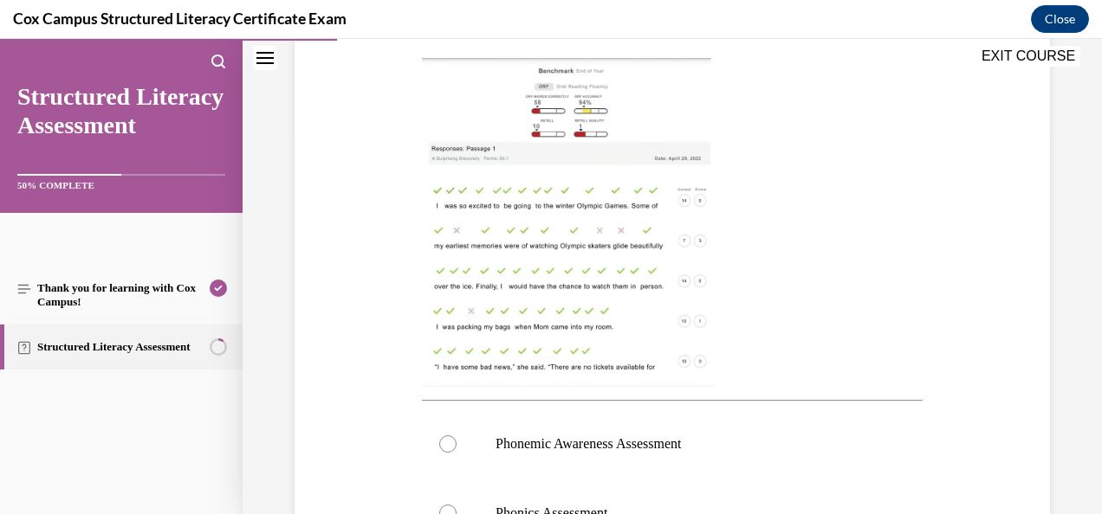
click at [564, 246] on img at bounding box center [569, 222] width 294 height 329
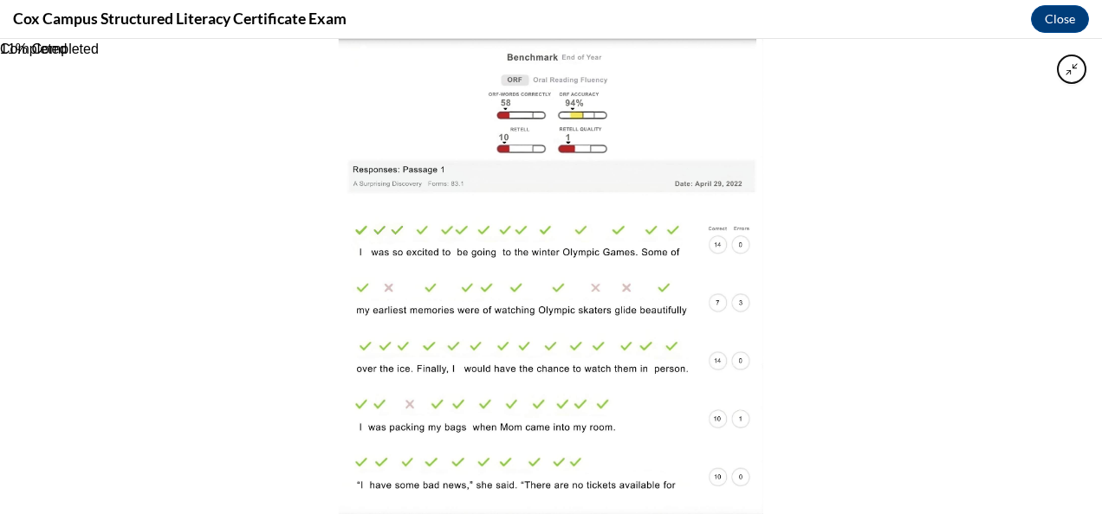
click at [481, 258] on img at bounding box center [551, 276] width 424 height 475
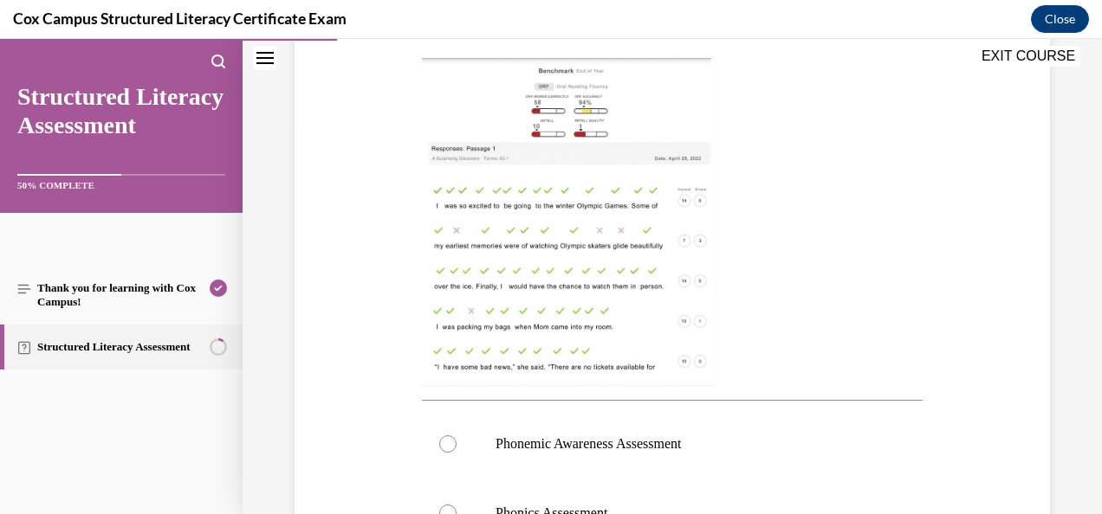
scroll to position [394, 0]
click at [481, 258] on img at bounding box center [569, 221] width 294 height 329
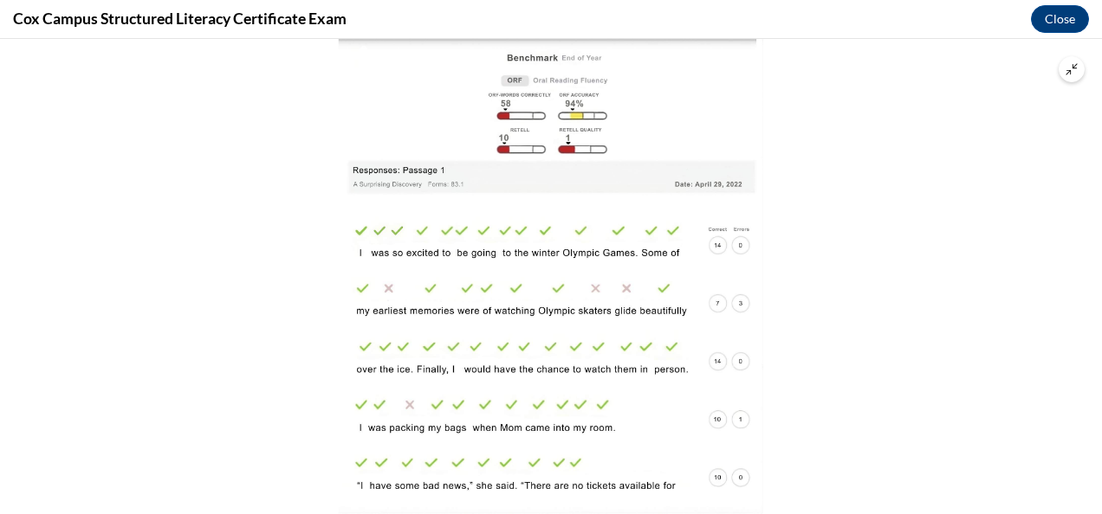
click at [212, 217] on div at bounding box center [551, 276] width 1102 height 475
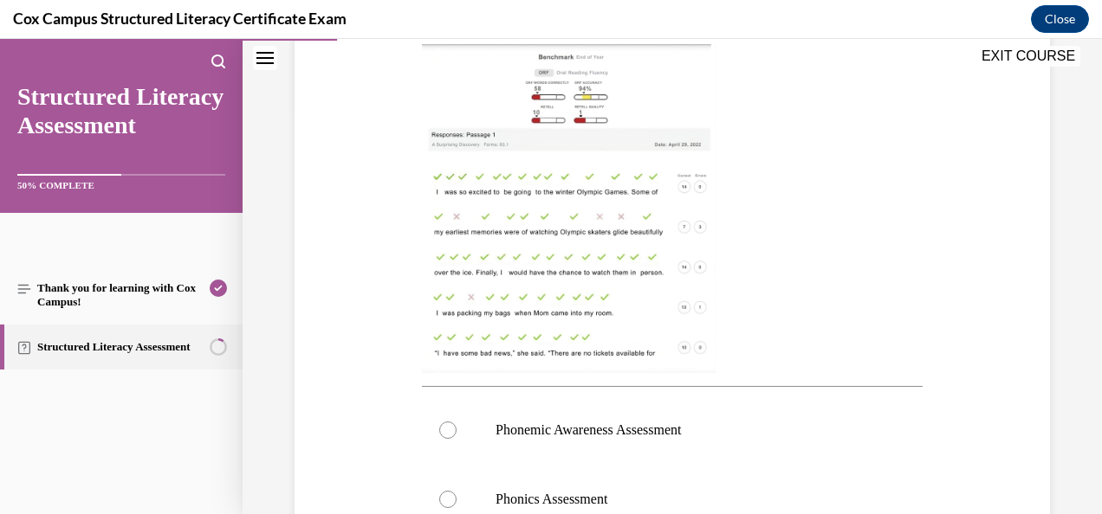
scroll to position [408, 0]
click at [587, 242] on img at bounding box center [569, 207] width 294 height 329
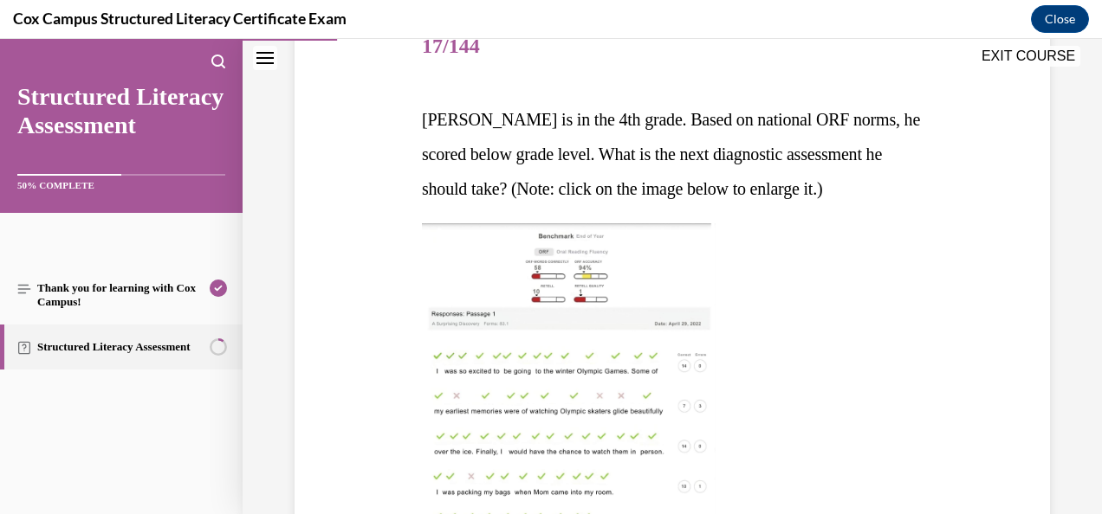
scroll to position [229, 0]
click at [527, 384] on img at bounding box center [569, 387] width 294 height 329
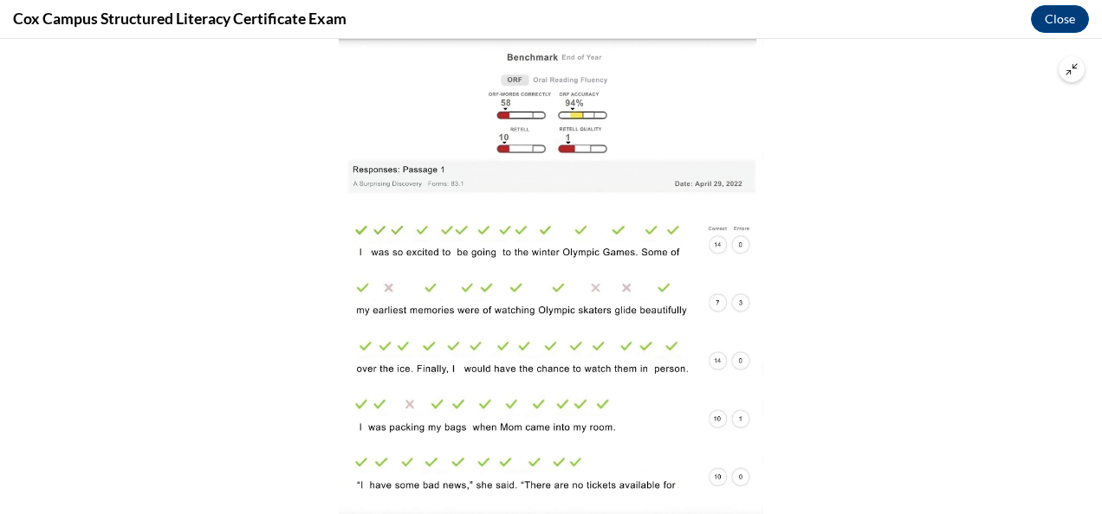
click at [821, 357] on div at bounding box center [551, 276] width 1102 height 475
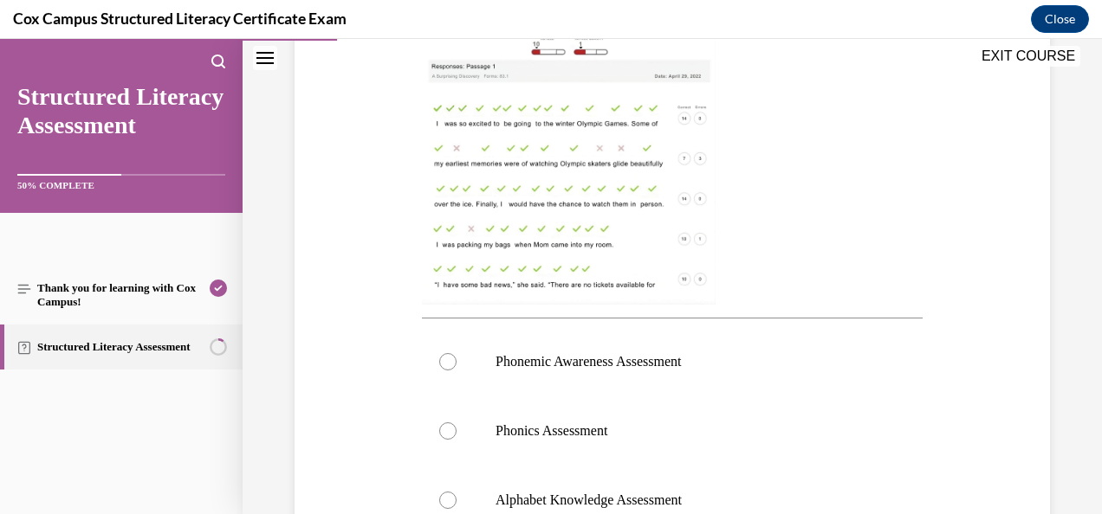
scroll to position [501, 0]
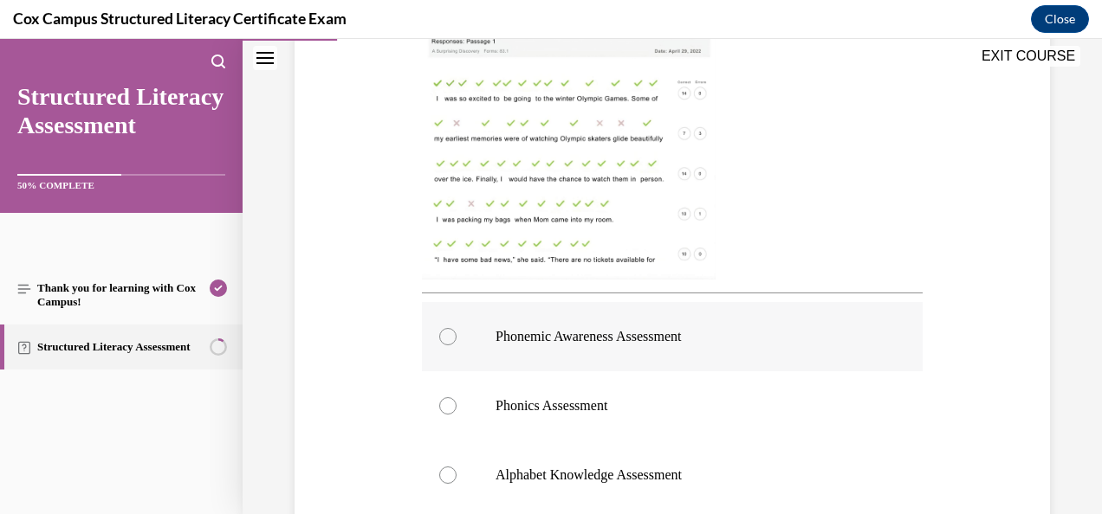
click at [445, 337] on div at bounding box center [447, 336] width 17 height 17
click at [445, 337] on input "Phonemic Awareness Assessment" at bounding box center [447, 336] width 17 height 17
radio input "true"
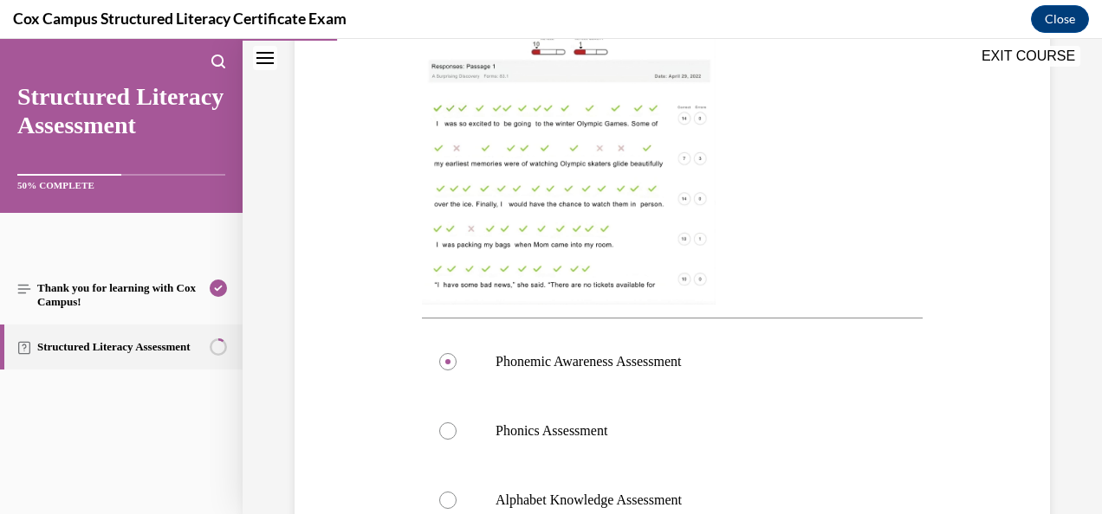
scroll to position [476, 0]
click at [462, 165] on img at bounding box center [569, 139] width 294 height 329
click at [481, 159] on img at bounding box center [569, 139] width 294 height 329
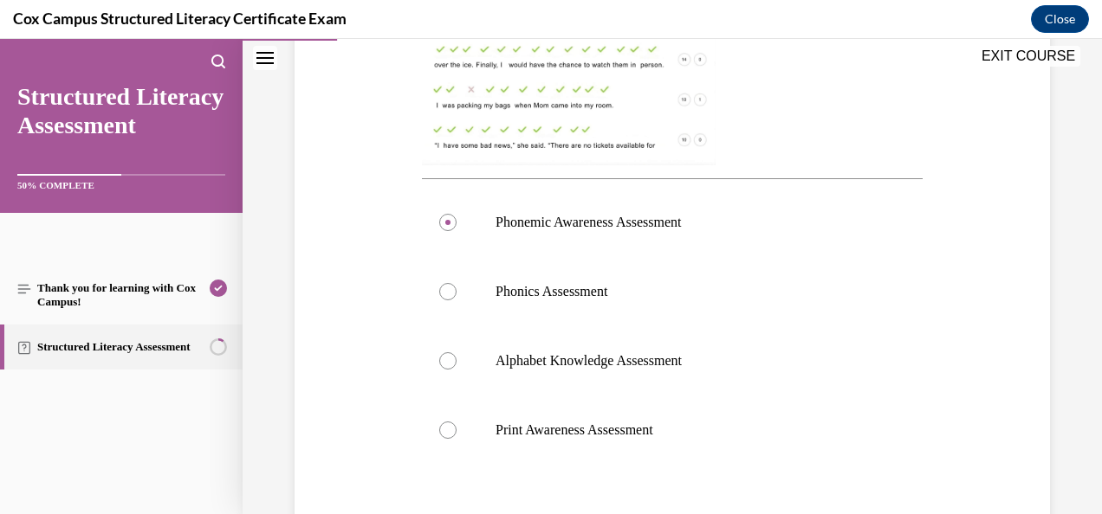
scroll to position [614, 0]
click at [440, 297] on div at bounding box center [447, 292] width 17 height 17
click at [440, 297] on input "Phonics Assessment" at bounding box center [447, 292] width 17 height 17
radio input "true"
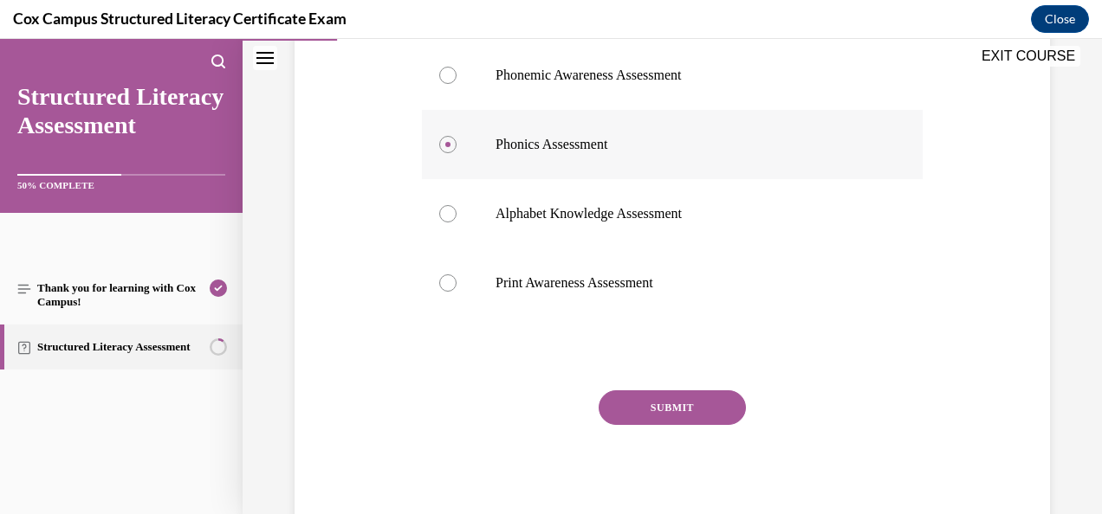
scroll to position [759, 0]
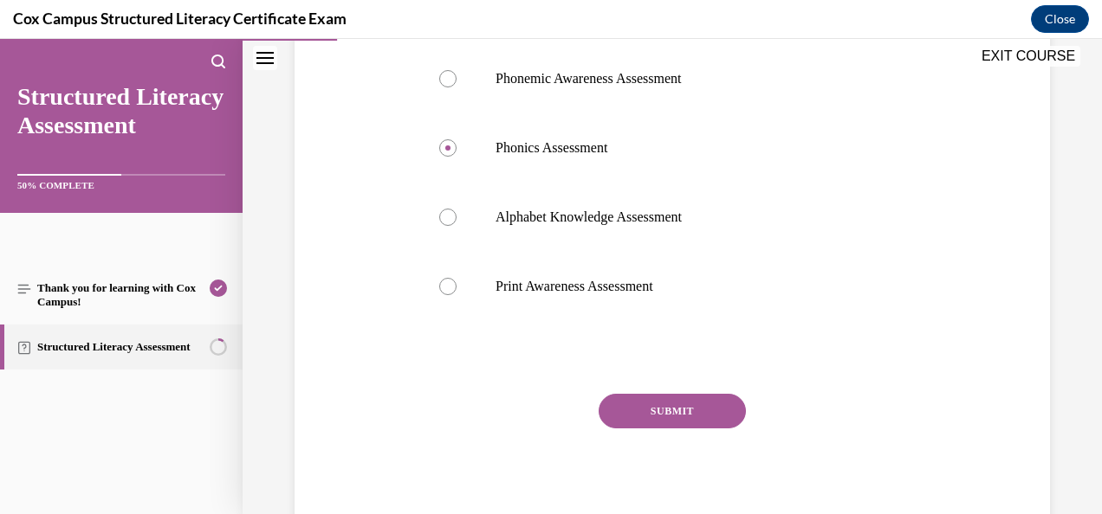
click at [656, 417] on button "SUBMIT" at bounding box center [671, 411] width 147 height 35
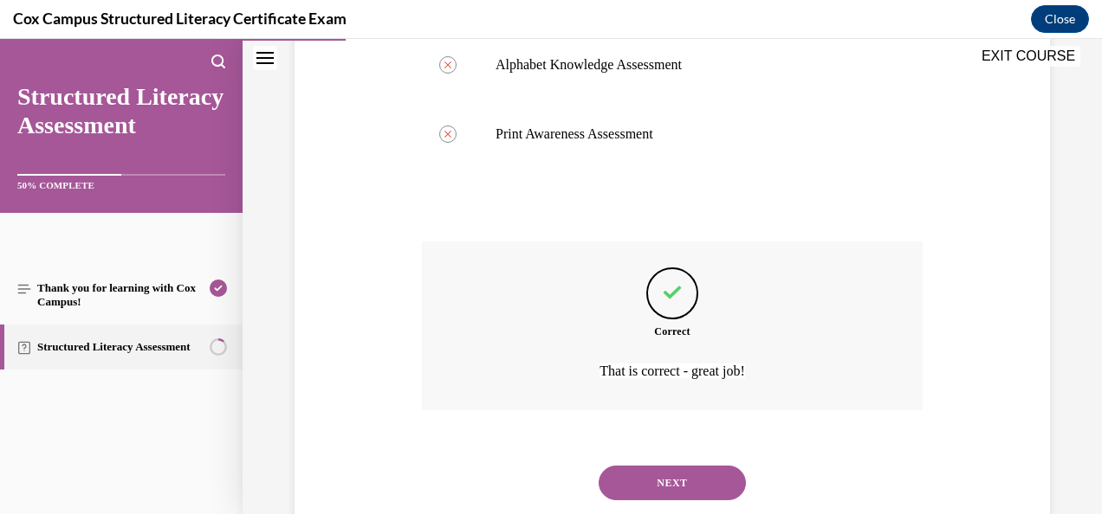
scroll to position [940, 0]
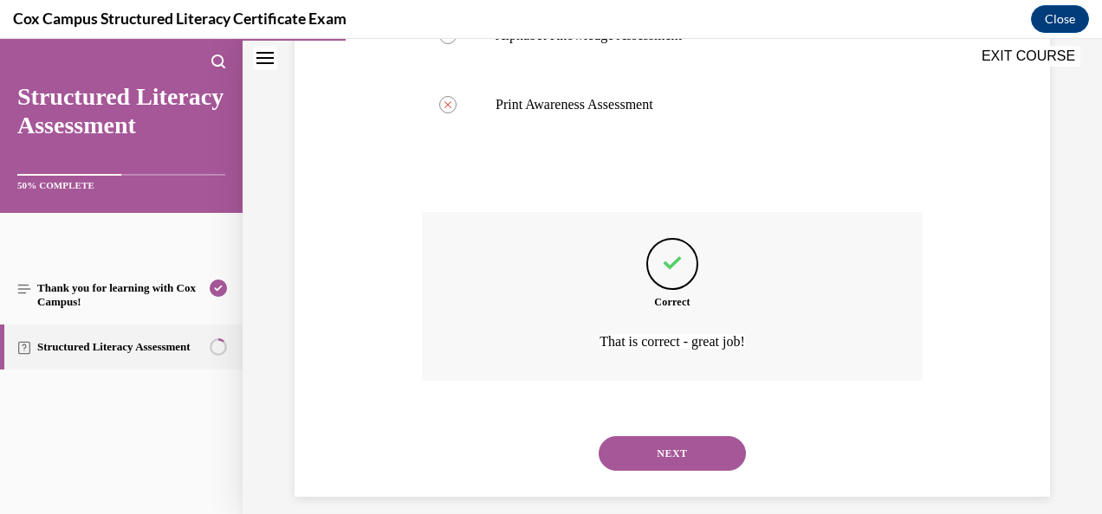
click at [670, 452] on button "NEXT" at bounding box center [671, 453] width 147 height 35
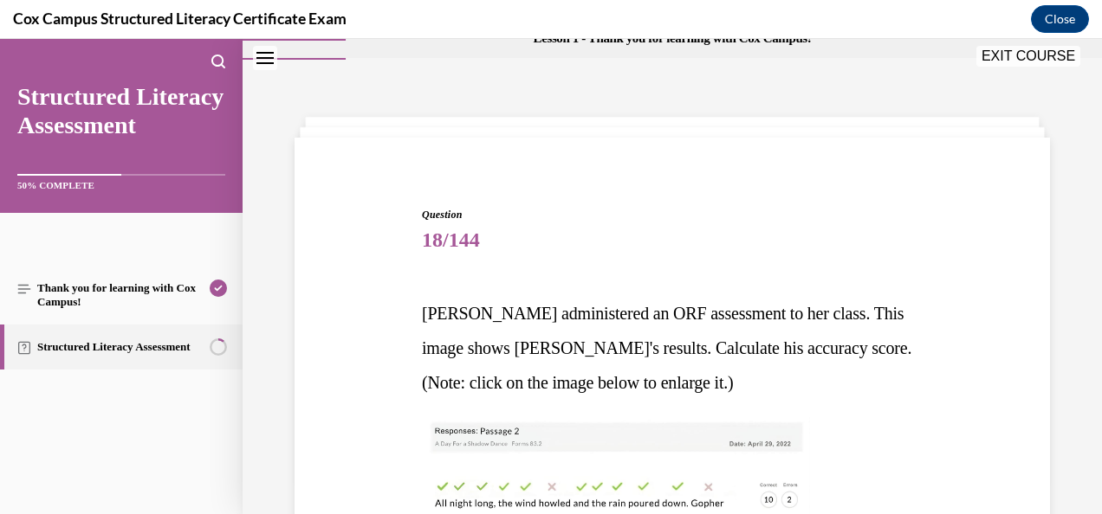
scroll to position [308, 0]
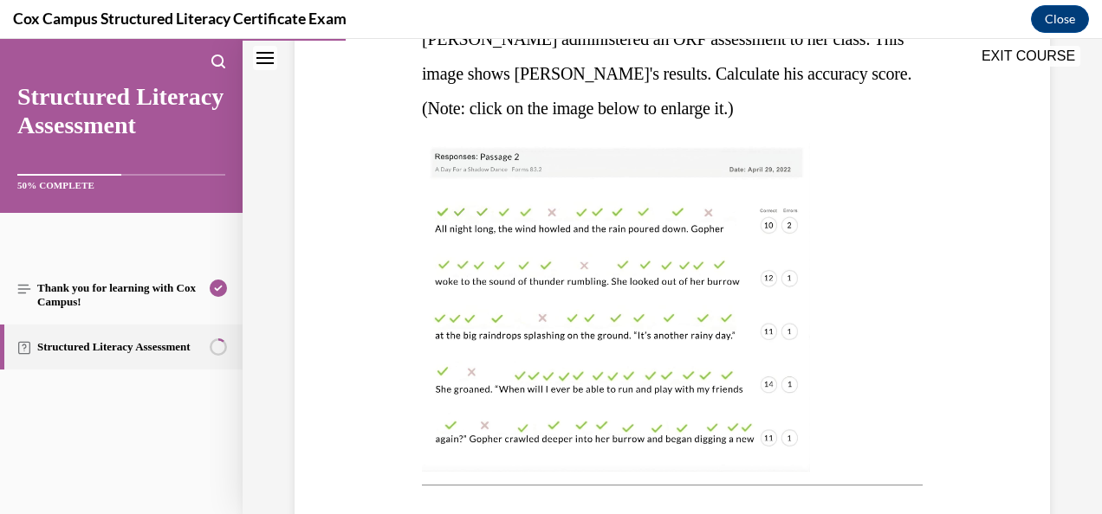
click at [720, 256] on img at bounding box center [616, 307] width 388 height 329
click at [745, 275] on img at bounding box center [616, 307] width 388 height 329
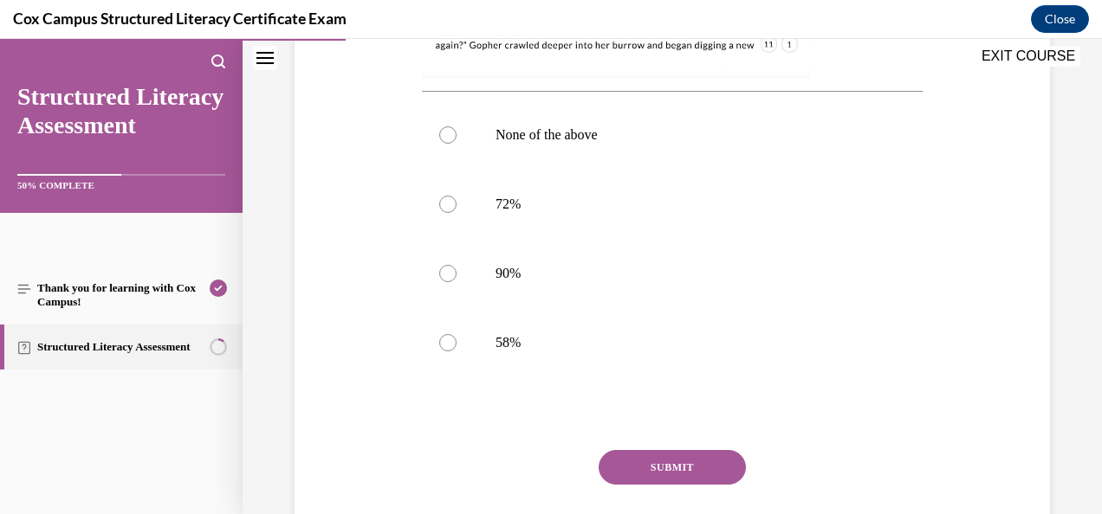
scroll to position [724, 0]
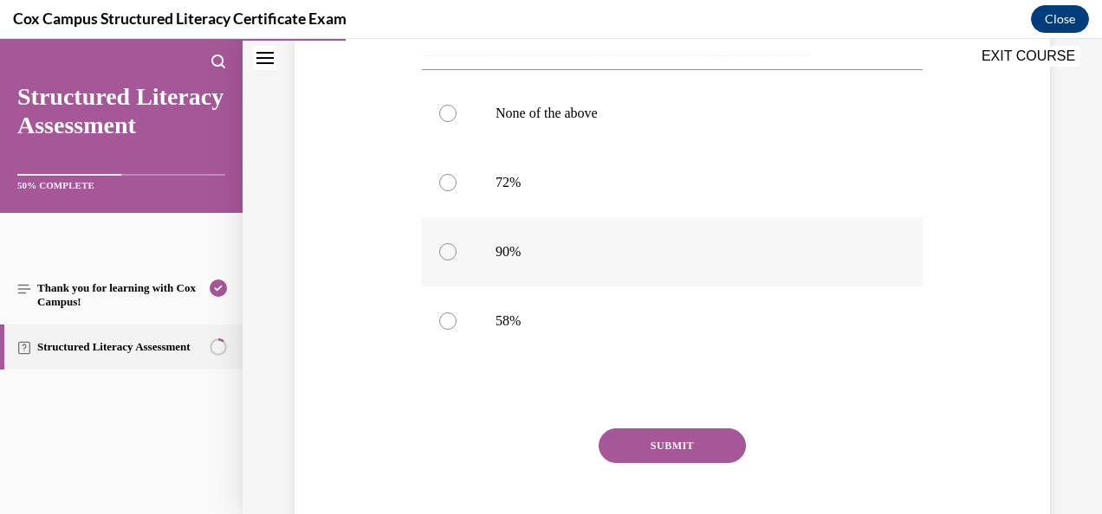
drag, startPoint x: 452, startPoint y: 251, endPoint x: 432, endPoint y: 259, distance: 21.4
click at [432, 259] on label "90%" at bounding box center [672, 251] width 501 height 69
click at [439, 259] on input "90%" at bounding box center [447, 251] width 17 height 17
radio input "true"
drag, startPoint x: 636, startPoint y: 442, endPoint x: 450, endPoint y: 436, distance: 186.3
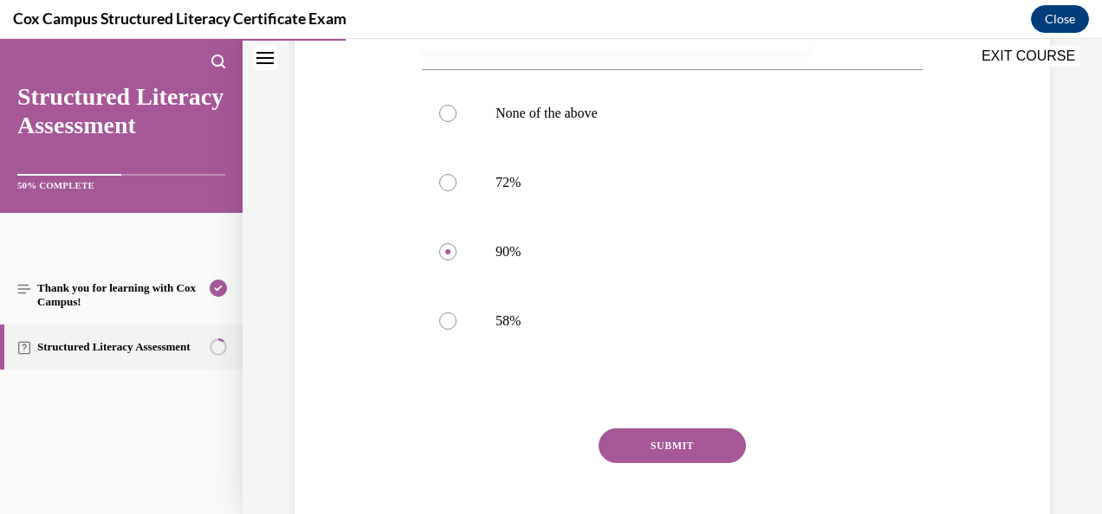
click at [450, 436] on div "SUBMIT" at bounding box center [672, 472] width 501 height 87
click at [666, 447] on button "SUBMIT" at bounding box center [671, 446] width 147 height 35
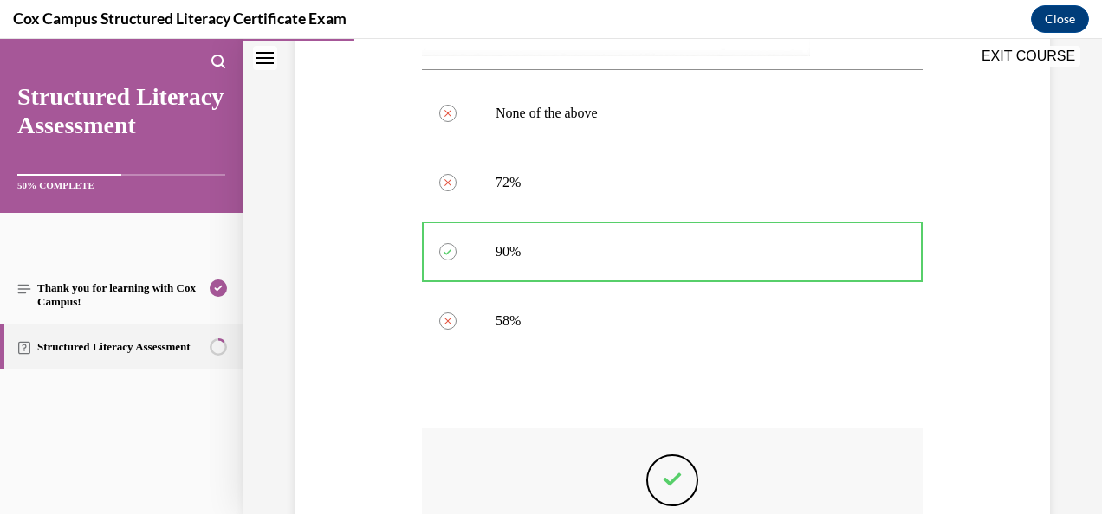
scroll to position [956, 0]
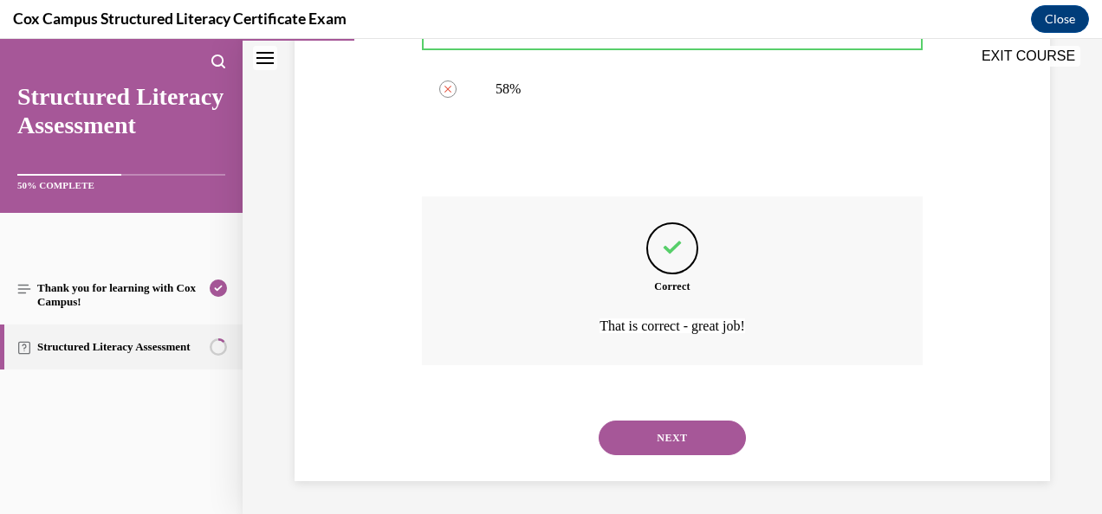
click at [672, 446] on button "NEXT" at bounding box center [671, 438] width 147 height 35
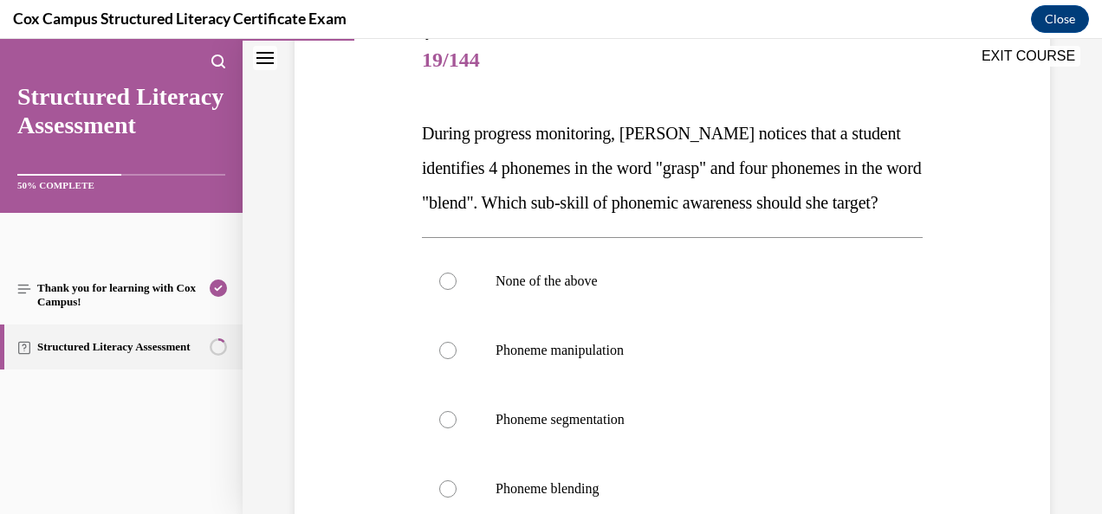
scroll to position [213, 0]
click at [572, 203] on span "During progress monitoring, [PERSON_NAME] notices that a student identifies 4 p…" at bounding box center [671, 169] width 499 height 88
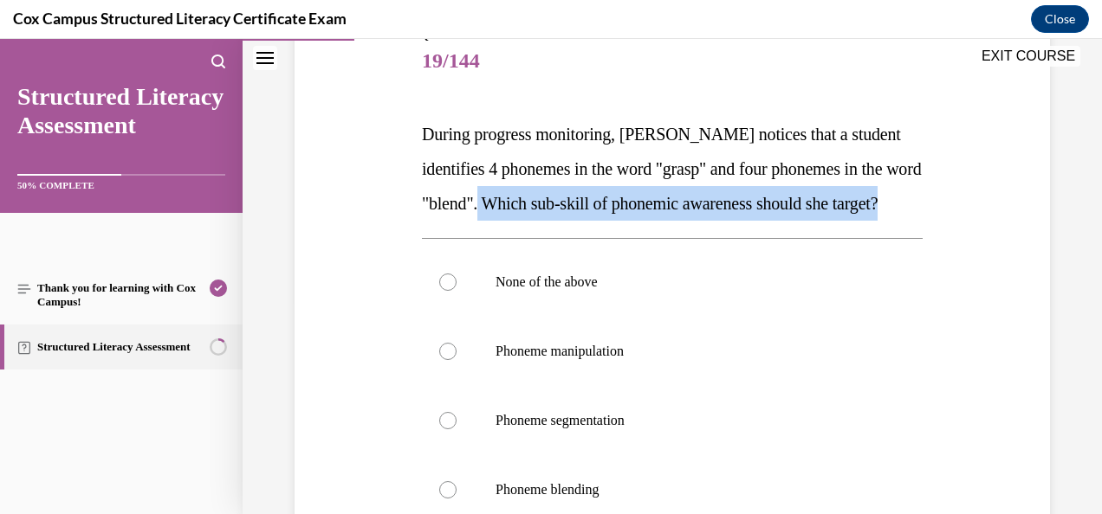
drag, startPoint x: 572, startPoint y: 203, endPoint x: 608, endPoint y: 239, distance: 50.8
click at [608, 221] on p "During progress monitoring, [PERSON_NAME] notices that a student identifies 4 p…" at bounding box center [672, 169] width 501 height 104
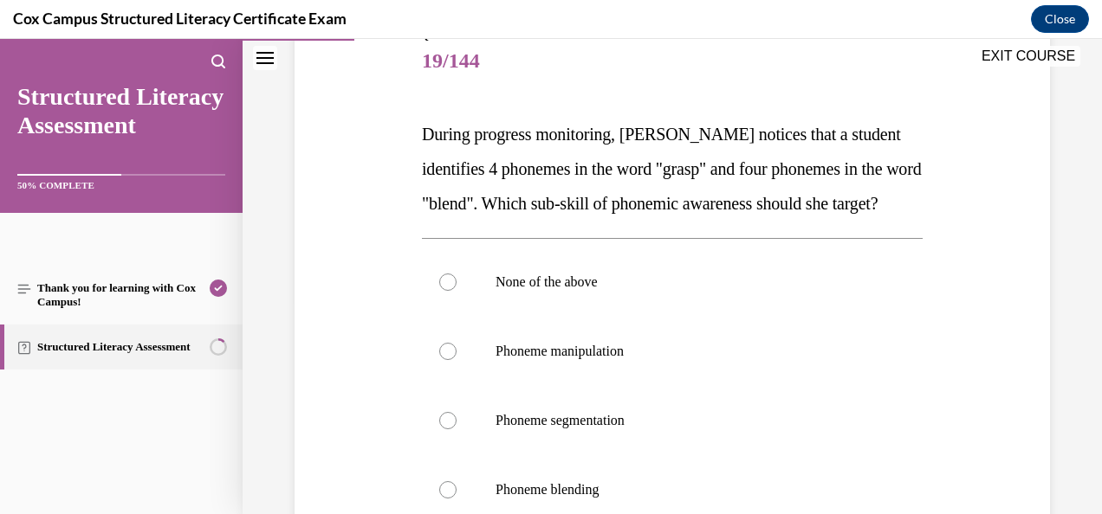
drag, startPoint x: 608, startPoint y: 239, endPoint x: 465, endPoint y: 218, distance: 144.4
click at [465, 218] on p "During progress monitoring, [PERSON_NAME] notices that a student identifies 4 p…" at bounding box center [672, 169] width 501 height 104
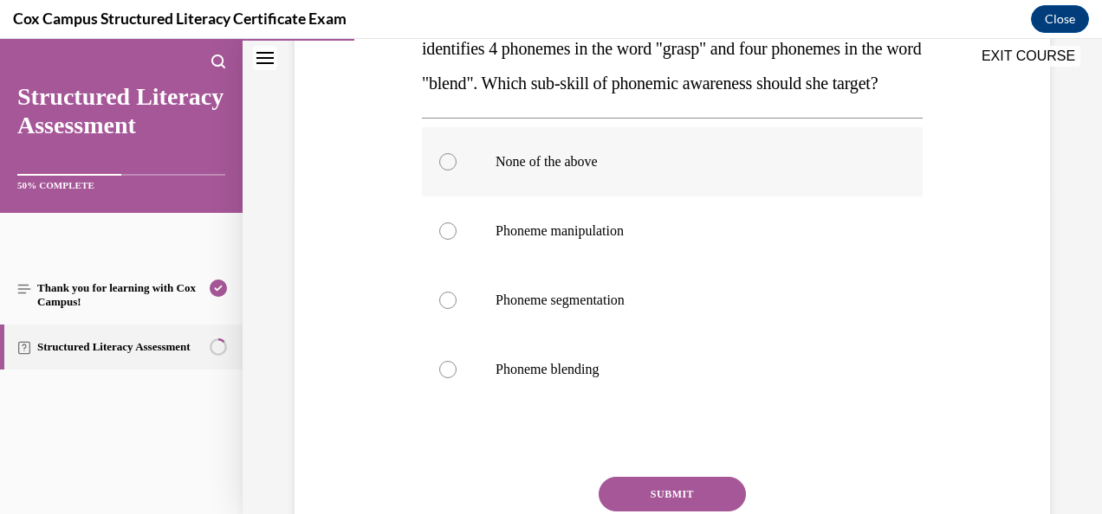
scroll to position [332, 0]
click at [578, 76] on span "During progress monitoring, [PERSON_NAME] notices that a student identifies 4 p…" at bounding box center [671, 50] width 499 height 88
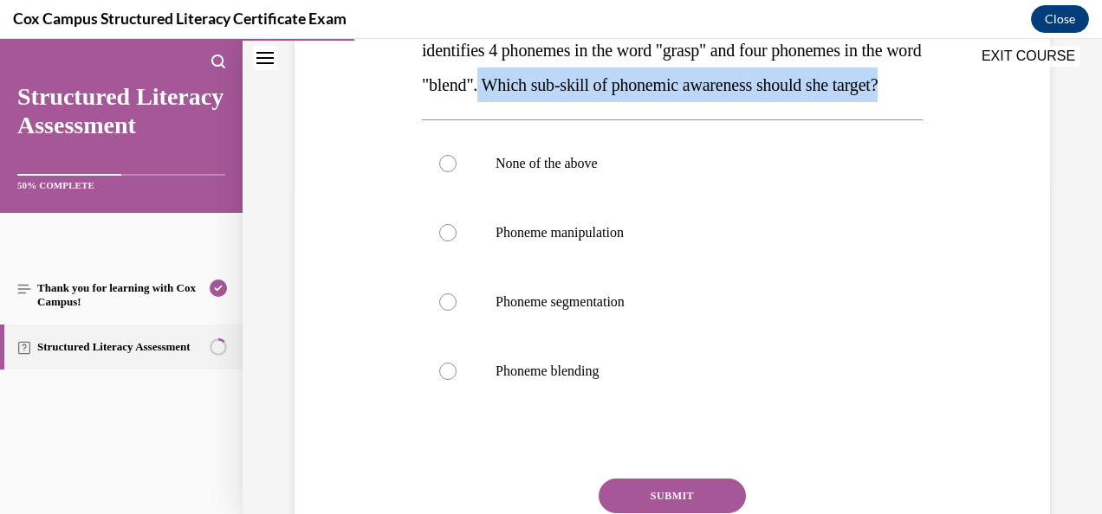
drag, startPoint x: 578, startPoint y: 76, endPoint x: 606, endPoint y: 112, distance: 45.0
click at [606, 102] on p "During progress monitoring, [PERSON_NAME] notices that a student identifies 4 p…" at bounding box center [672, 50] width 501 height 104
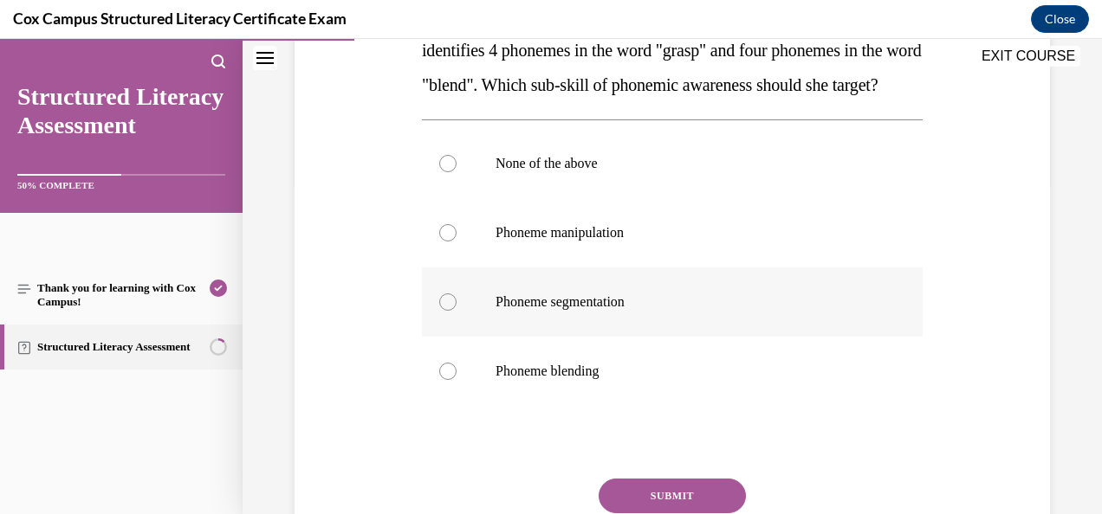
click at [450, 337] on label "Phoneme segmentation" at bounding box center [672, 302] width 501 height 69
click at [450, 311] on input "Phoneme segmentation" at bounding box center [447, 302] width 17 height 17
radio input "true"
click at [442, 198] on label "None of the above" at bounding box center [672, 163] width 501 height 69
click at [442, 172] on input "None of the above" at bounding box center [447, 163] width 17 height 17
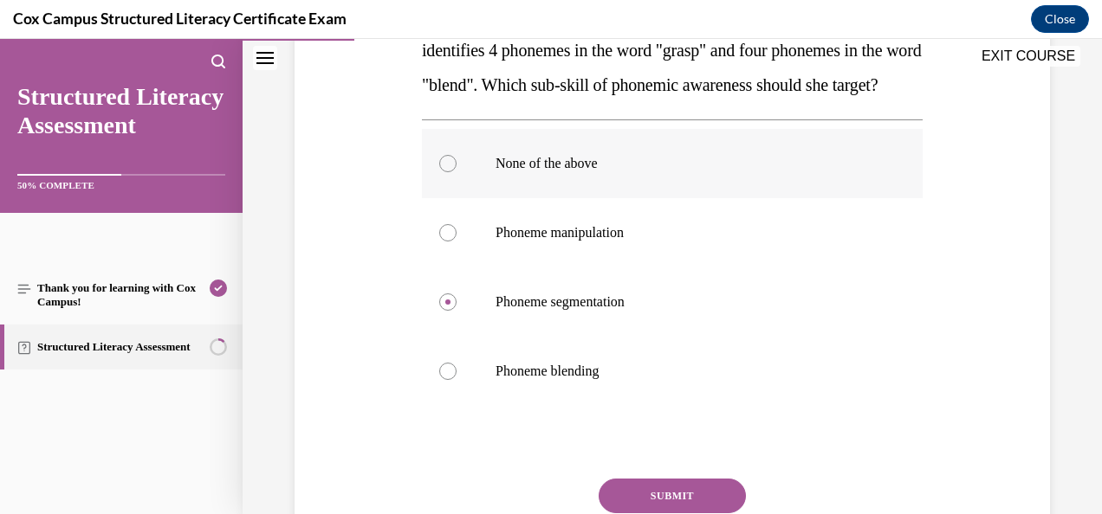
radio input "true"
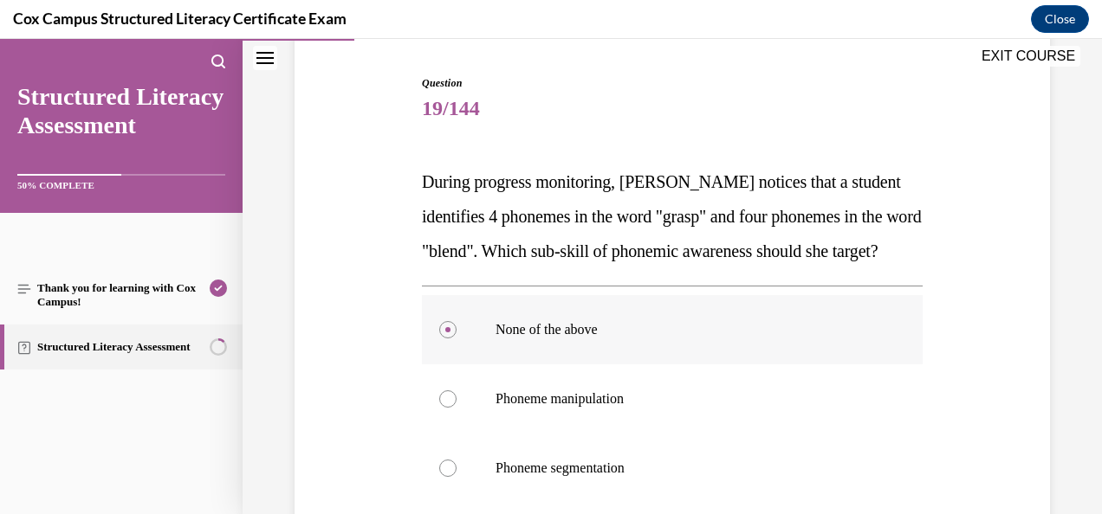
scroll to position [452, 0]
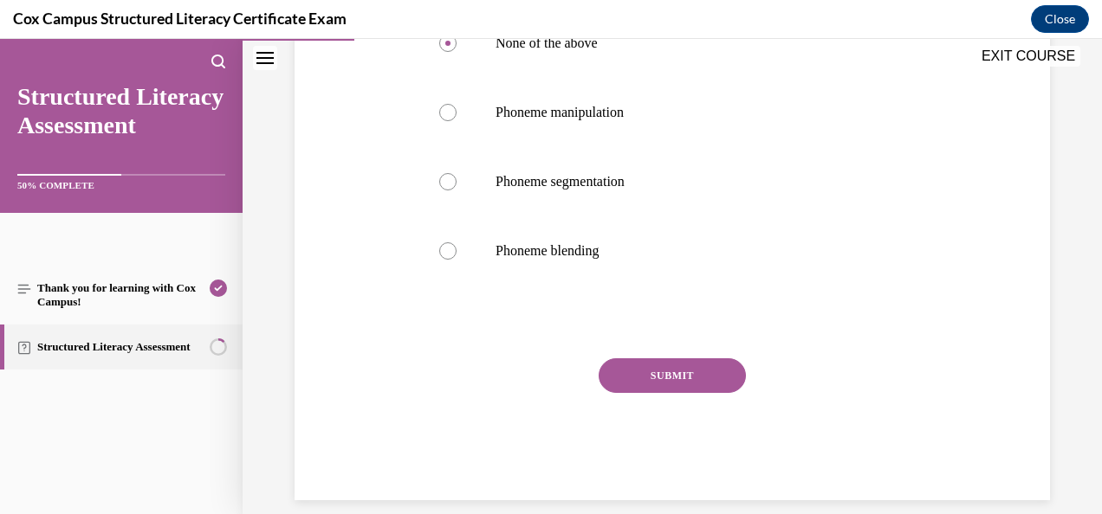
click at [630, 393] on button "SUBMIT" at bounding box center [671, 376] width 147 height 35
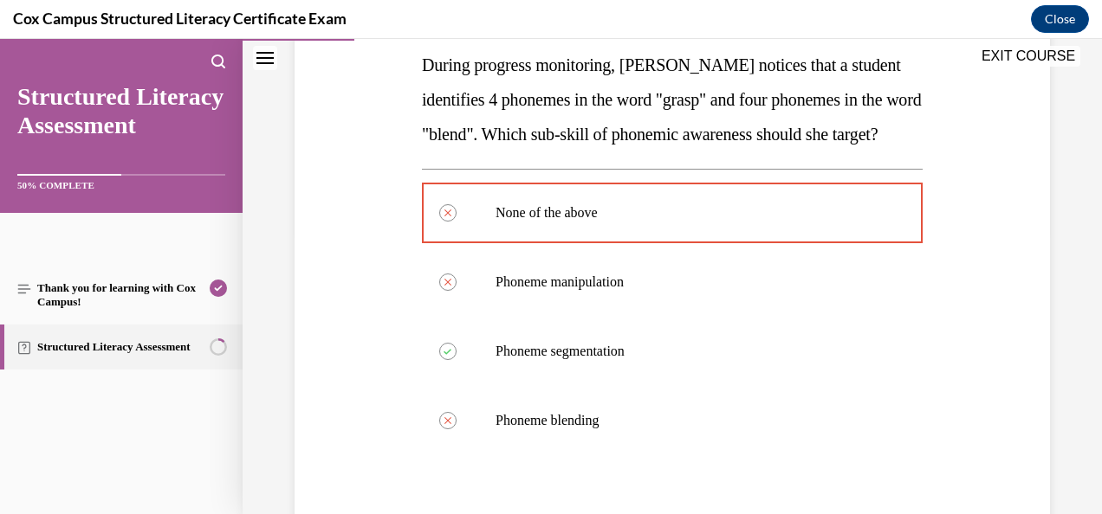
scroll to position [649, 0]
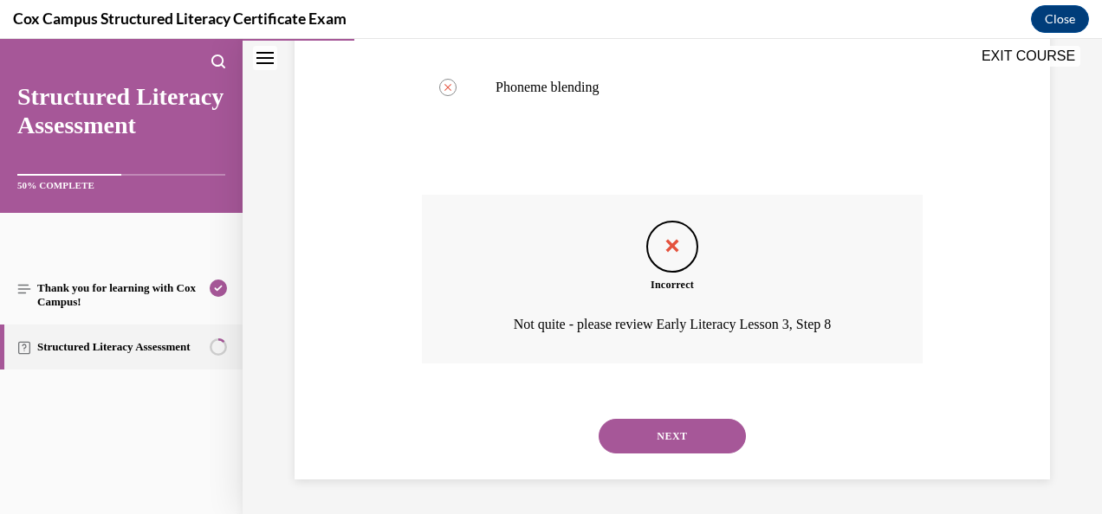
click at [689, 438] on button "NEXT" at bounding box center [671, 436] width 147 height 35
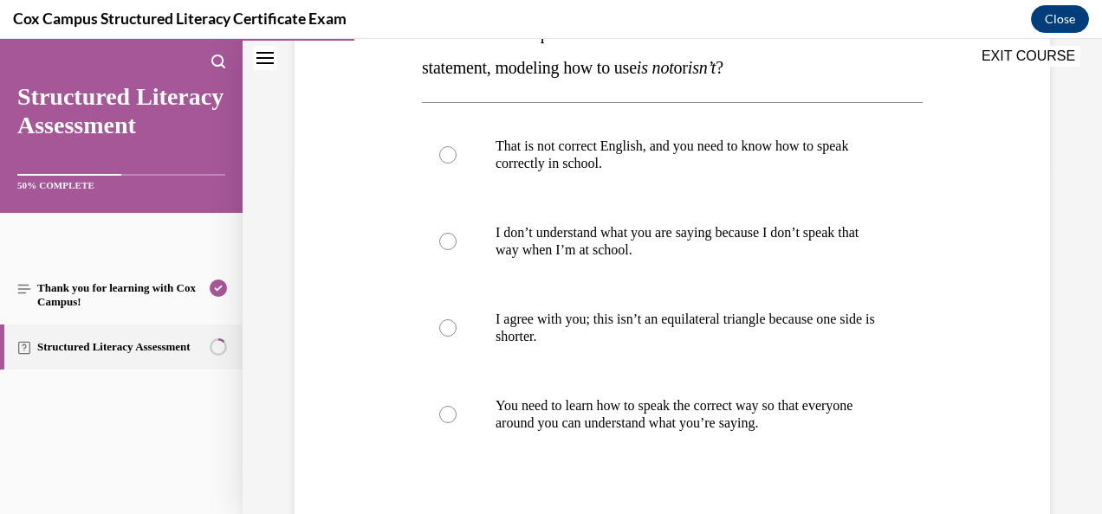
scroll to position [350, 0]
click at [469, 318] on label "I agree with you; this isn’t an equilateral triangle because one side is shorte…" at bounding box center [672, 327] width 501 height 87
click at [456, 319] on input "I agree with you; this isn’t an equilateral triangle because one side is shorte…" at bounding box center [447, 327] width 17 height 17
radio input "true"
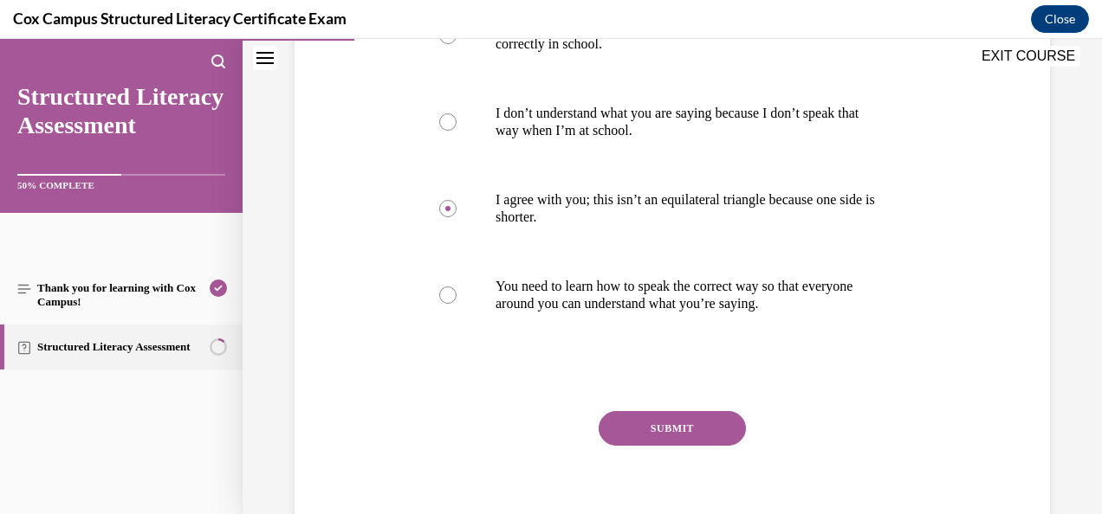
scroll to position [468, 0]
click at [646, 439] on button "SUBMIT" at bounding box center [671, 429] width 147 height 35
